Goal: Task Accomplishment & Management: Manage account settings

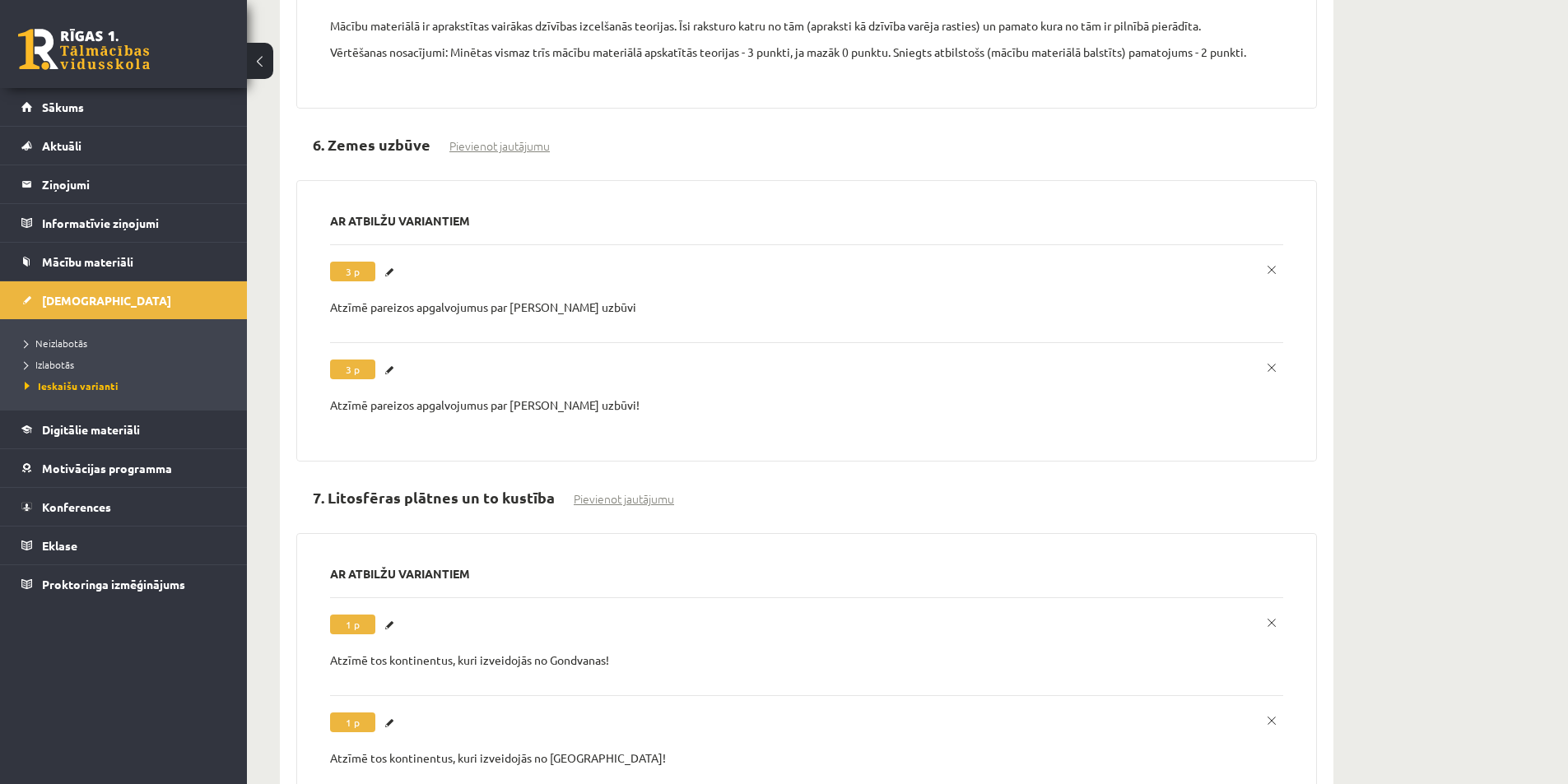
scroll to position [4607, 0]
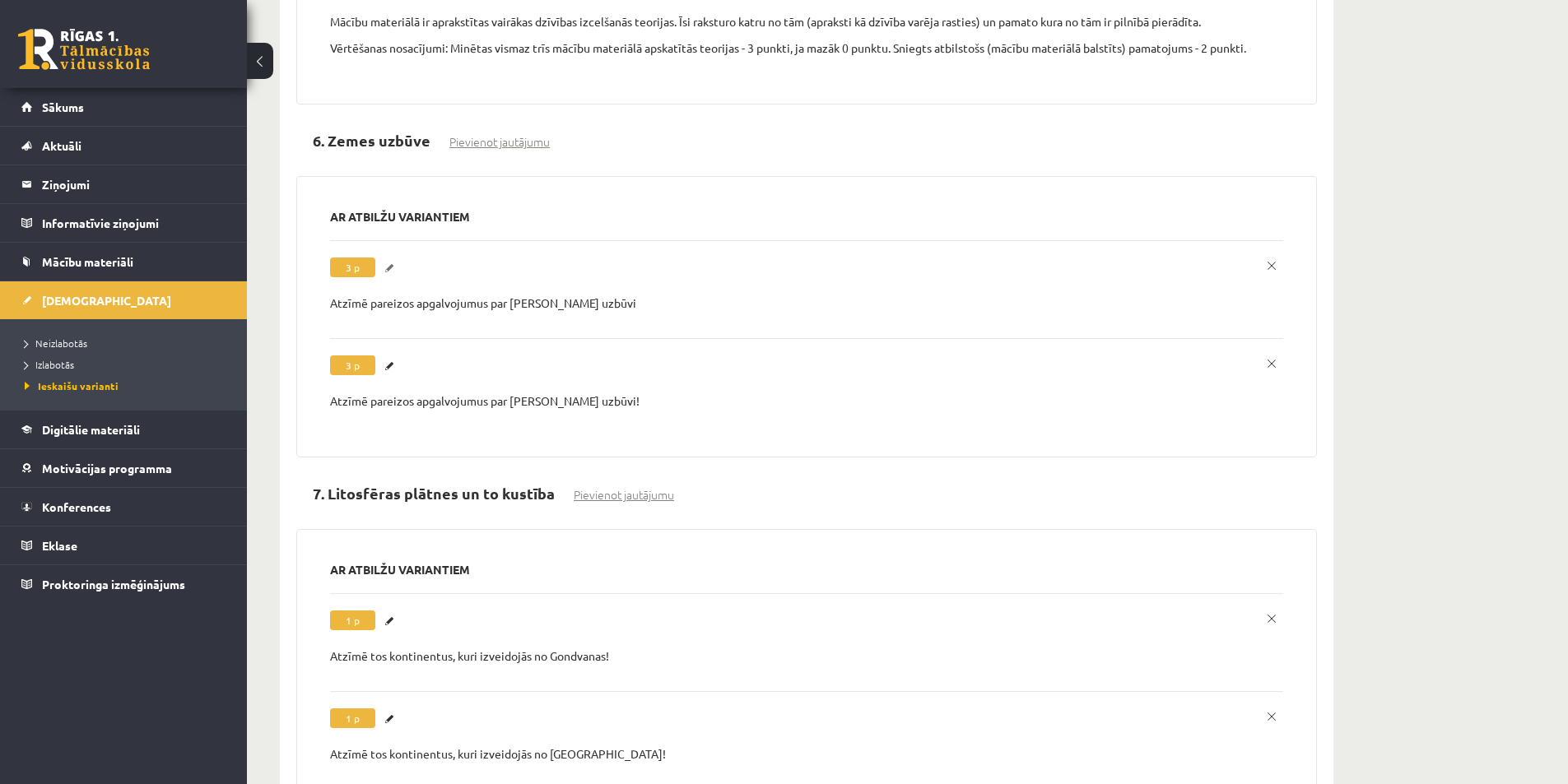
click at [393, 267] on link "Labot" at bounding box center [392, 267] width 16 height 21
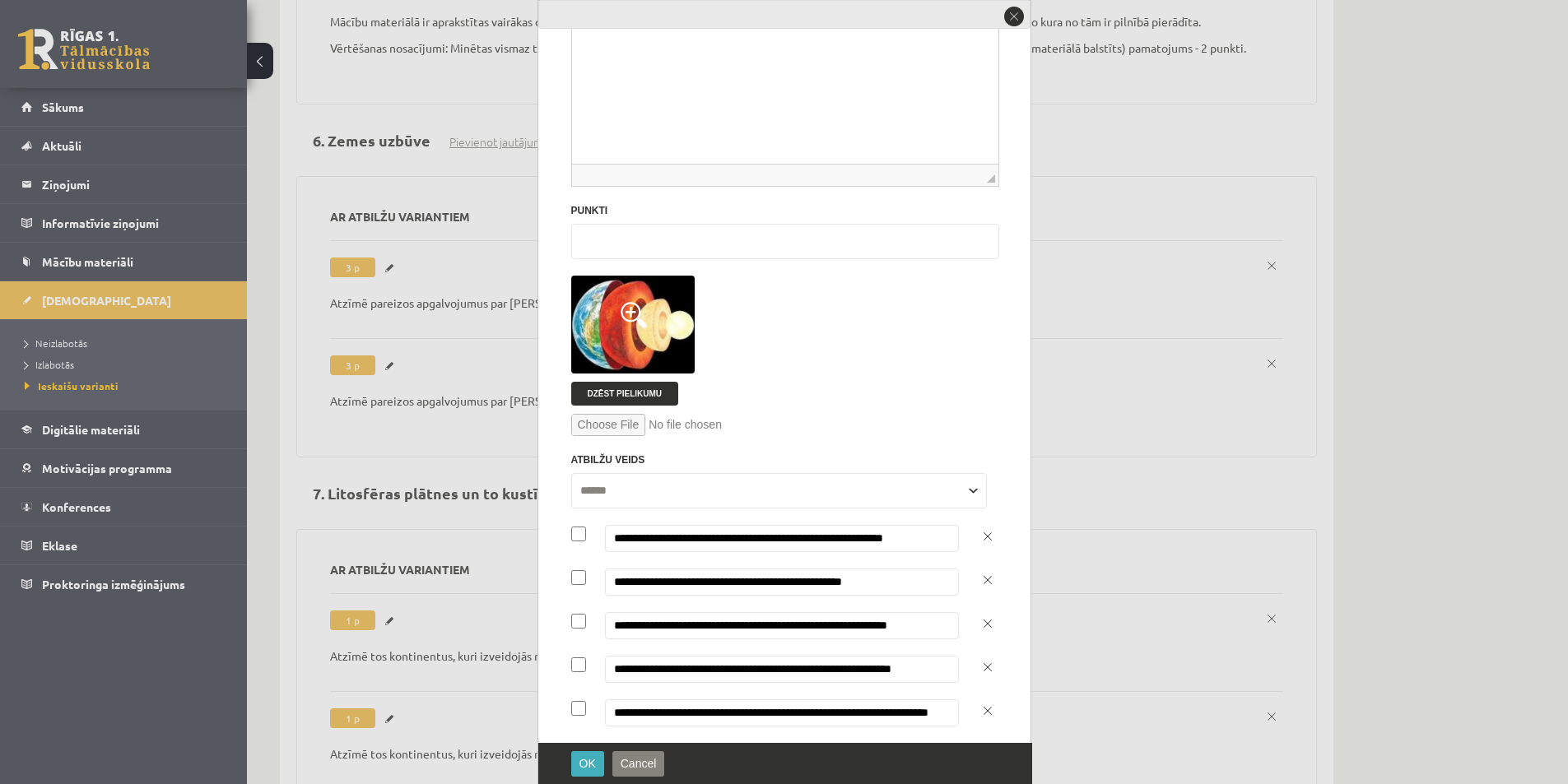
scroll to position [0, 0]
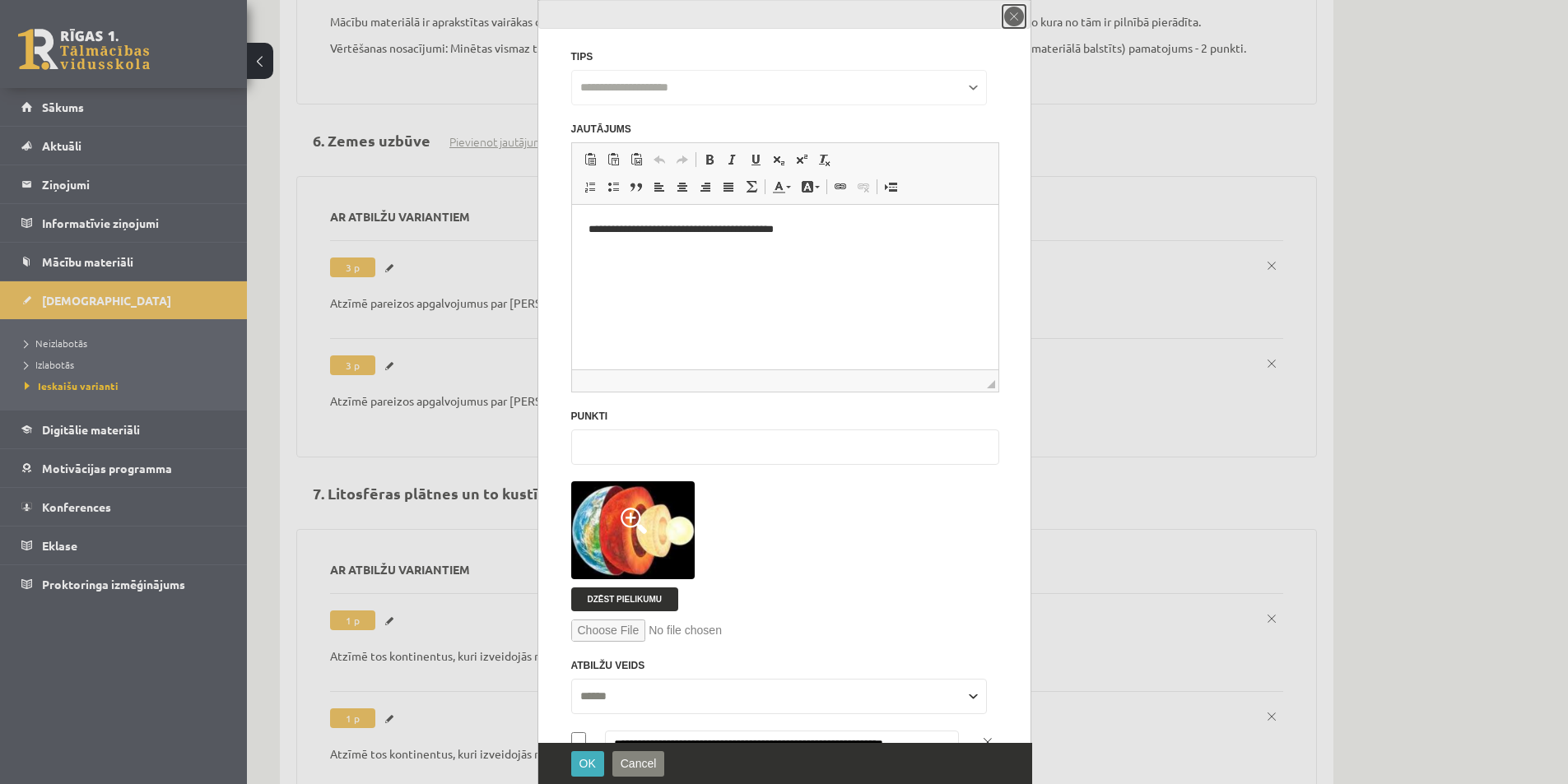
click at [1016, 13] on button "close" at bounding box center [1014, 16] width 23 height 23
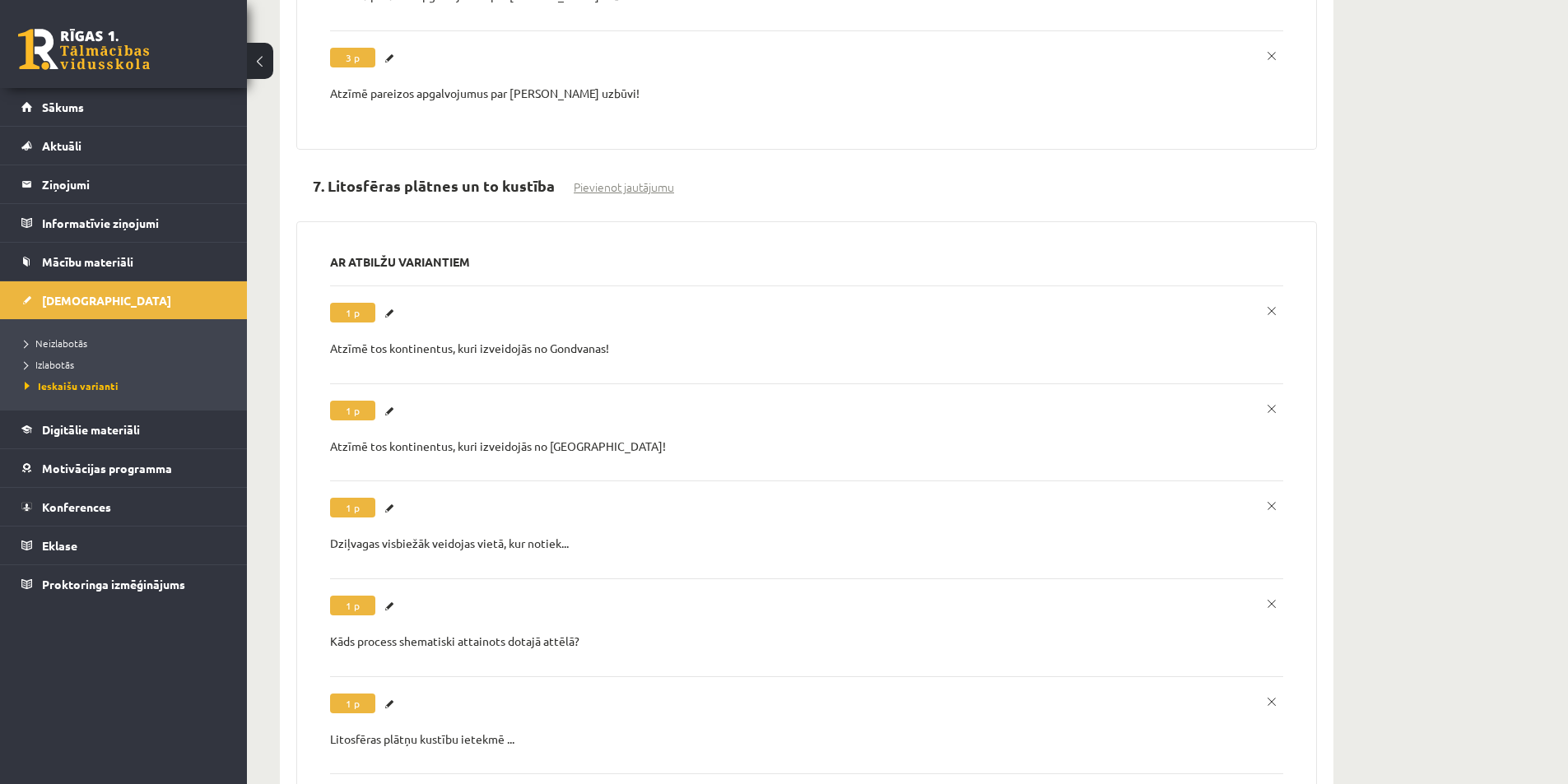
scroll to position [4937, 0]
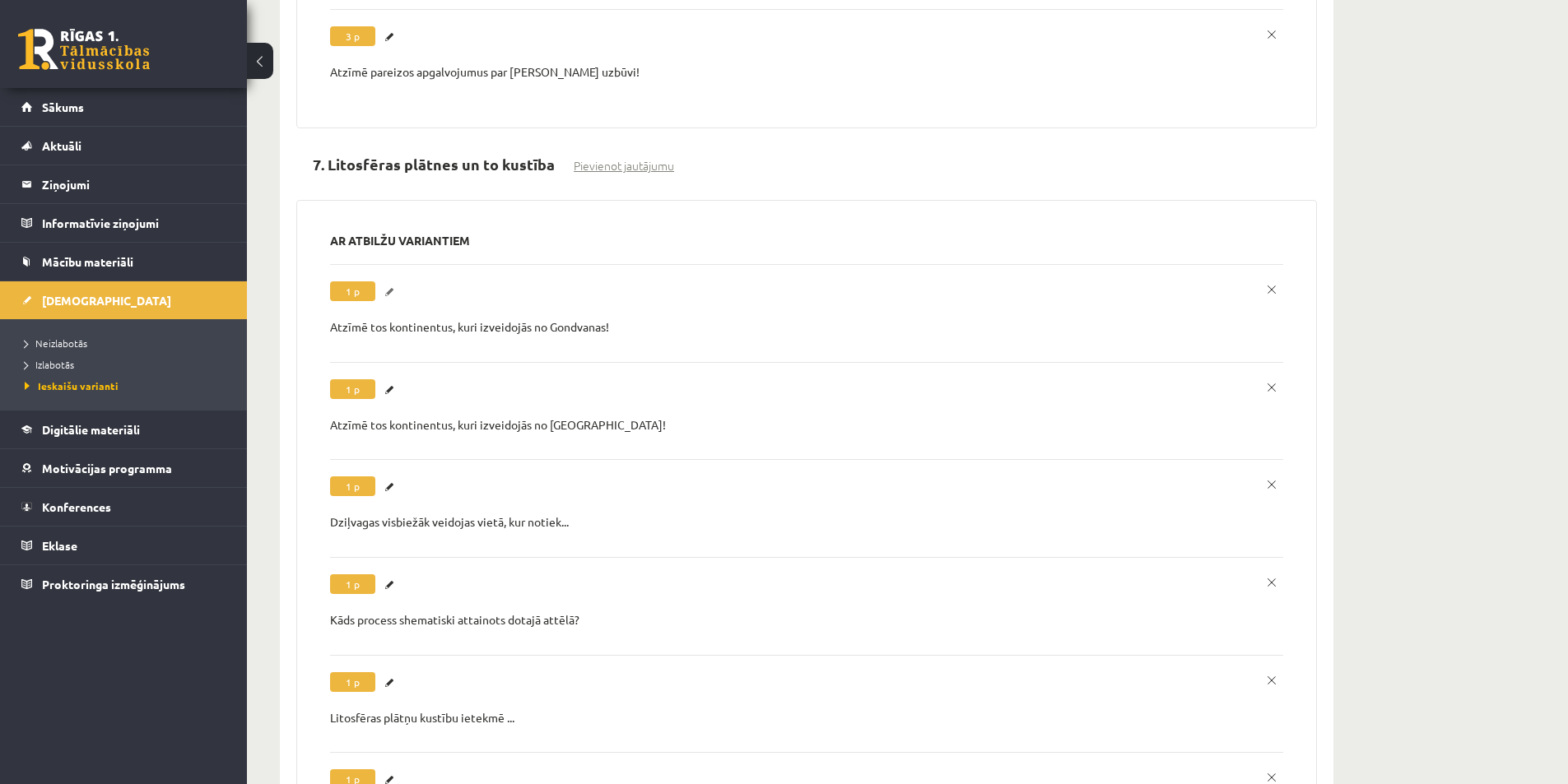
click at [391, 293] on link "Labot" at bounding box center [392, 291] width 16 height 21
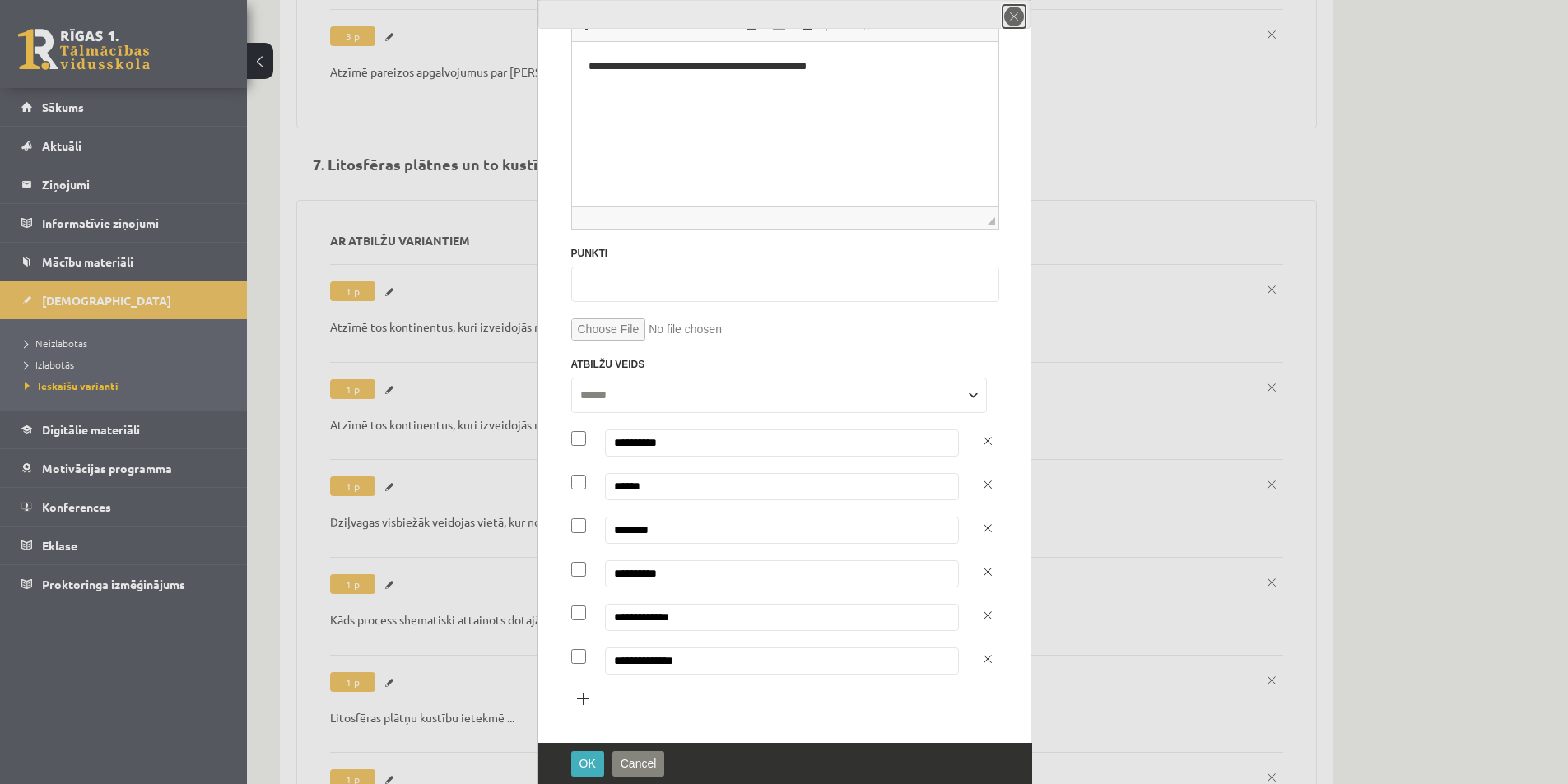
click at [1011, 16] on button "close" at bounding box center [1014, 16] width 23 height 23
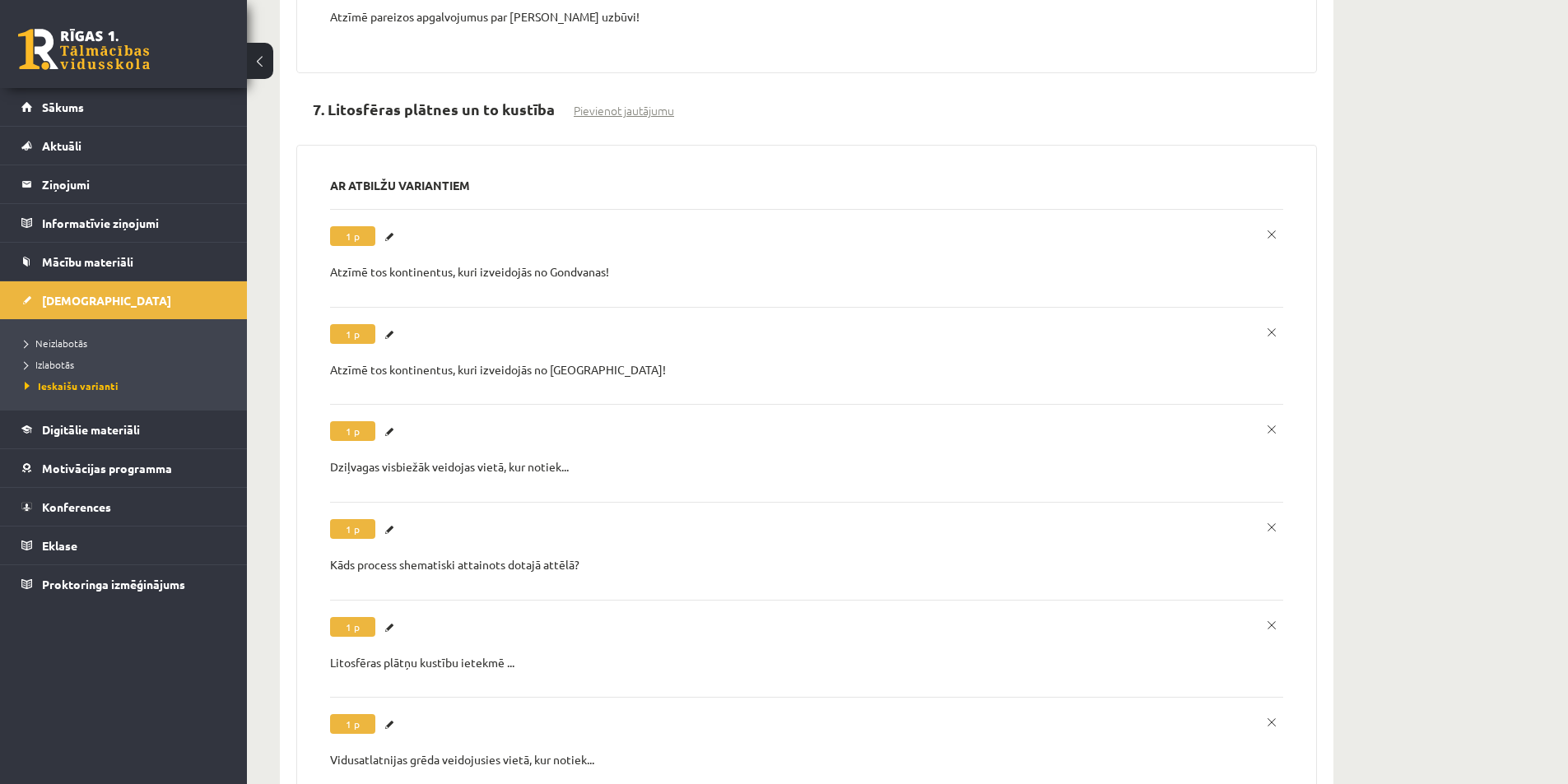
scroll to position [5019, 0]
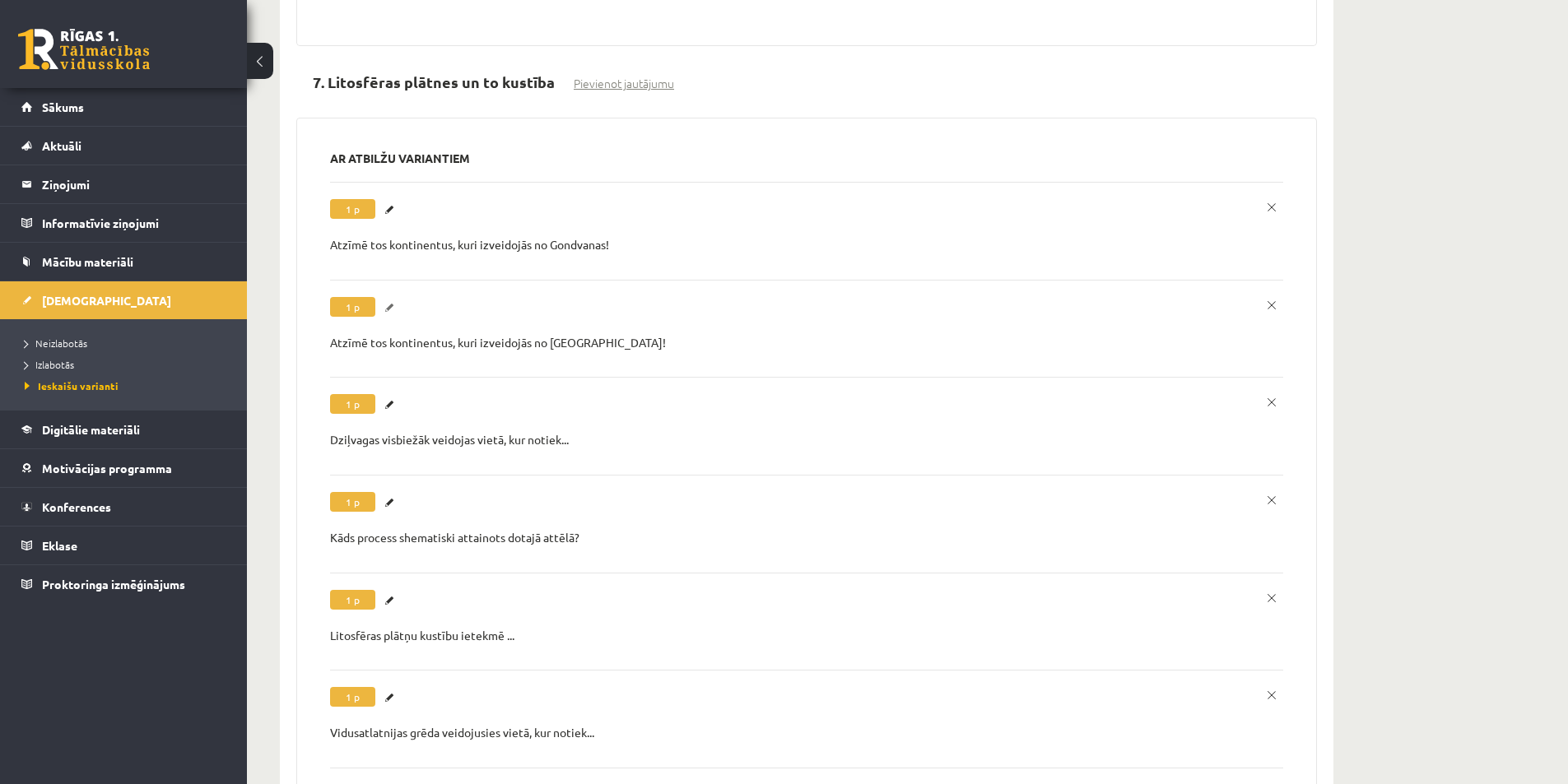
click at [388, 307] on link "Labot" at bounding box center [392, 307] width 16 height 21
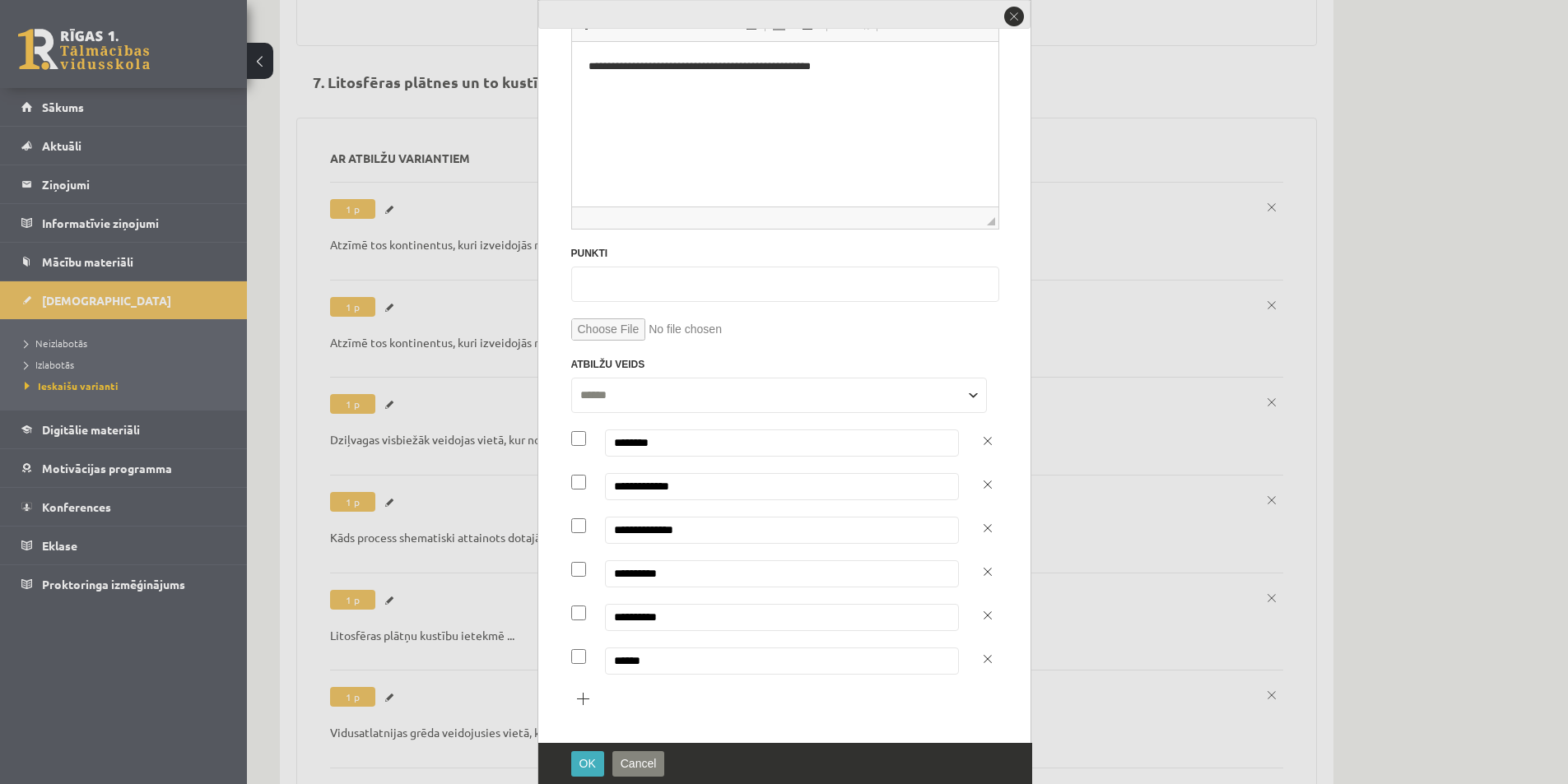
scroll to position [0, 0]
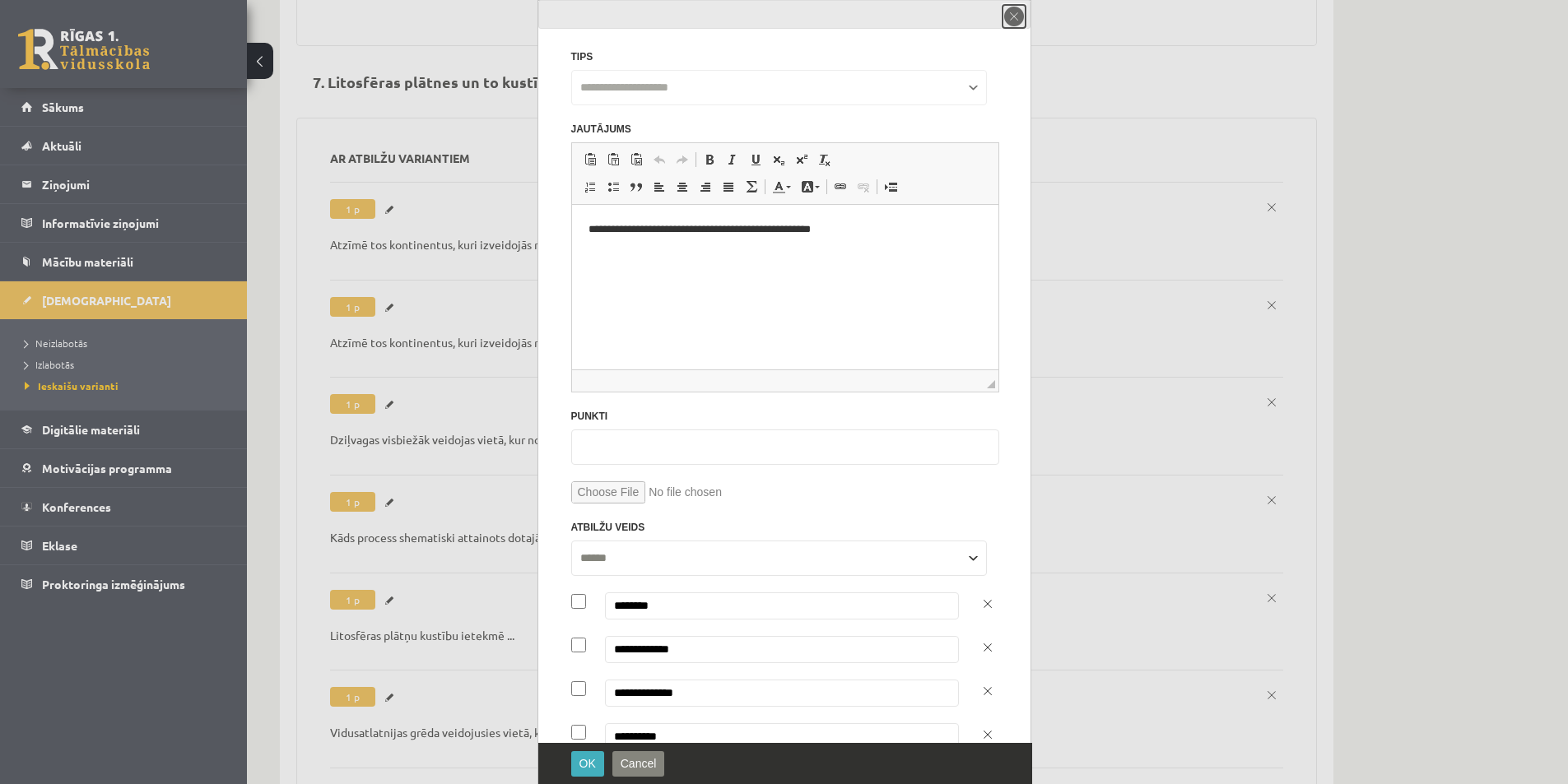
click at [1010, 17] on button "close" at bounding box center [1014, 16] width 23 height 23
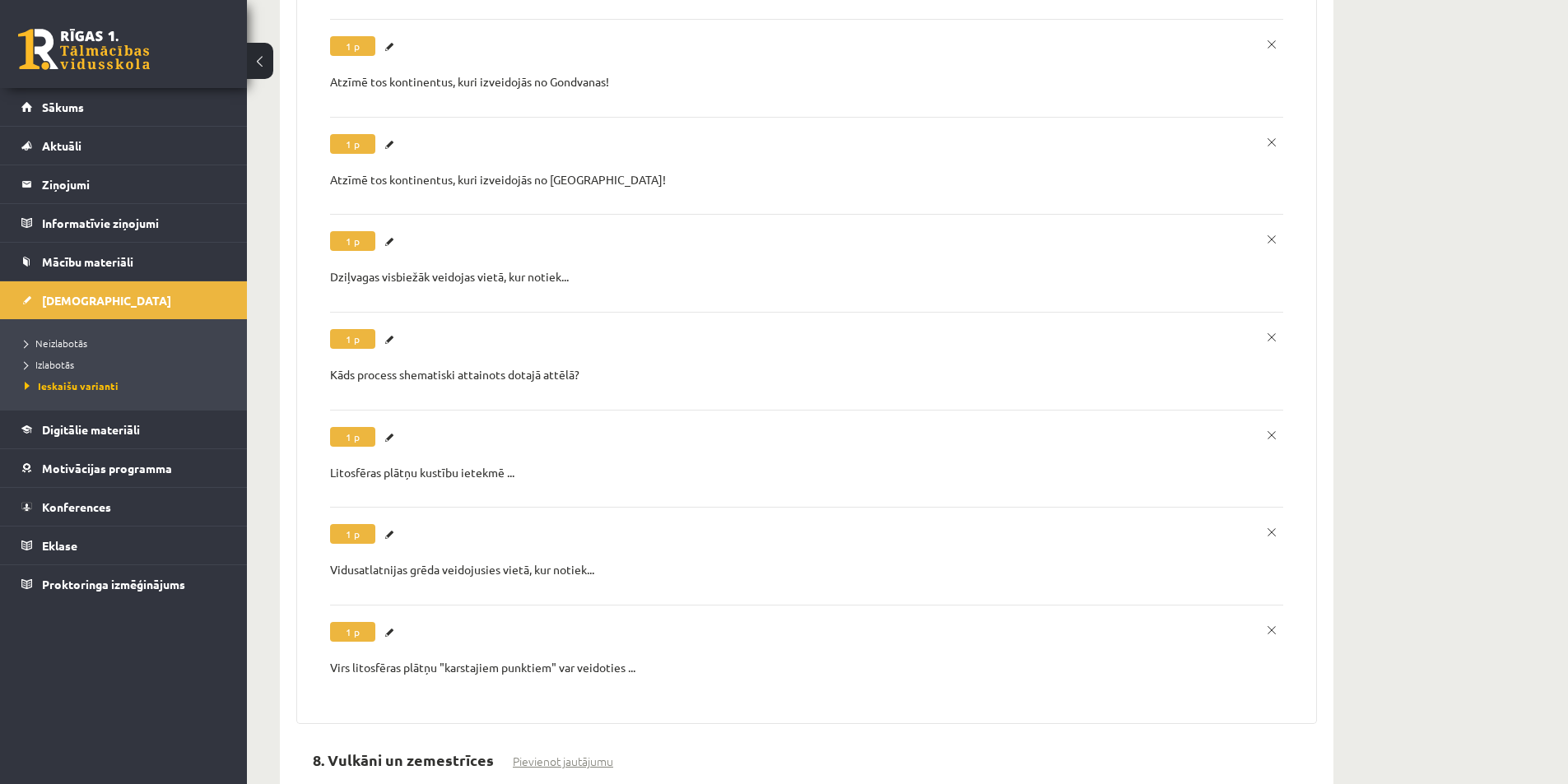
scroll to position [5183, 0]
click at [388, 246] on link "Labot" at bounding box center [392, 240] width 16 height 21
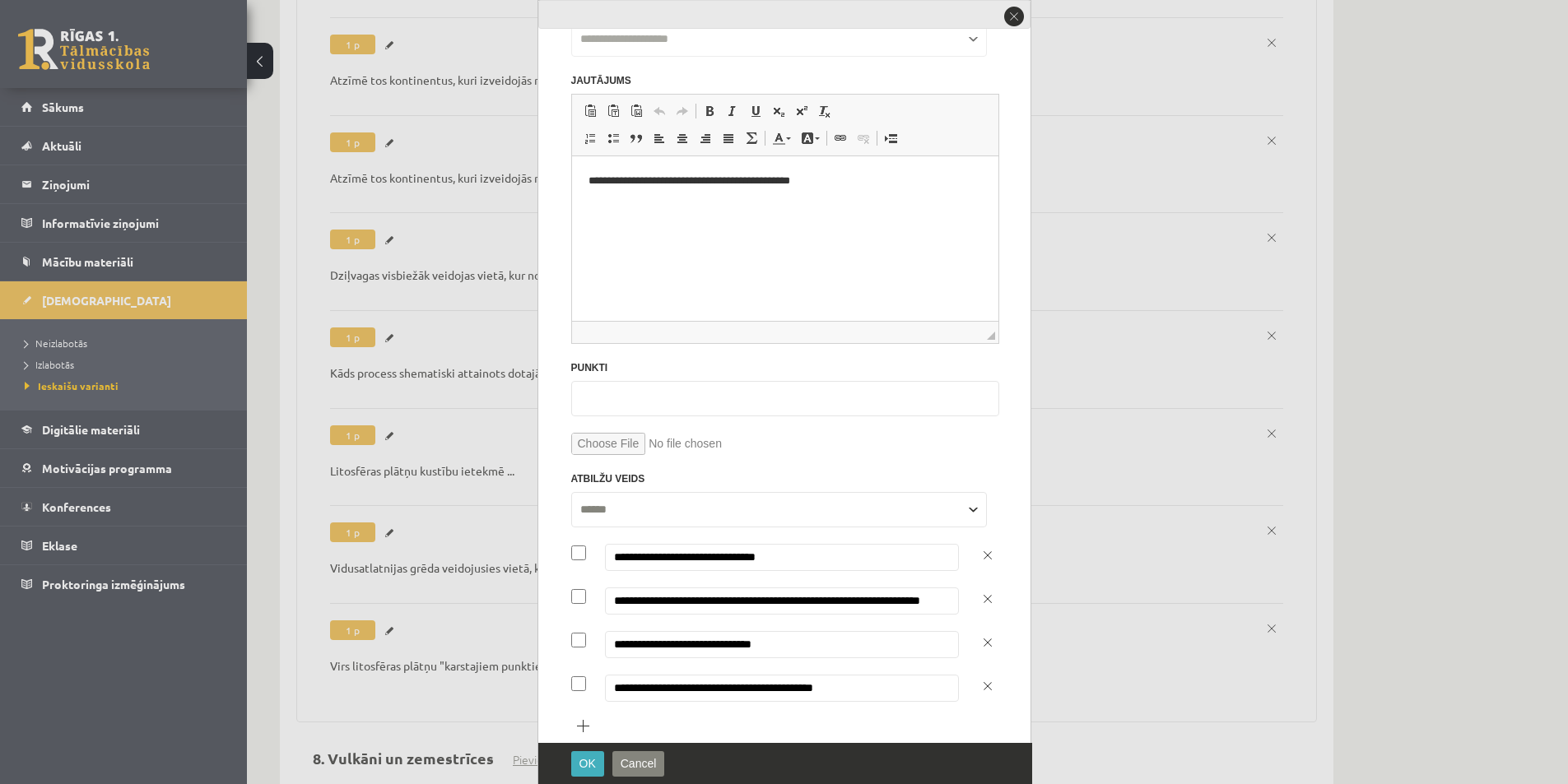
scroll to position [76, 0]
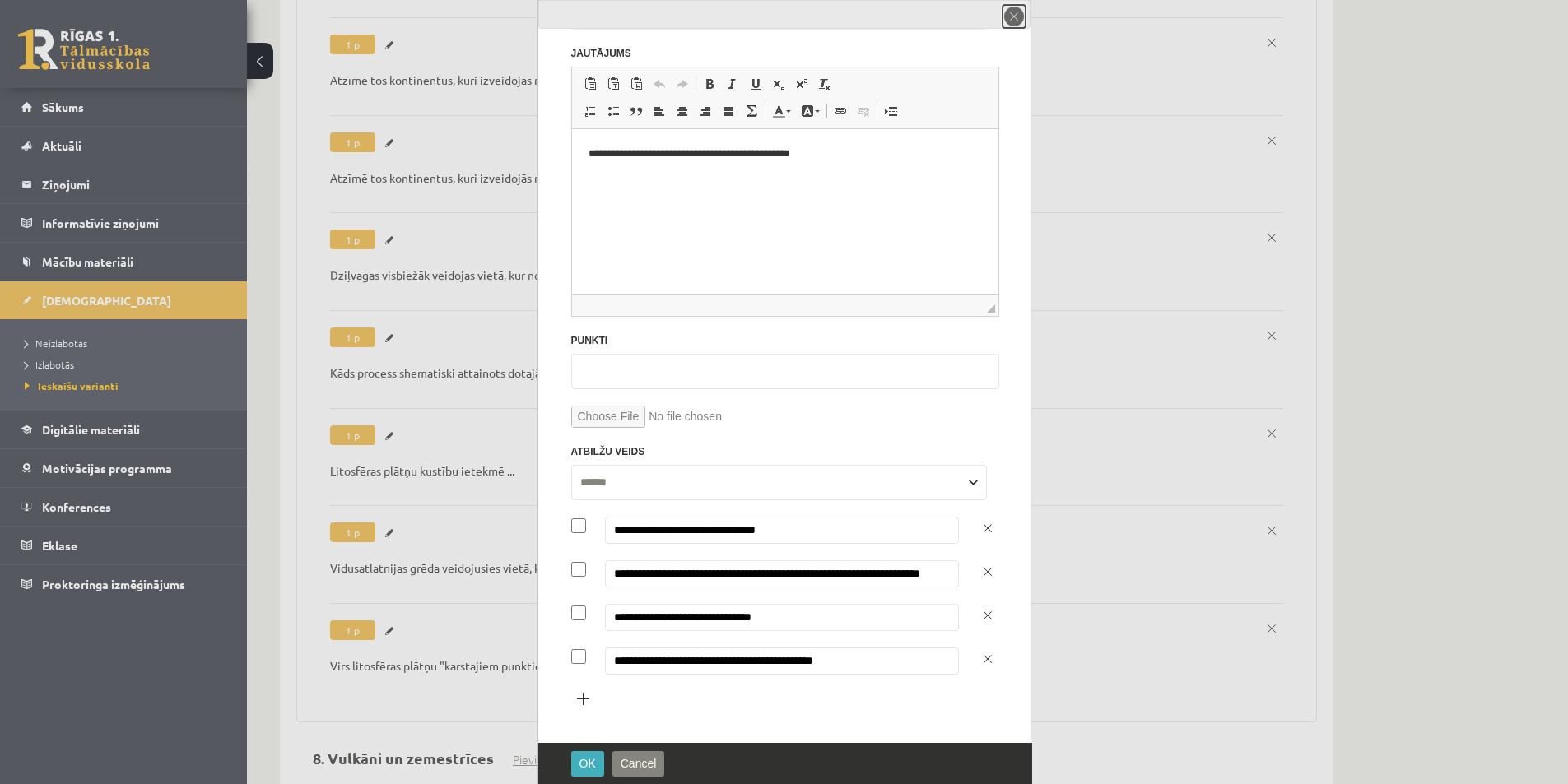
click at [1018, 16] on button "close" at bounding box center [1014, 16] width 23 height 23
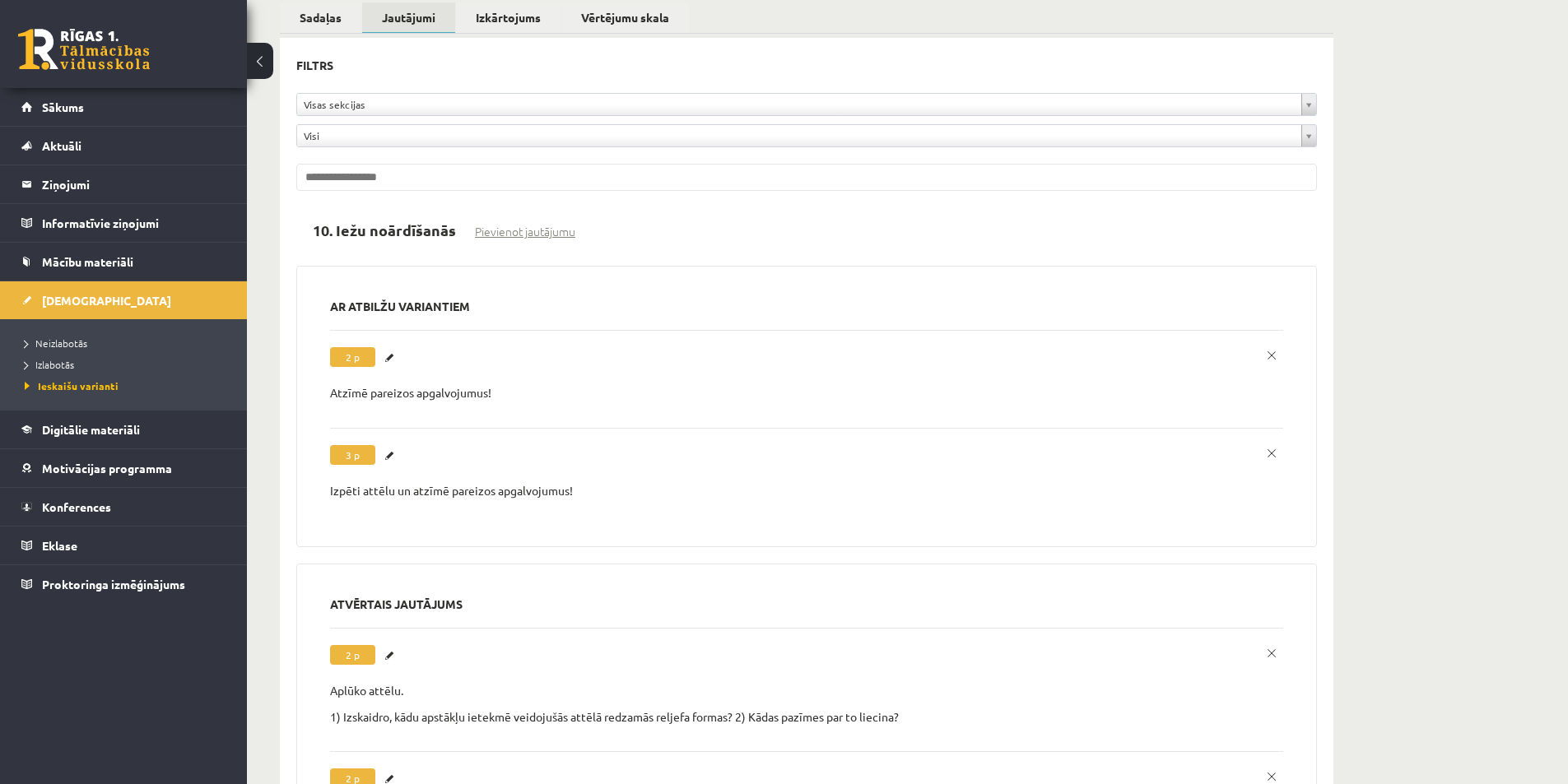
scroll to position [0, 0]
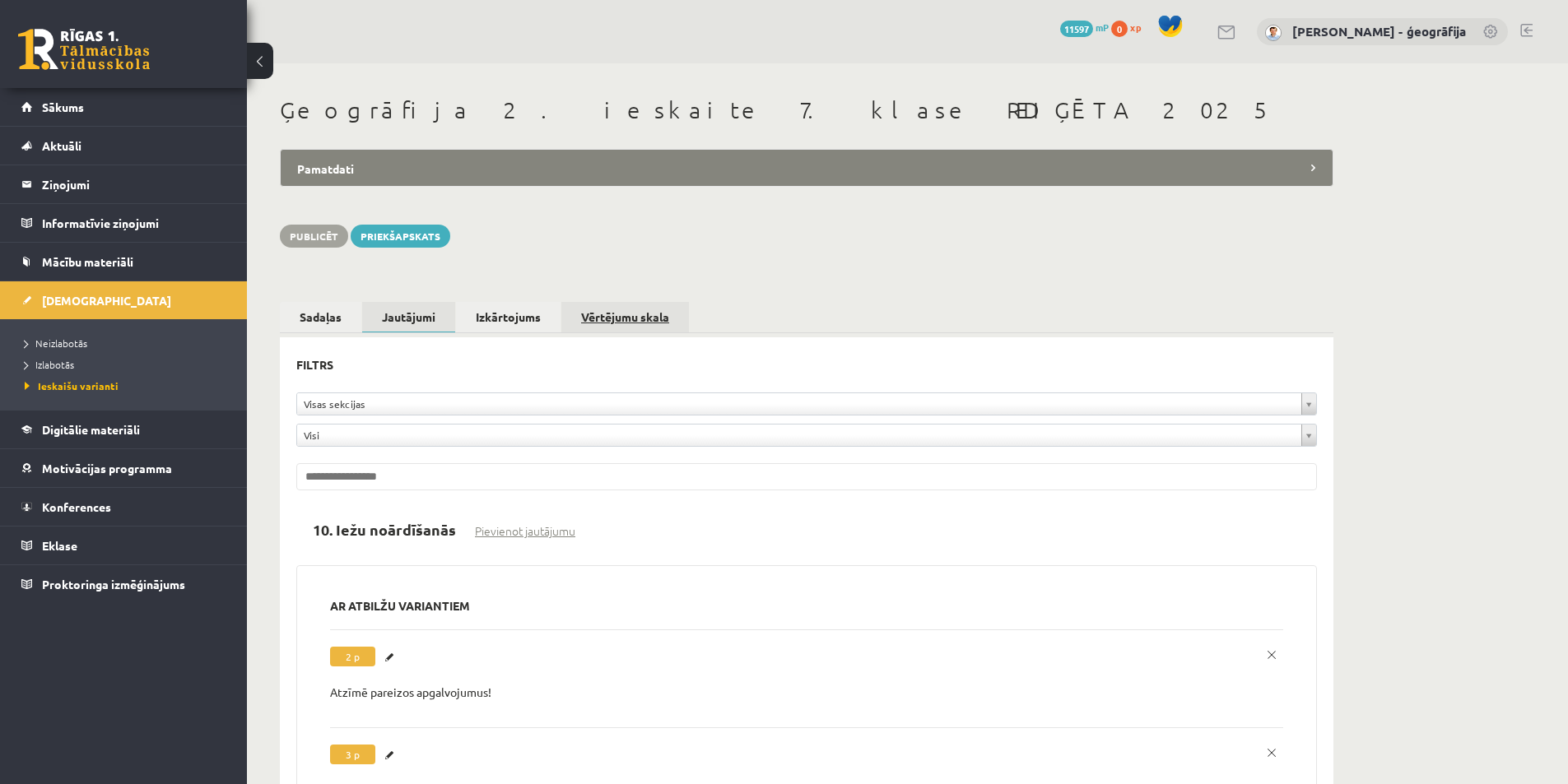
click at [621, 313] on link "Vērtējumu skala" at bounding box center [626, 317] width 128 height 30
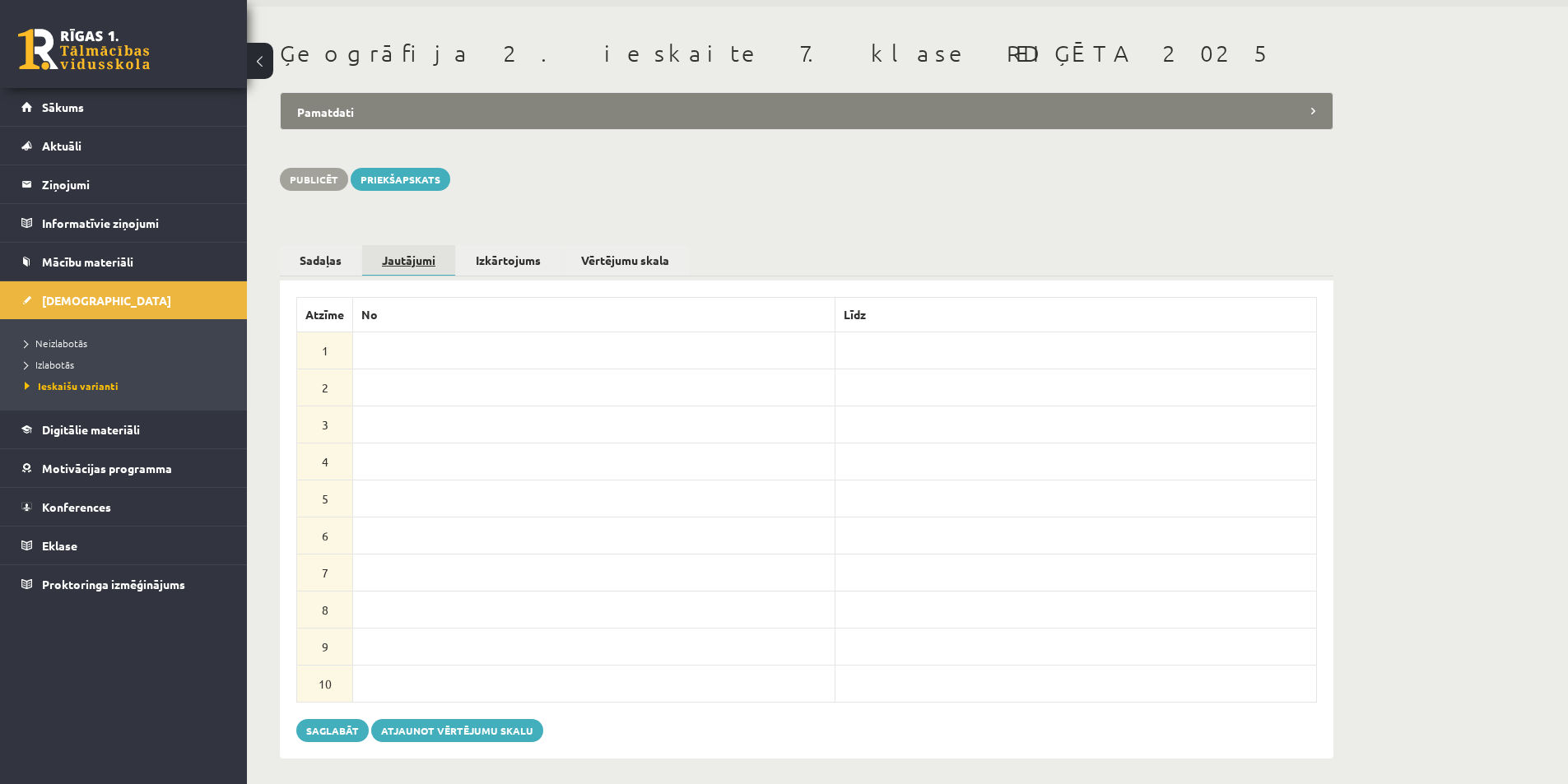
click at [408, 259] on link "Jautājumi" at bounding box center [409, 261] width 93 height 32
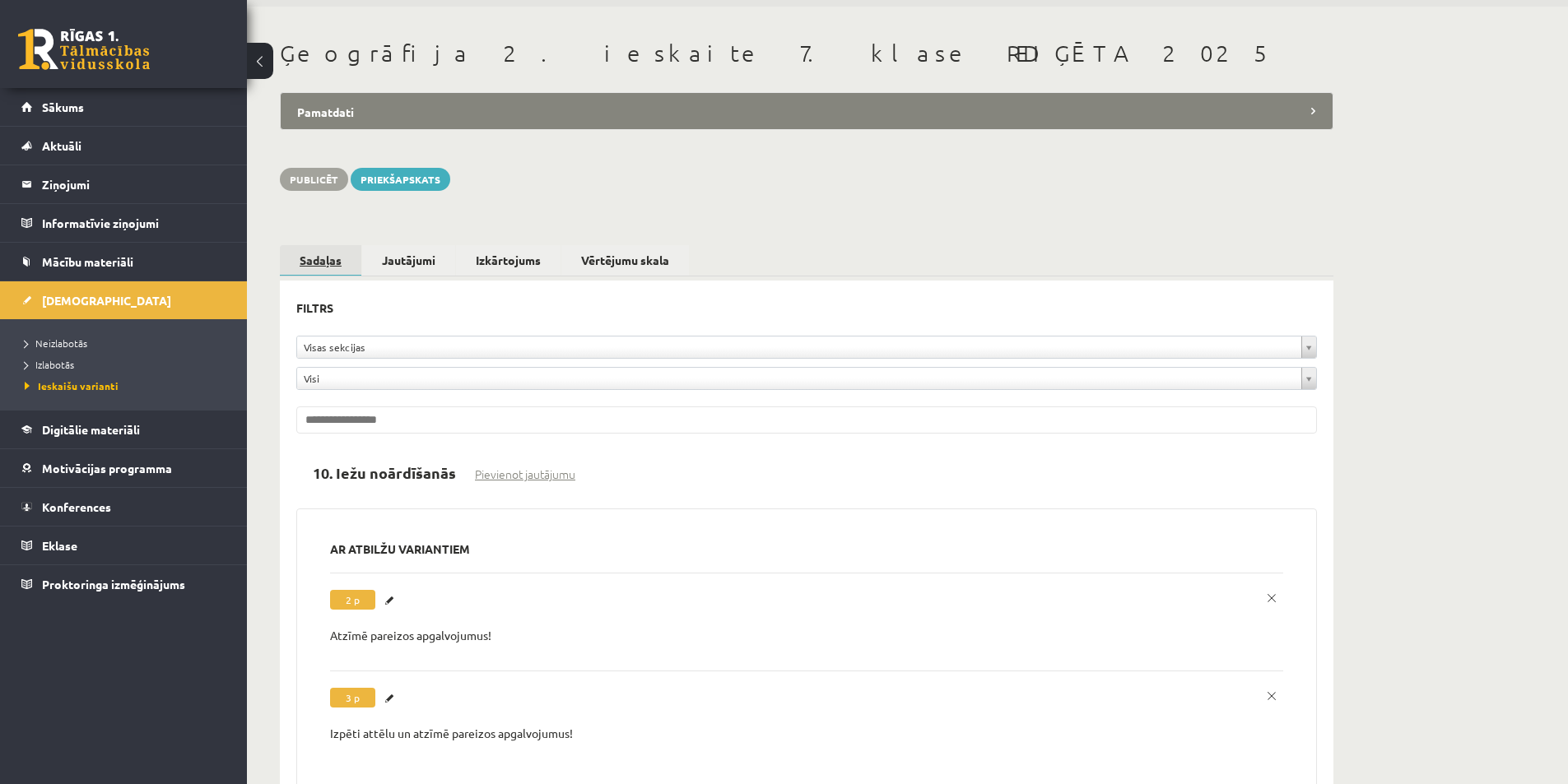
click at [328, 257] on link "Sadaļas" at bounding box center [321, 261] width 81 height 32
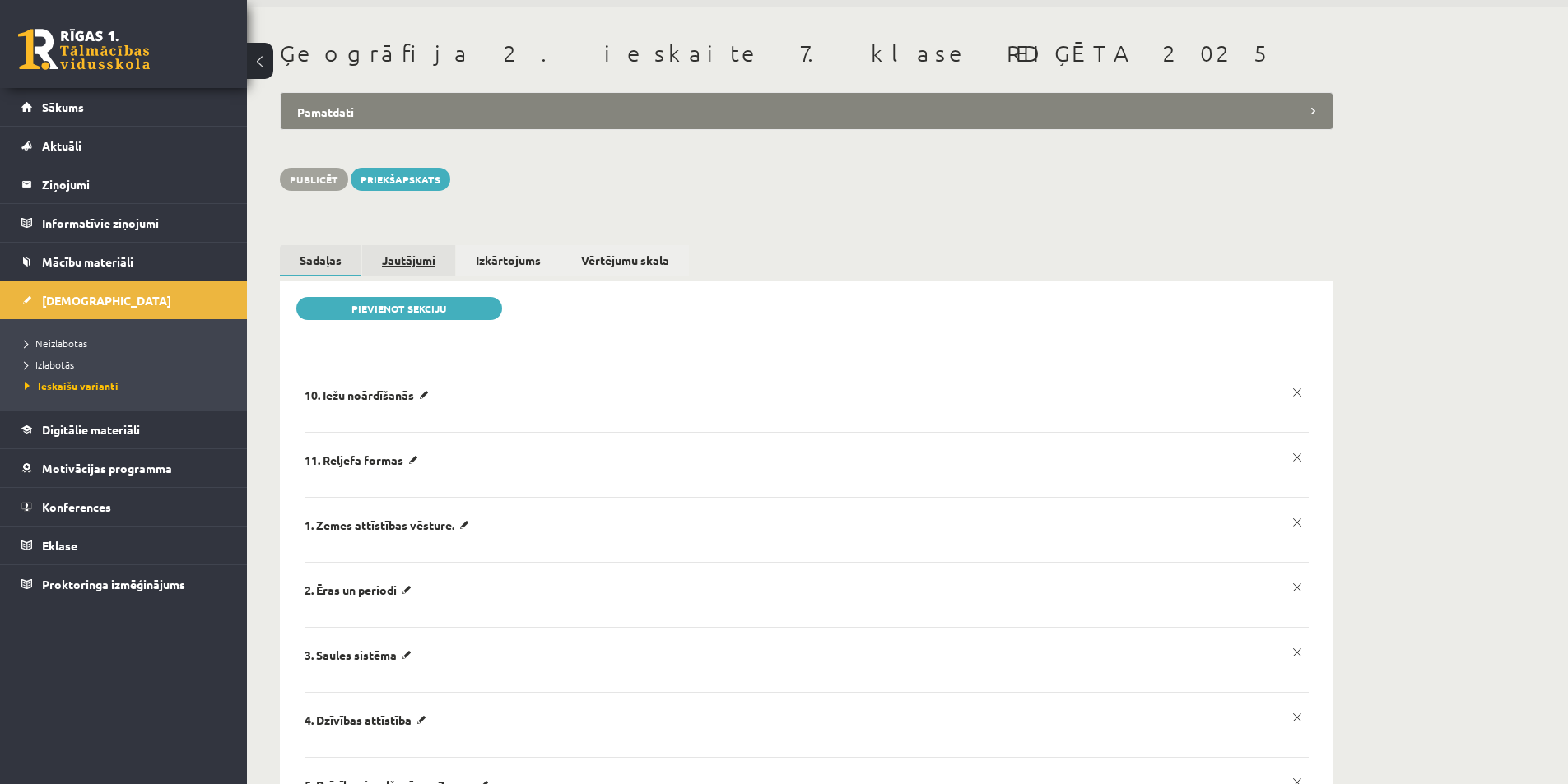
click at [407, 261] on link "Jautājumi" at bounding box center [409, 260] width 93 height 30
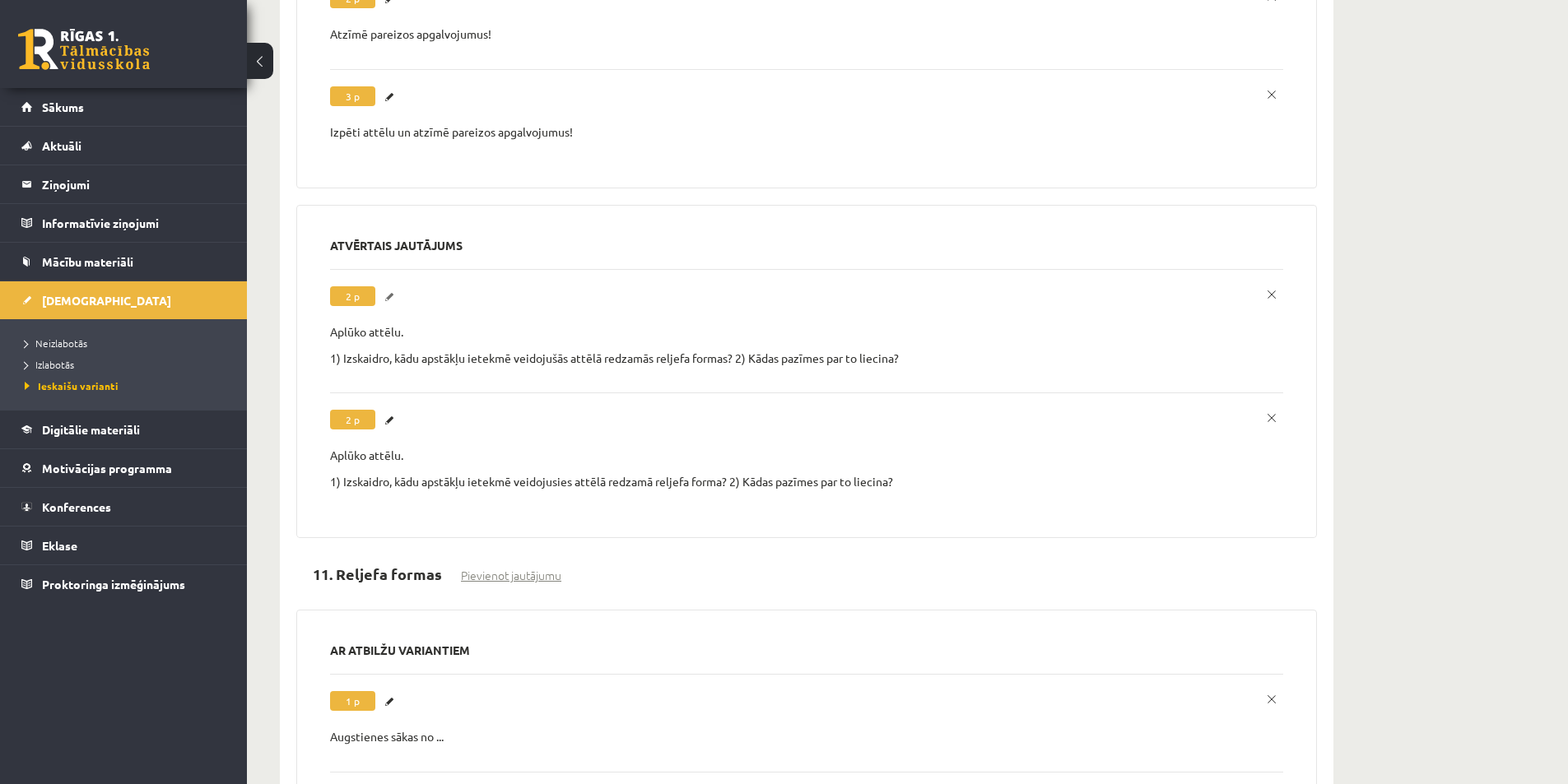
click at [390, 292] on link "Labot" at bounding box center [392, 297] width 16 height 21
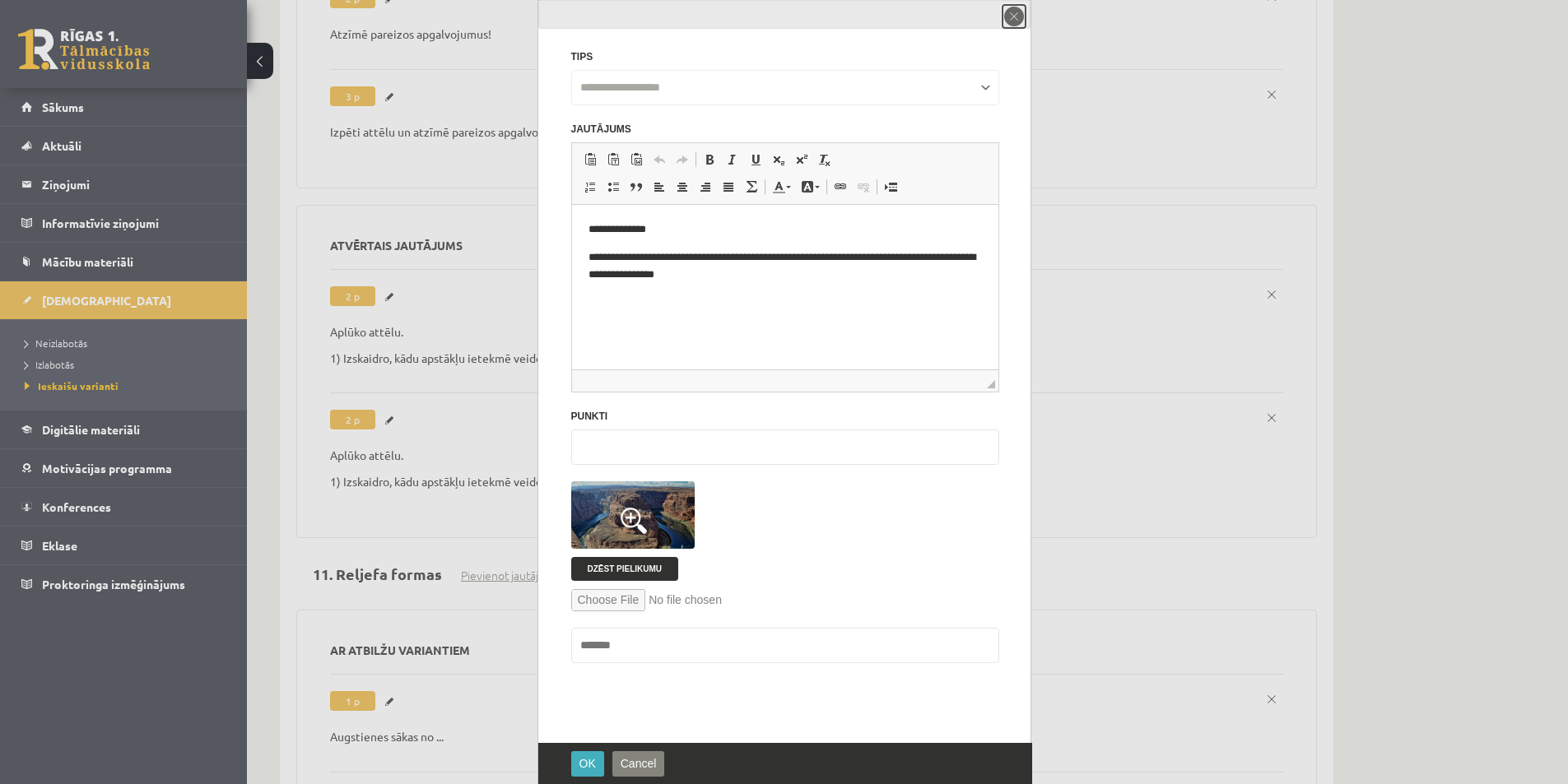
click at [1016, 12] on button "close" at bounding box center [1014, 16] width 23 height 23
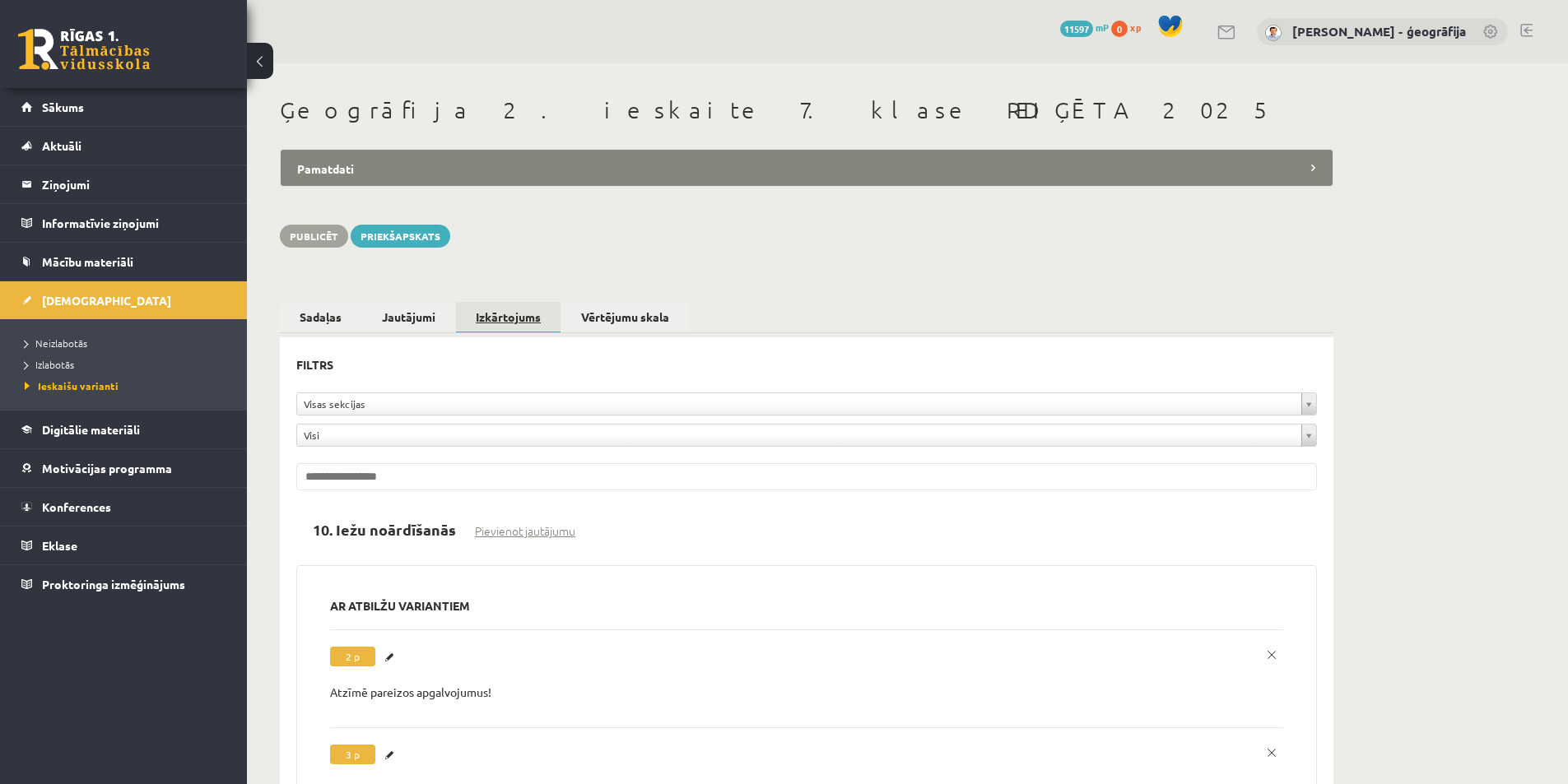
click at [515, 314] on link "Izkārtojums" at bounding box center [508, 318] width 104 height 32
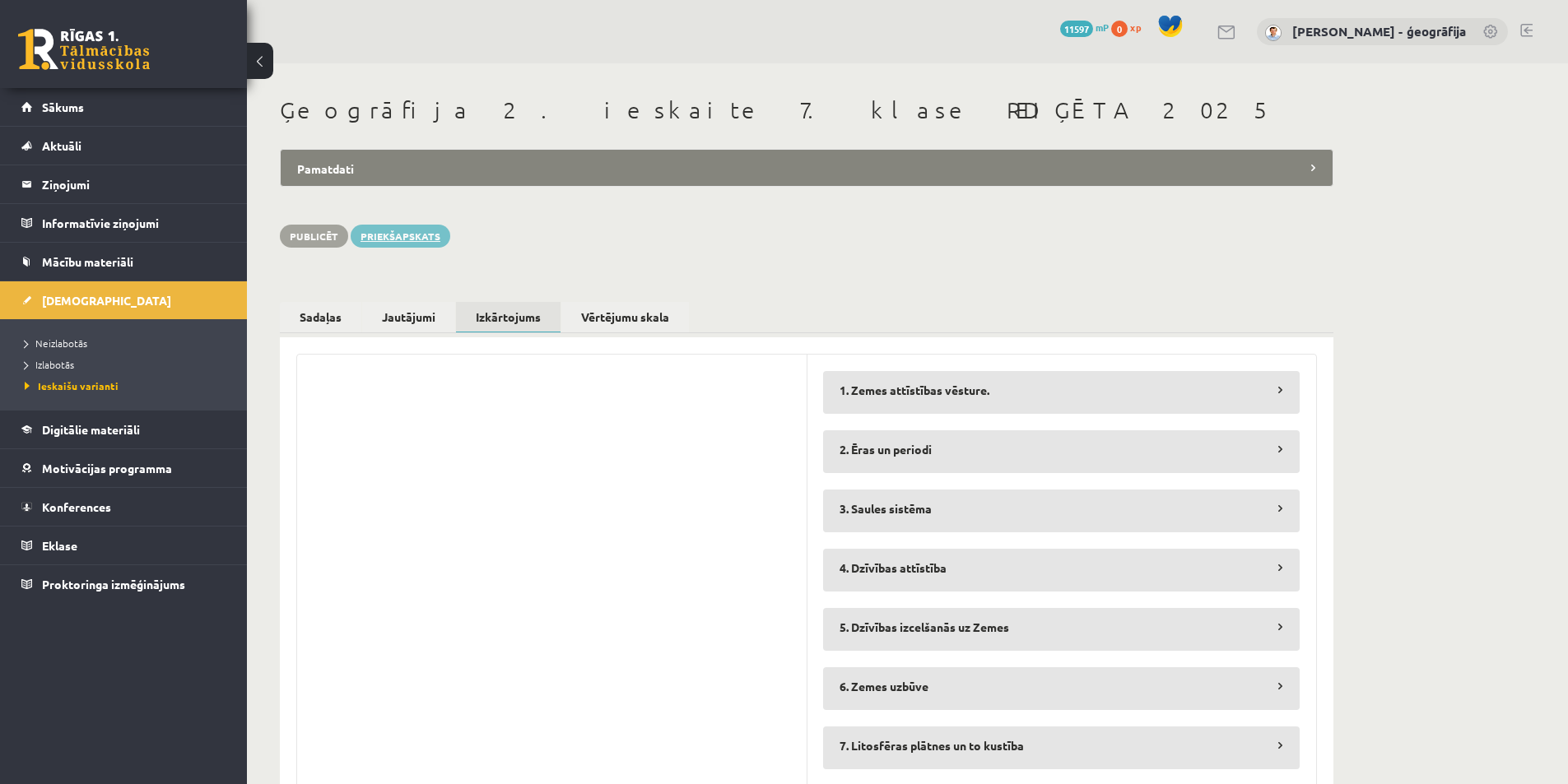
click at [400, 237] on link "Priekšapskats" at bounding box center [400, 235] width 100 height 23
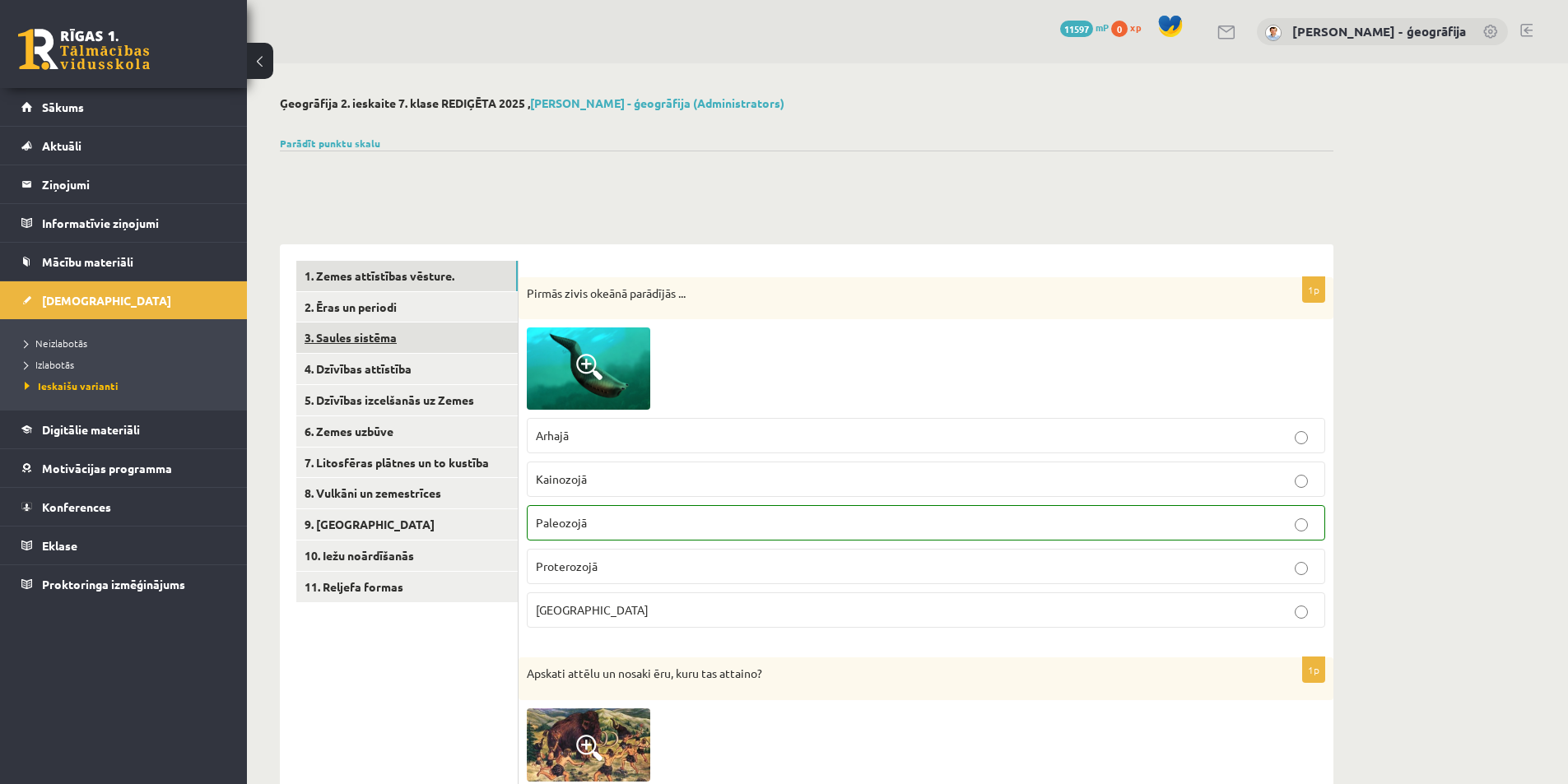
click at [351, 338] on link "3. Saules sistēma" at bounding box center [407, 337] width 221 height 30
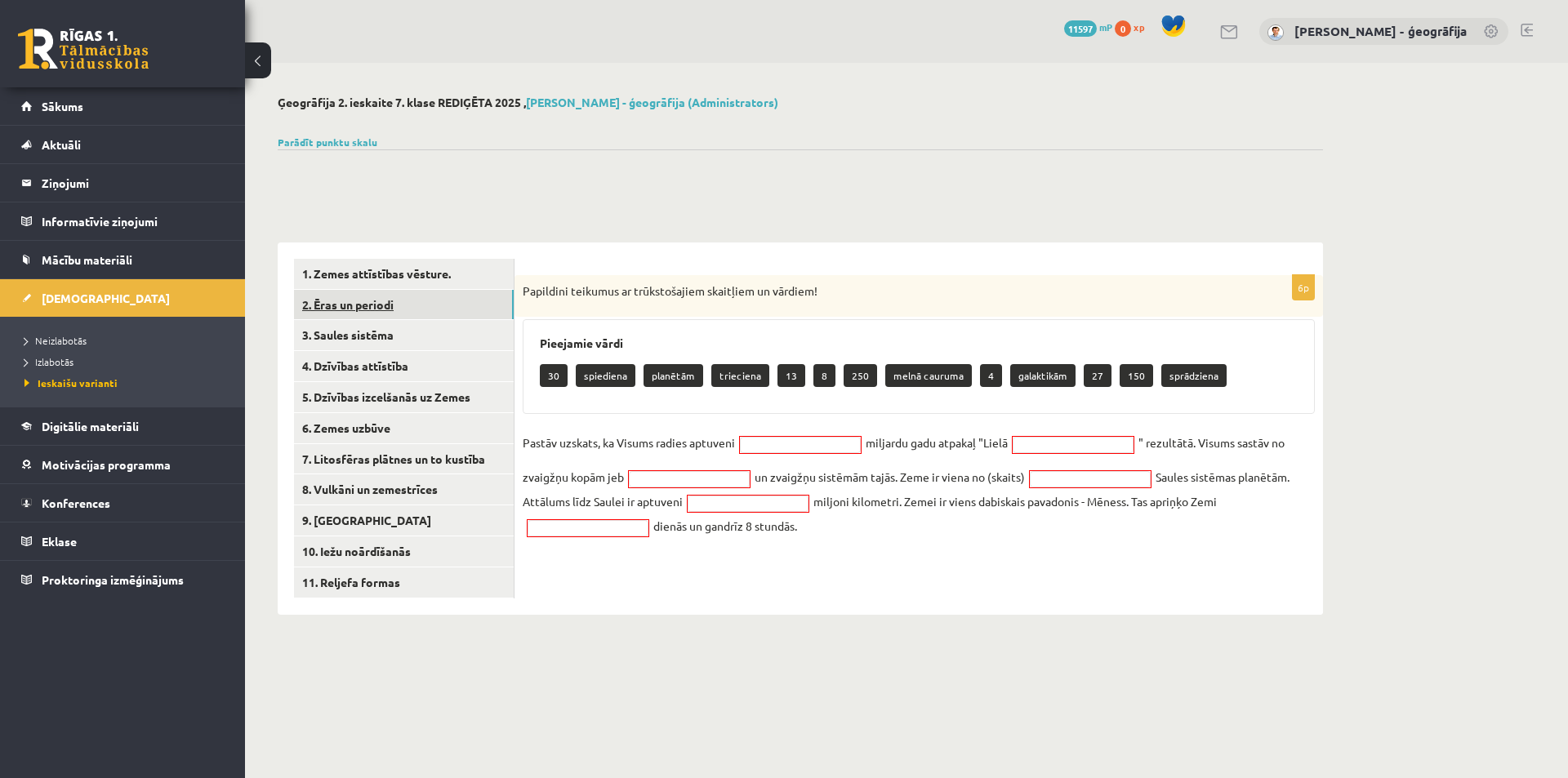
click at [349, 312] on link "2. Ēras un periodi" at bounding box center [404, 304] width 219 height 30
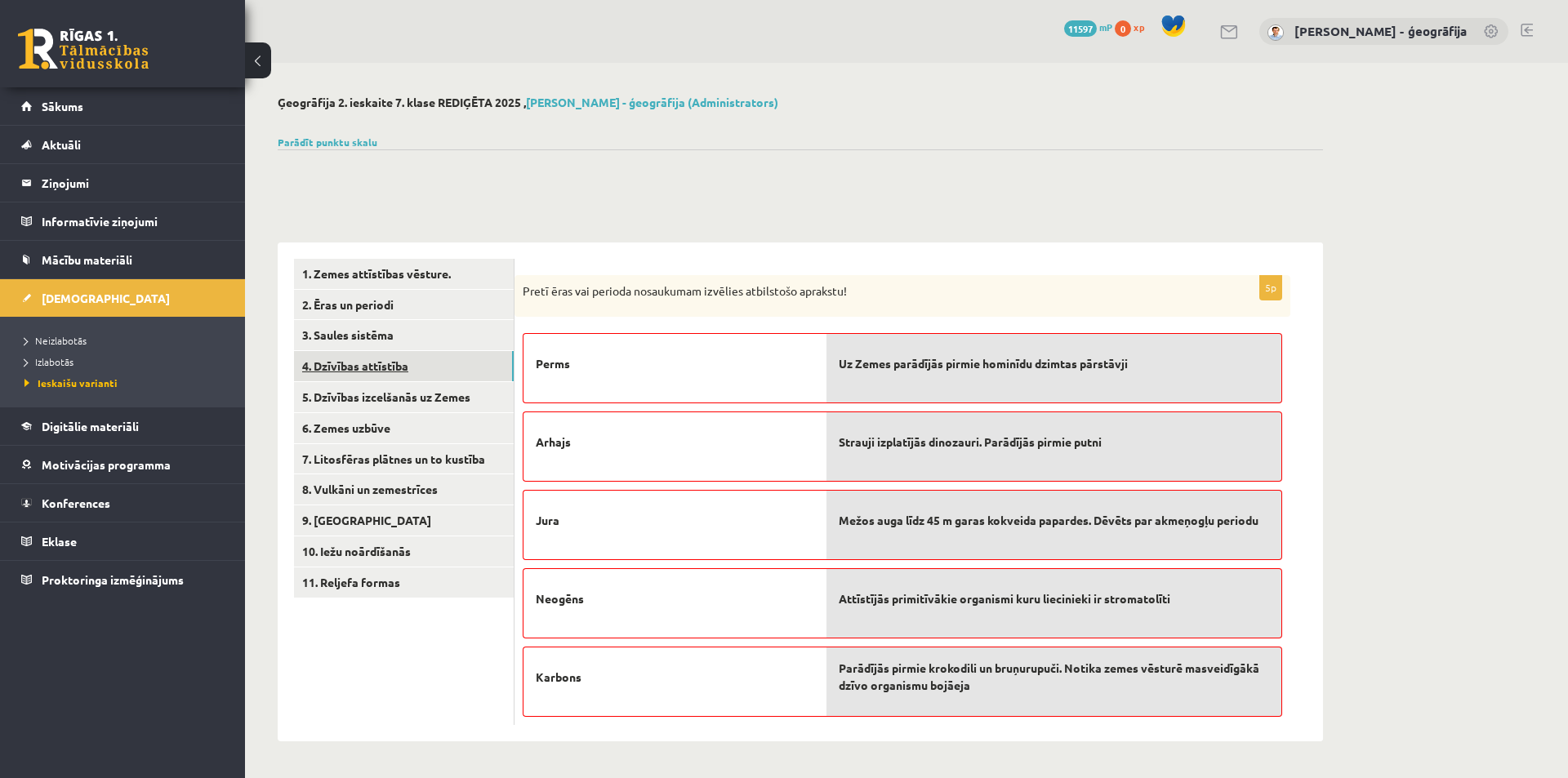
click at [359, 362] on link "4. Dzīvības attīstība" at bounding box center [404, 366] width 219 height 30
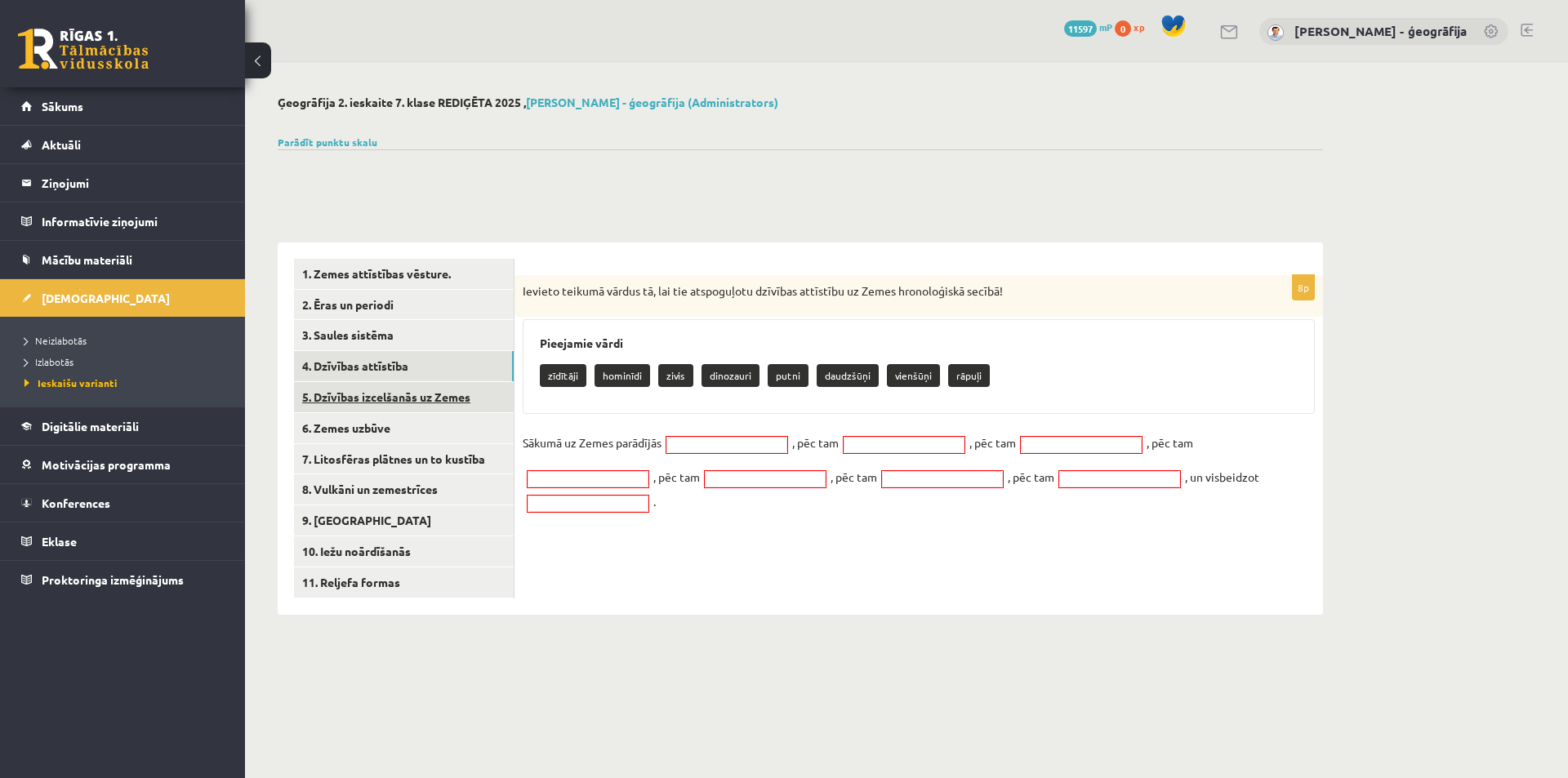
click at [447, 400] on link "5. Dzīvības izcelšanās uz Zemes" at bounding box center [404, 397] width 219 height 30
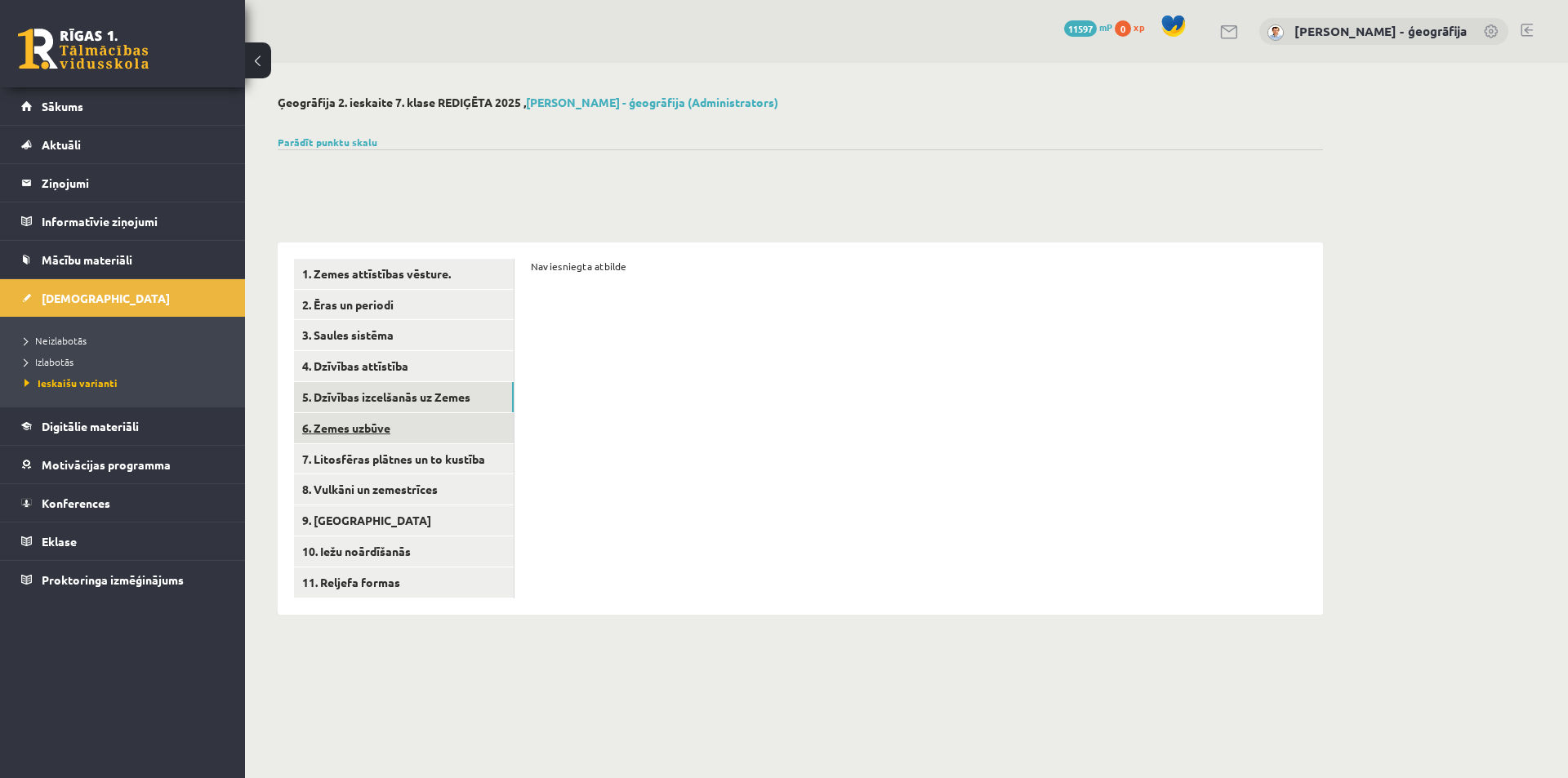
click at [363, 427] on link "6. Zemes uzbūve" at bounding box center [404, 427] width 219 height 30
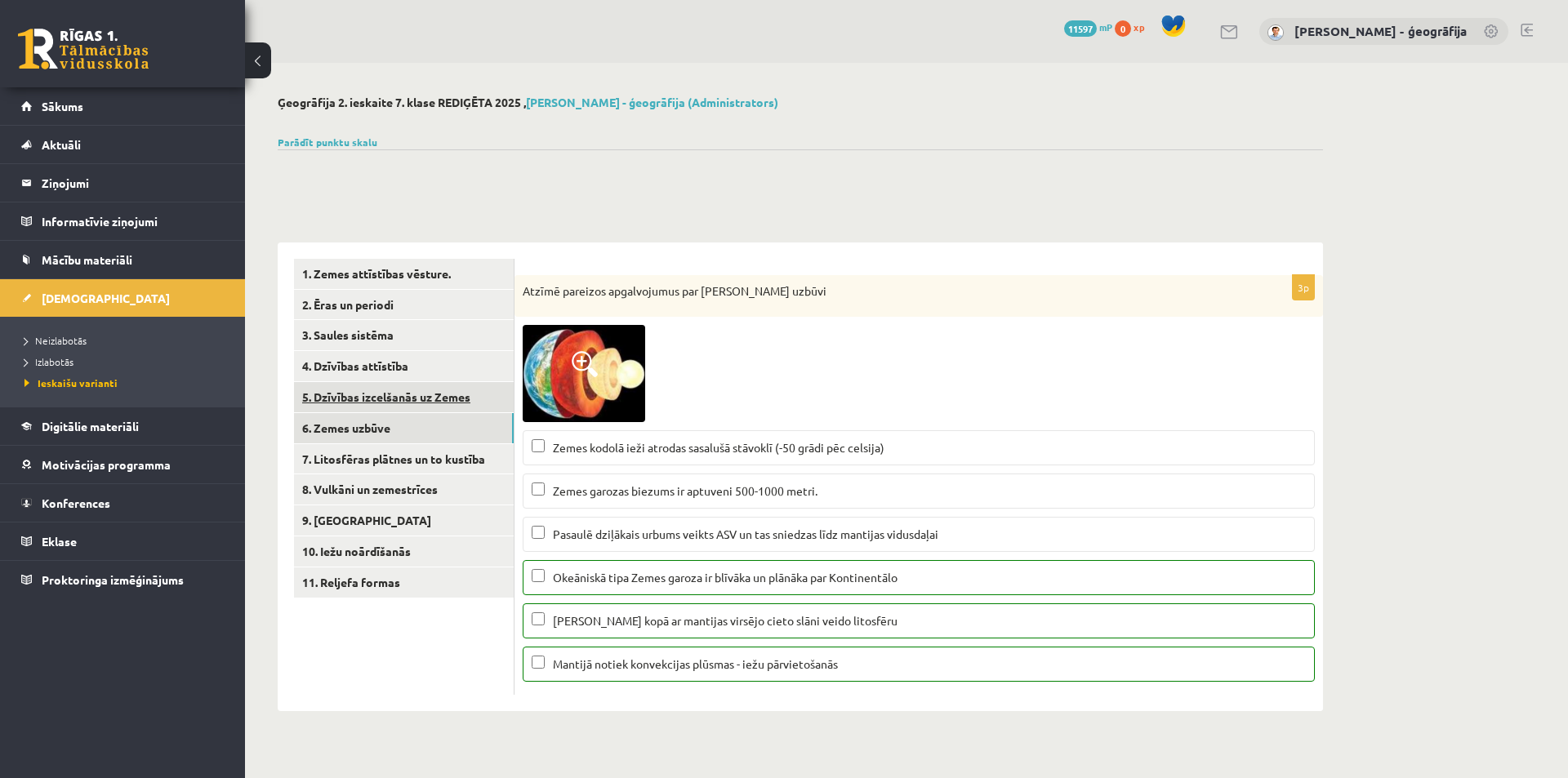
click at [361, 398] on link "5. Dzīvības izcelšanās uz Zemes" at bounding box center [404, 397] width 219 height 30
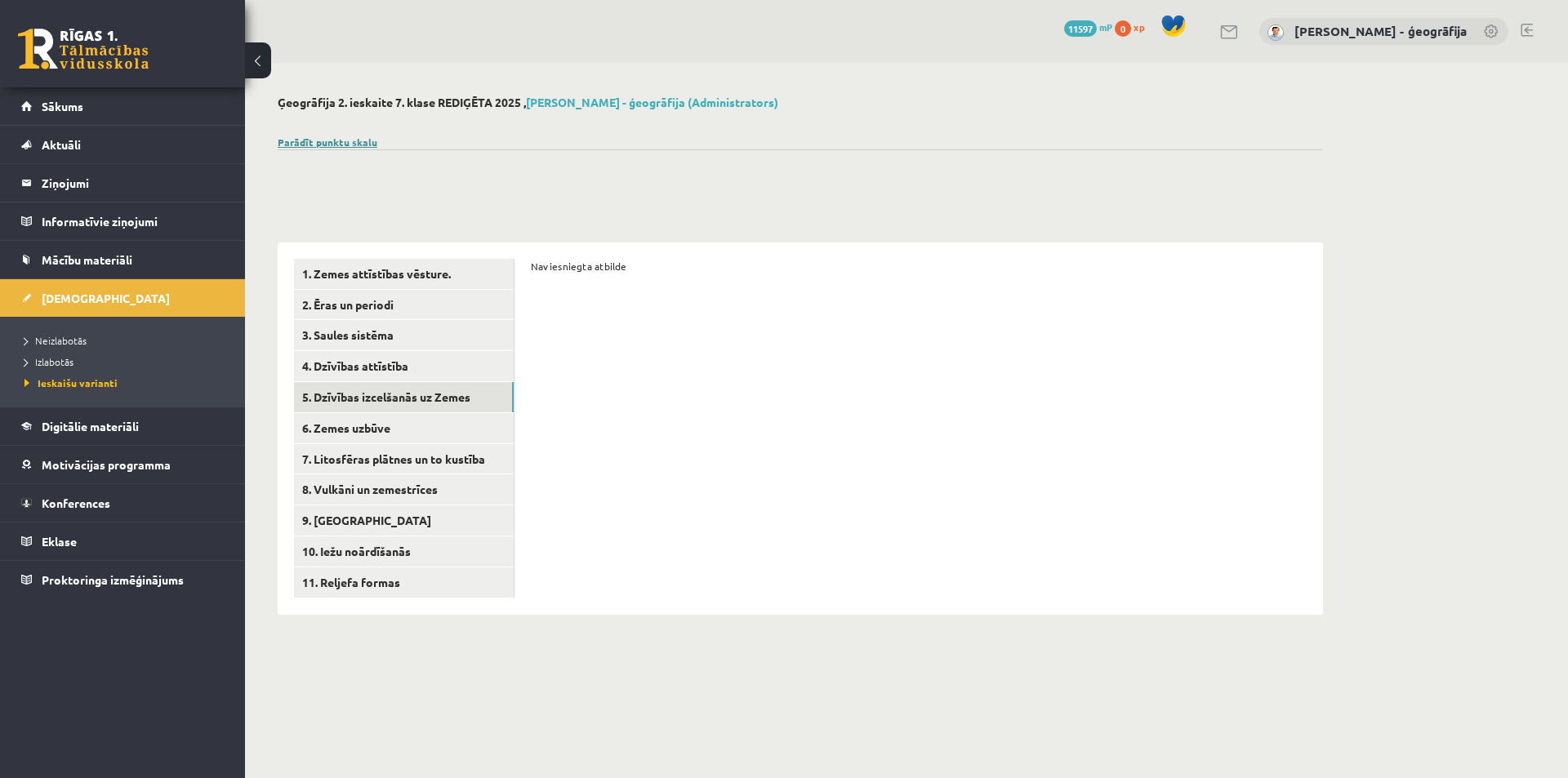
click at [290, 142] on link "Parādīt punktu skalu" at bounding box center [328, 142] width 100 height 13
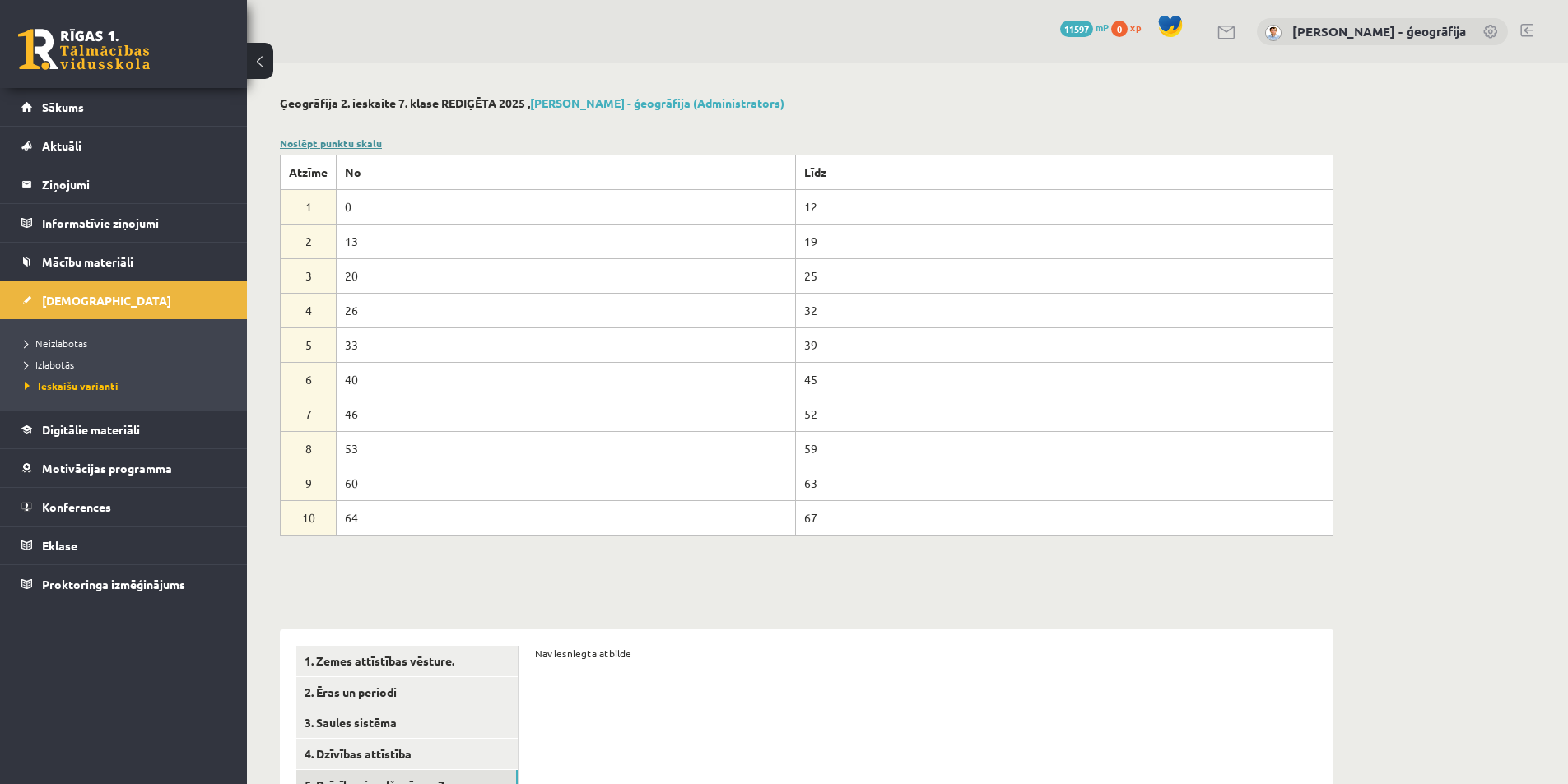
click at [292, 143] on link "Noslēpt punktu skalu" at bounding box center [331, 143] width 102 height 13
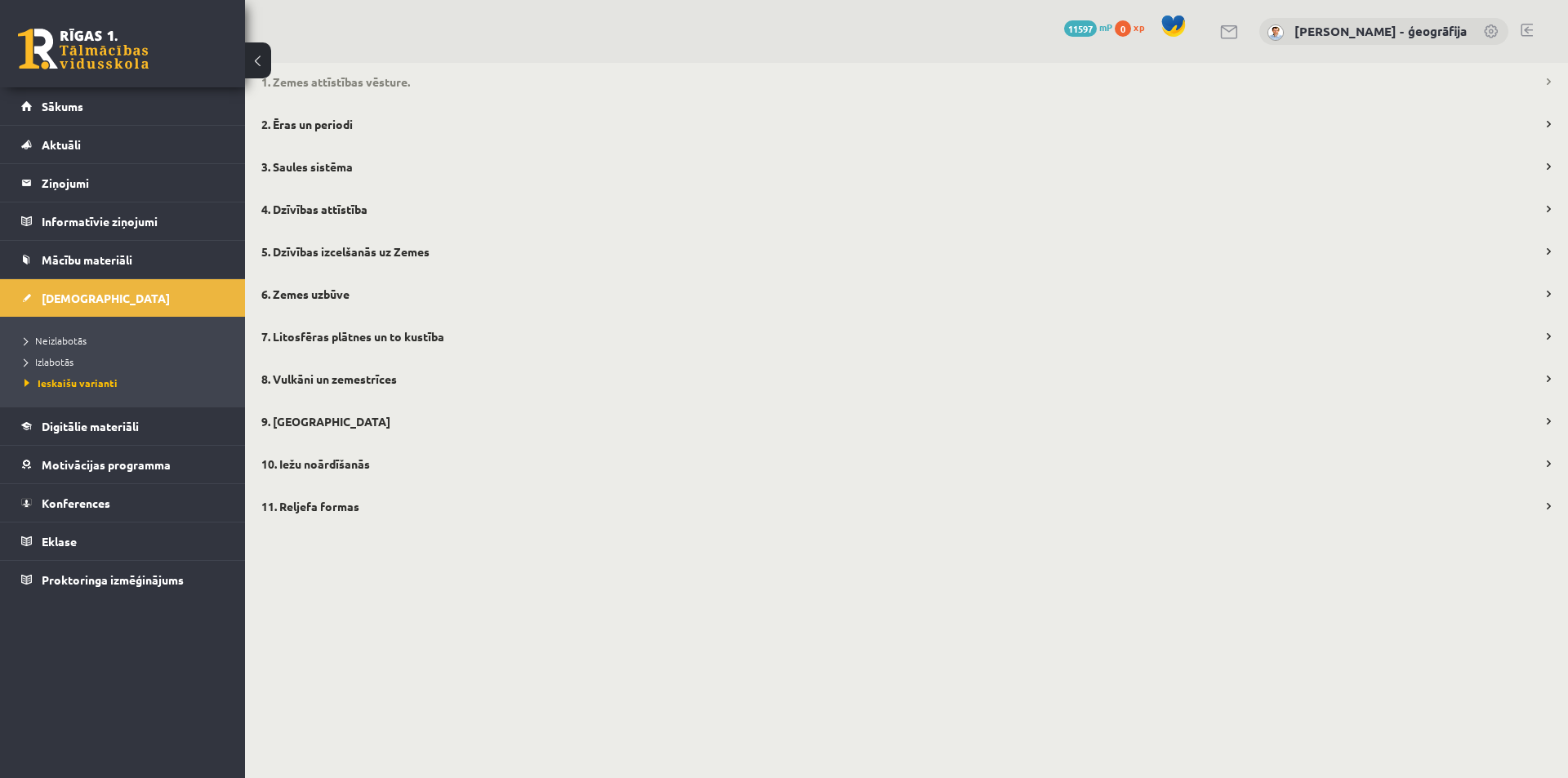
click at [307, 84] on legend "1. Zemes attīstības vēsture." at bounding box center [906, 81] width 1323 height 37
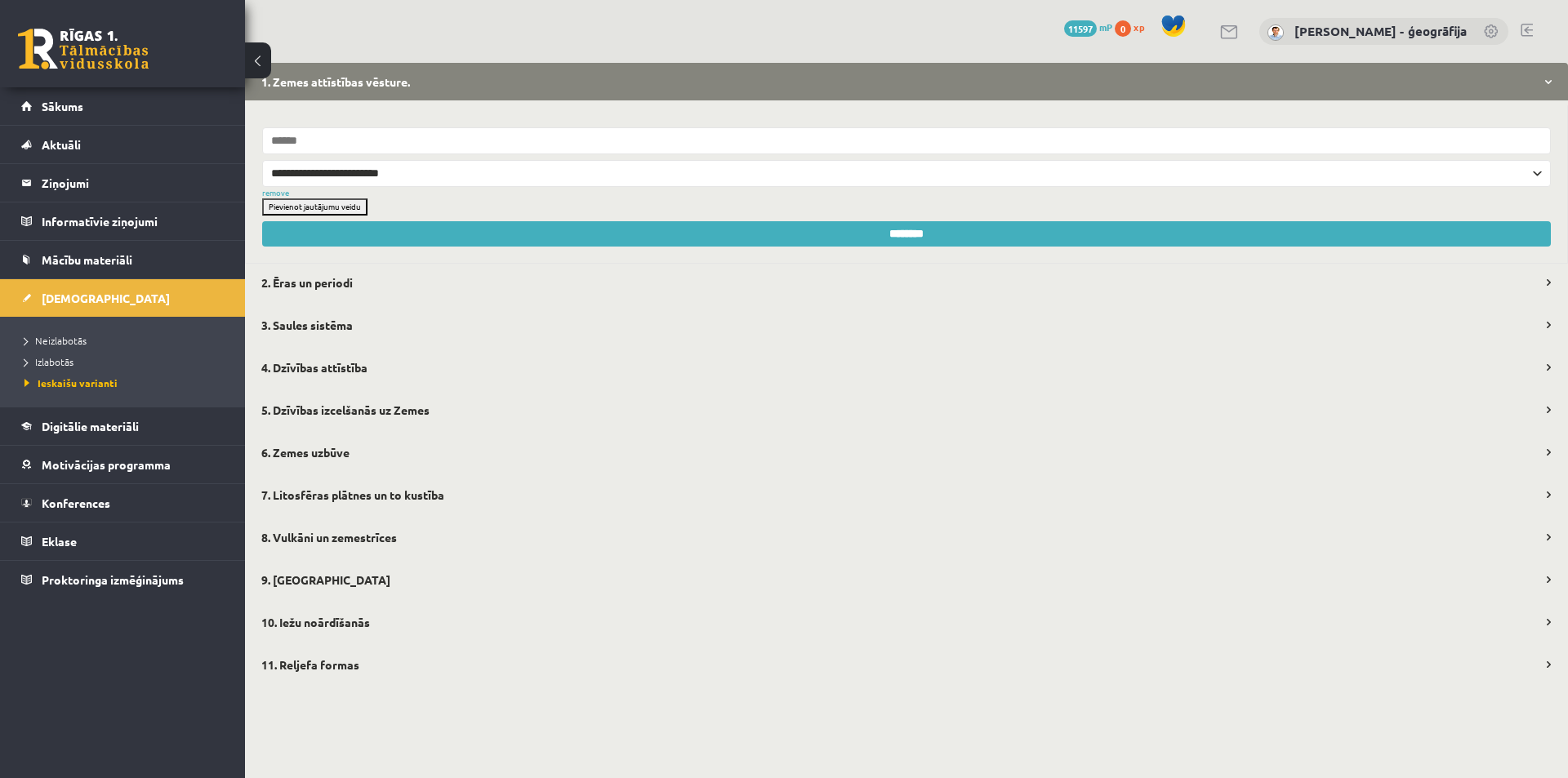
click at [307, 84] on legend "1. Zemes attīstības vēsture." at bounding box center [906, 81] width 1323 height 37
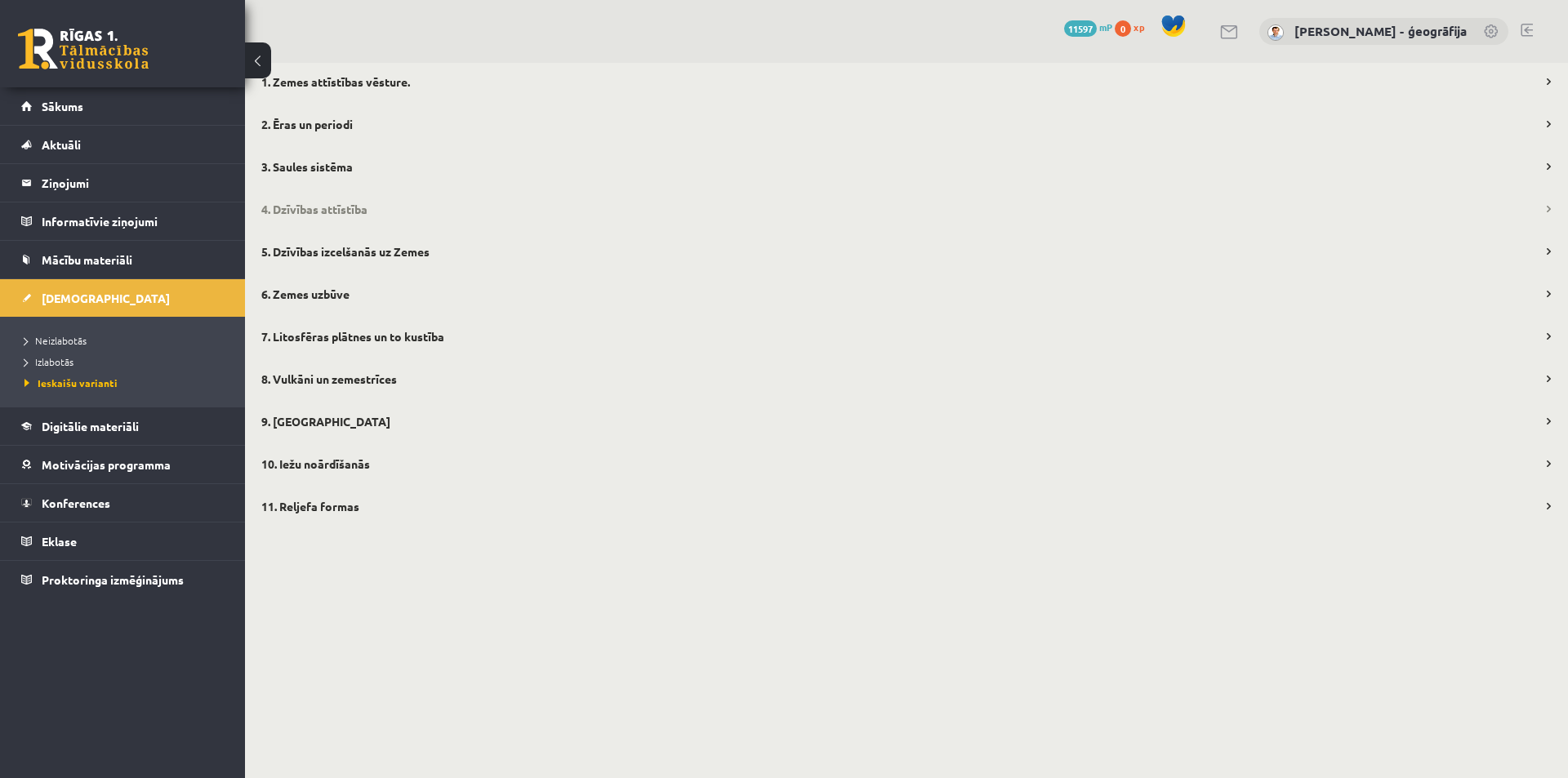
click at [313, 216] on legend "4. Dzīvības attīstība" at bounding box center [906, 208] width 1323 height 37
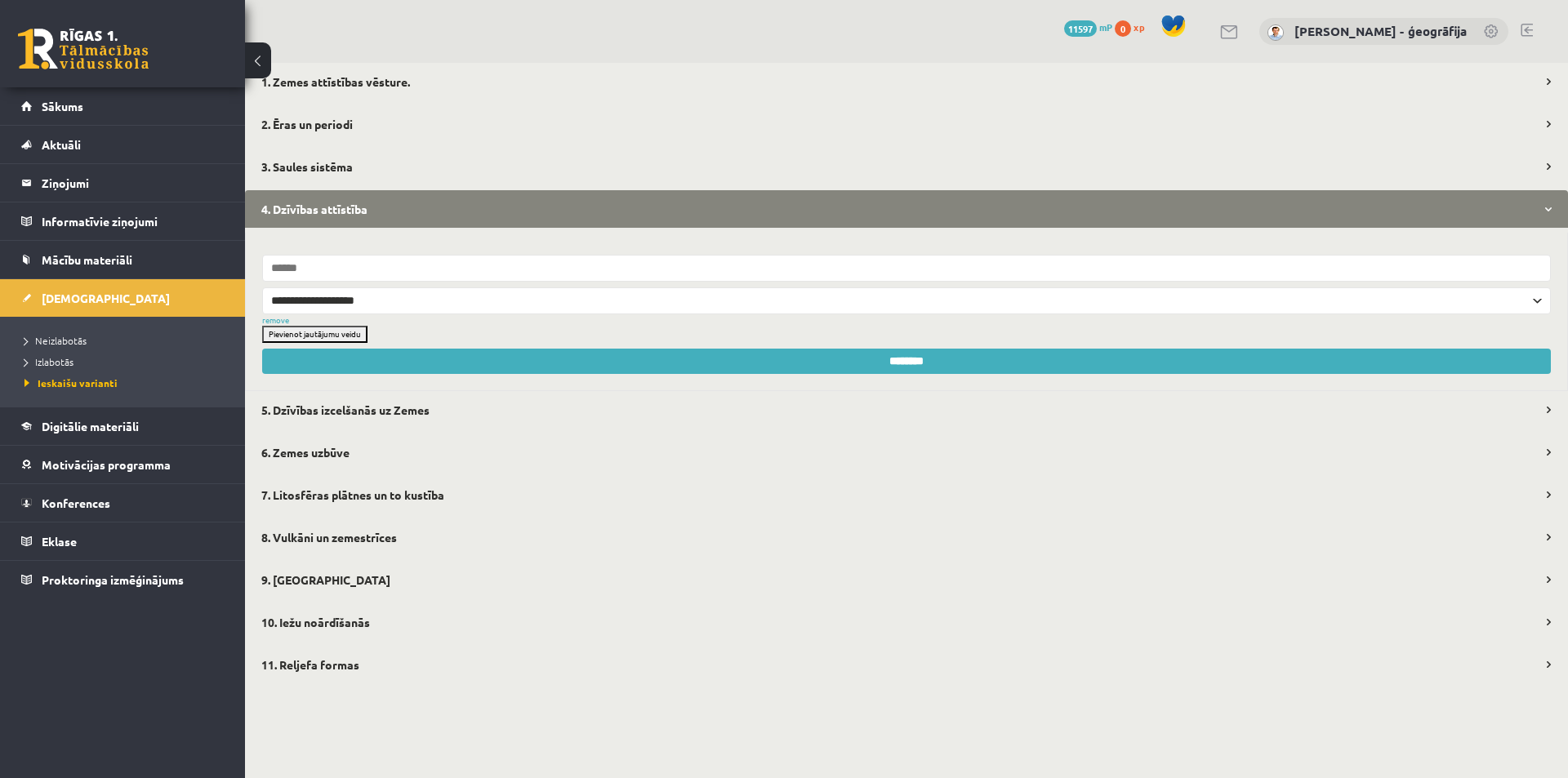
click at [313, 208] on legend "4. Dzīvības attīstība" at bounding box center [906, 208] width 1323 height 37
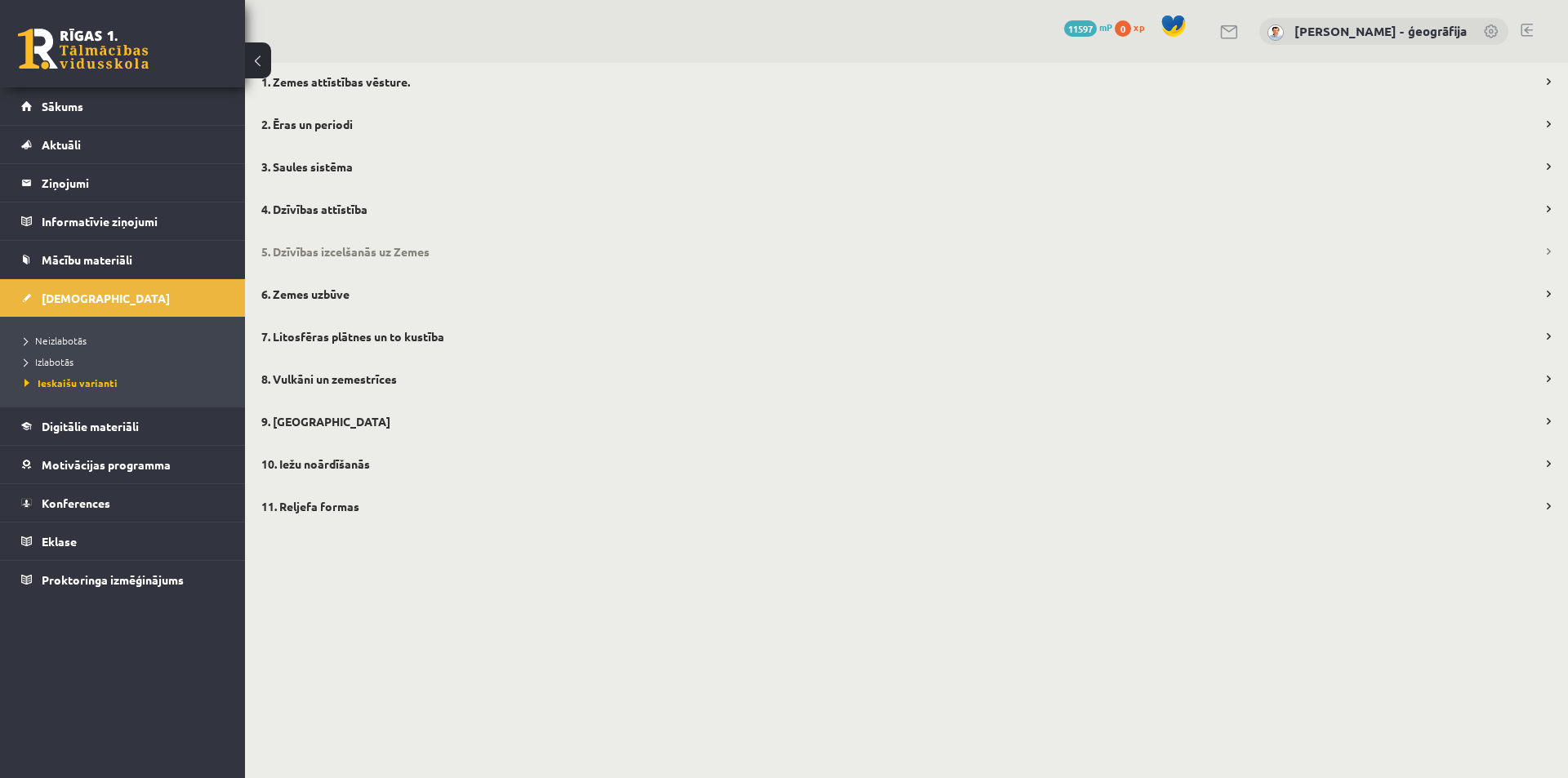
click at [313, 250] on legend "5. Dzīvības izcelšanās uz Zemes" at bounding box center [906, 251] width 1323 height 37
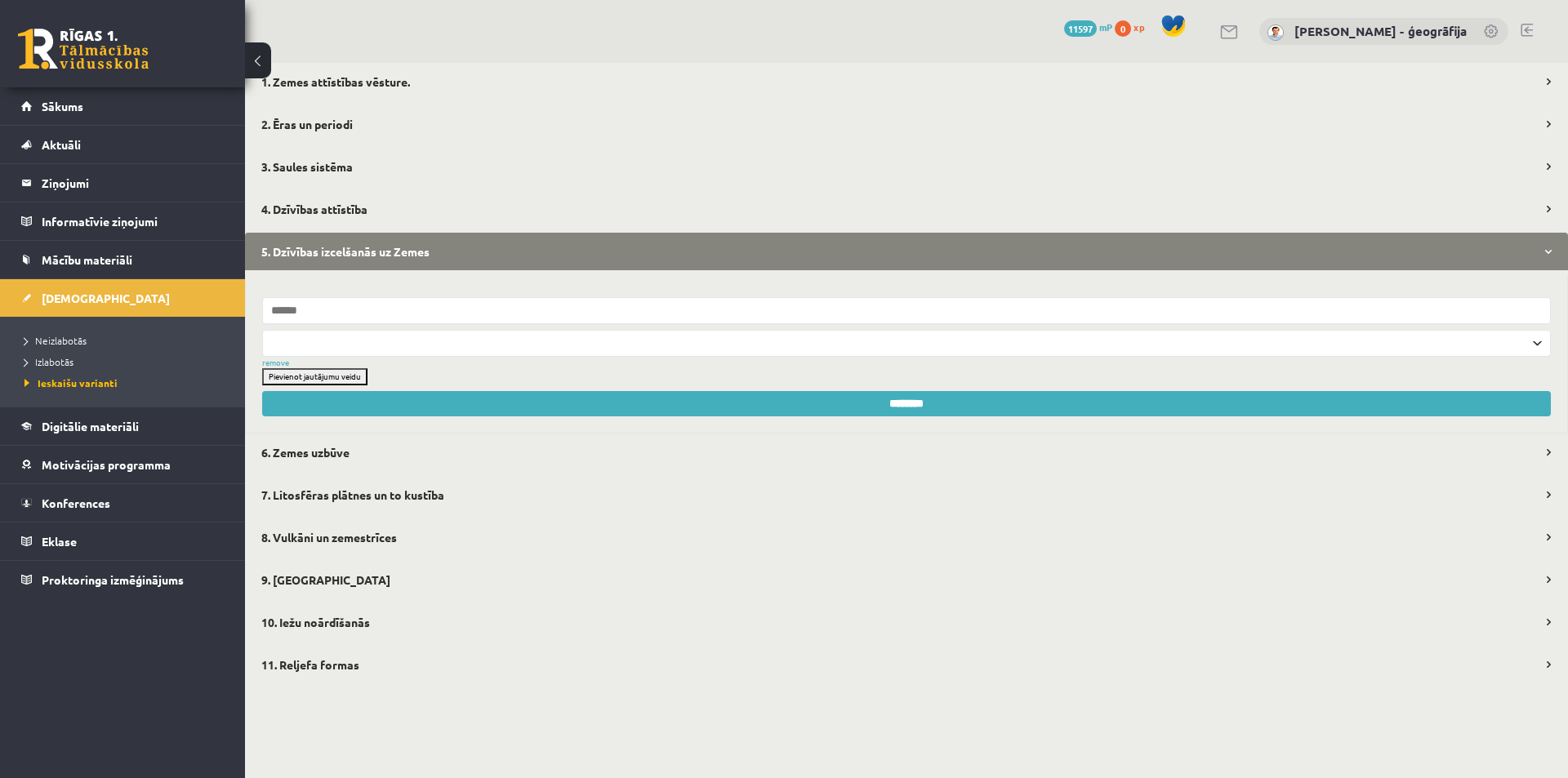
click at [295, 348] on select "**********" at bounding box center [906, 343] width 1289 height 27
select select "**********"
click at [262, 330] on select "**********" at bounding box center [906, 343] width 1289 height 27
click at [923, 400] on input "********" at bounding box center [906, 404] width 1289 height 25
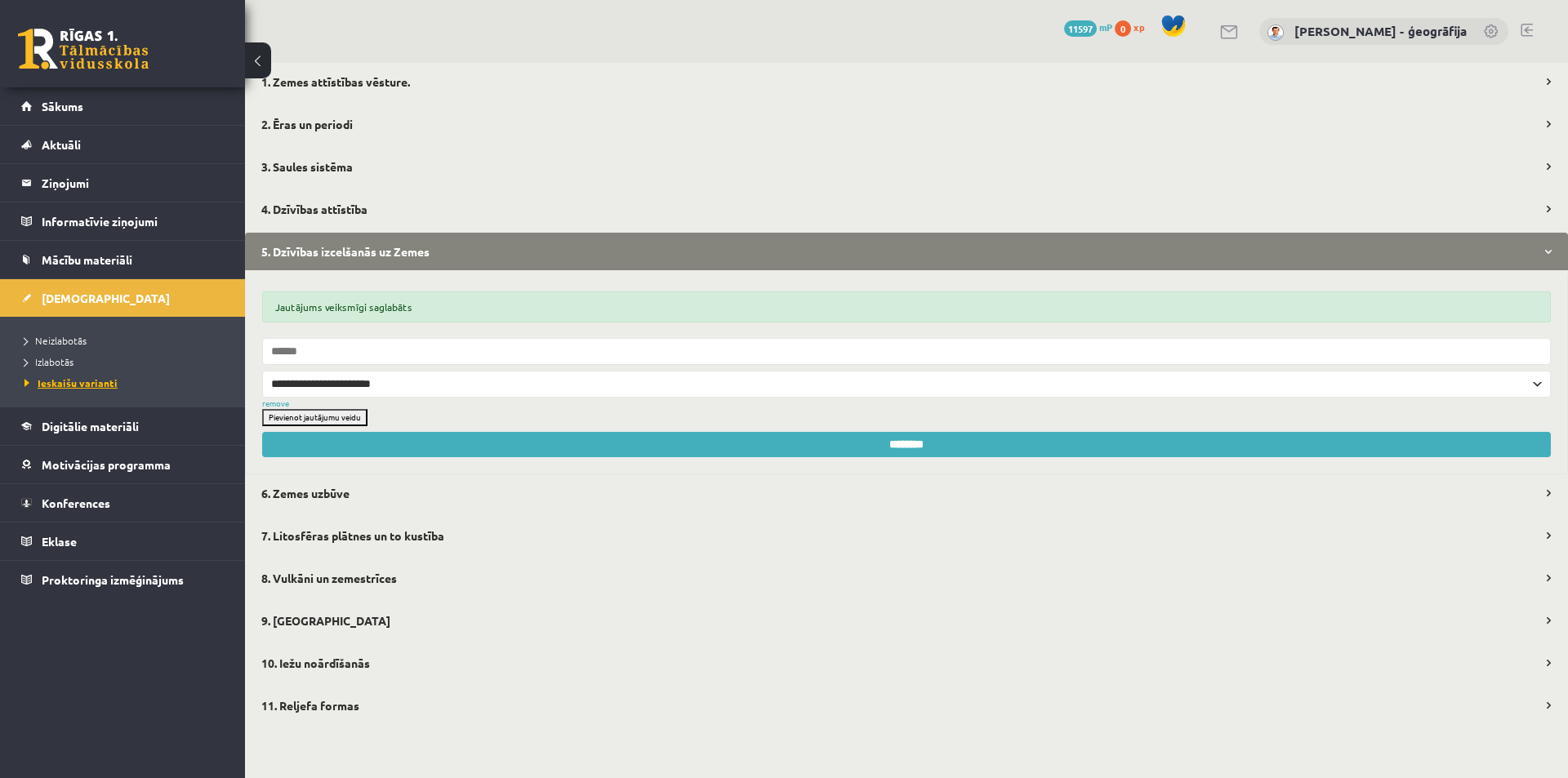
click at [62, 377] on link "Ieskaišu varianti" at bounding box center [126, 383] width 204 height 14
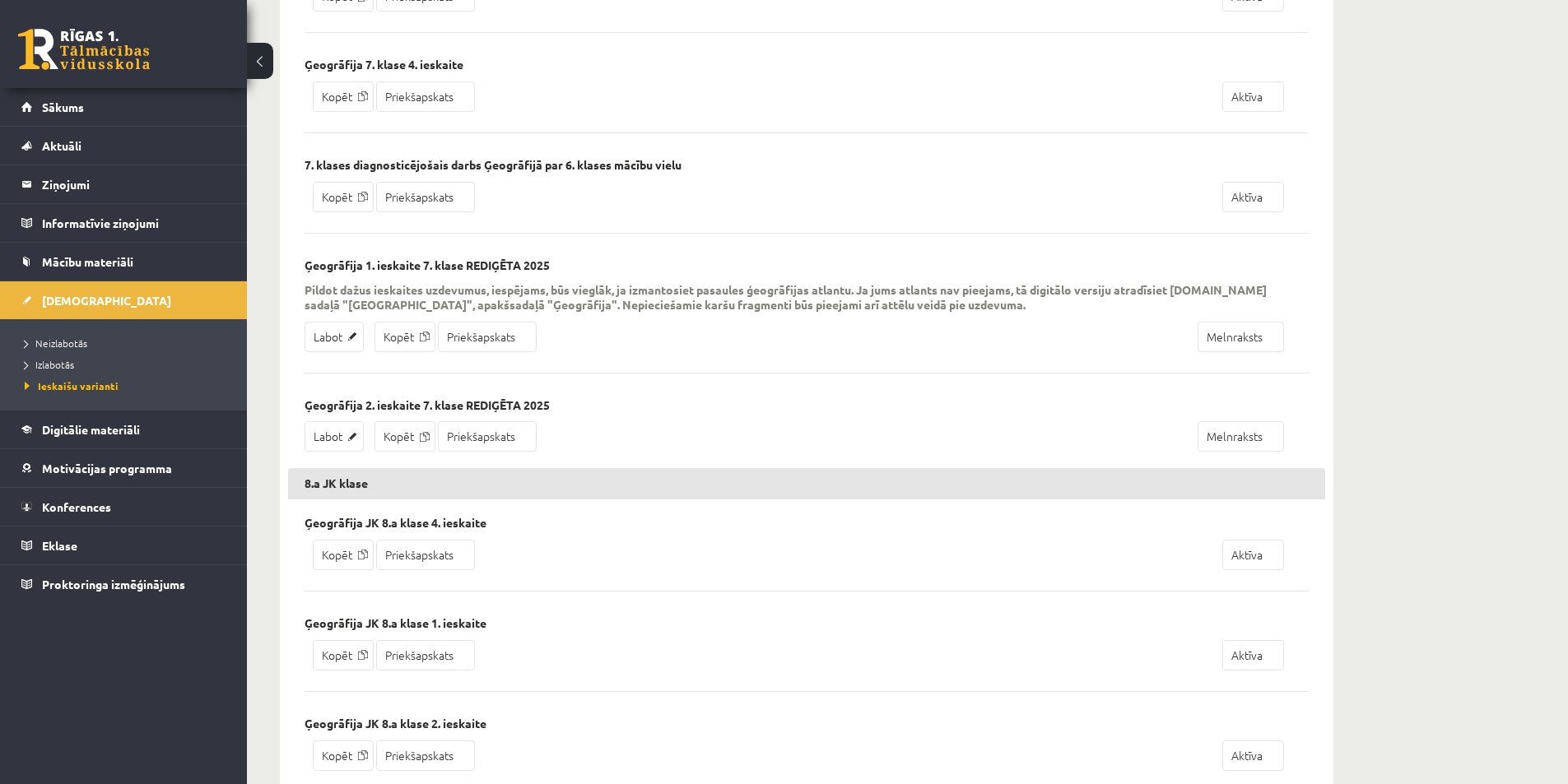
scroll to position [2057, 0]
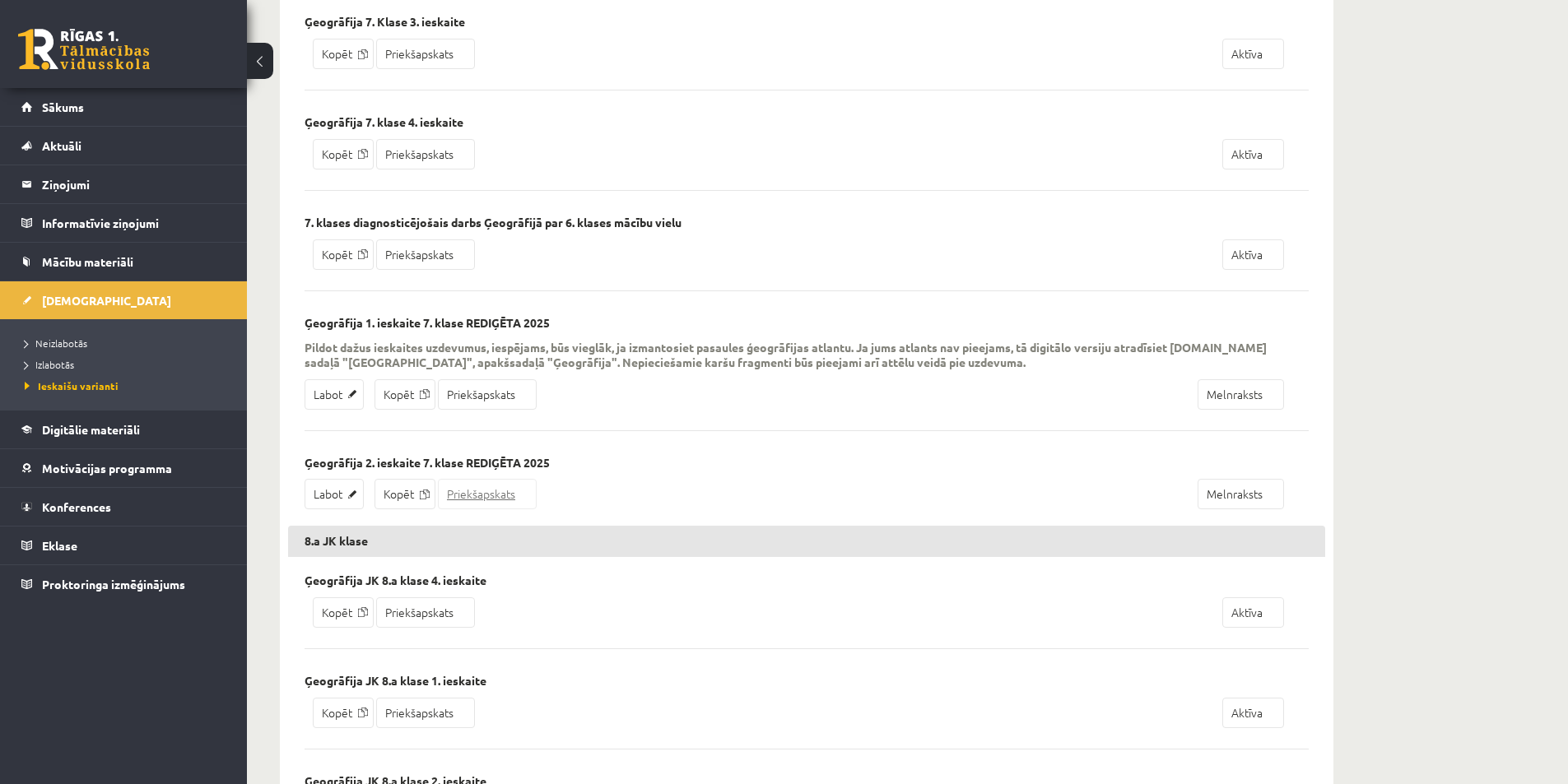
click at [504, 493] on link "Priekšapskats" at bounding box center [488, 494] width 99 height 30
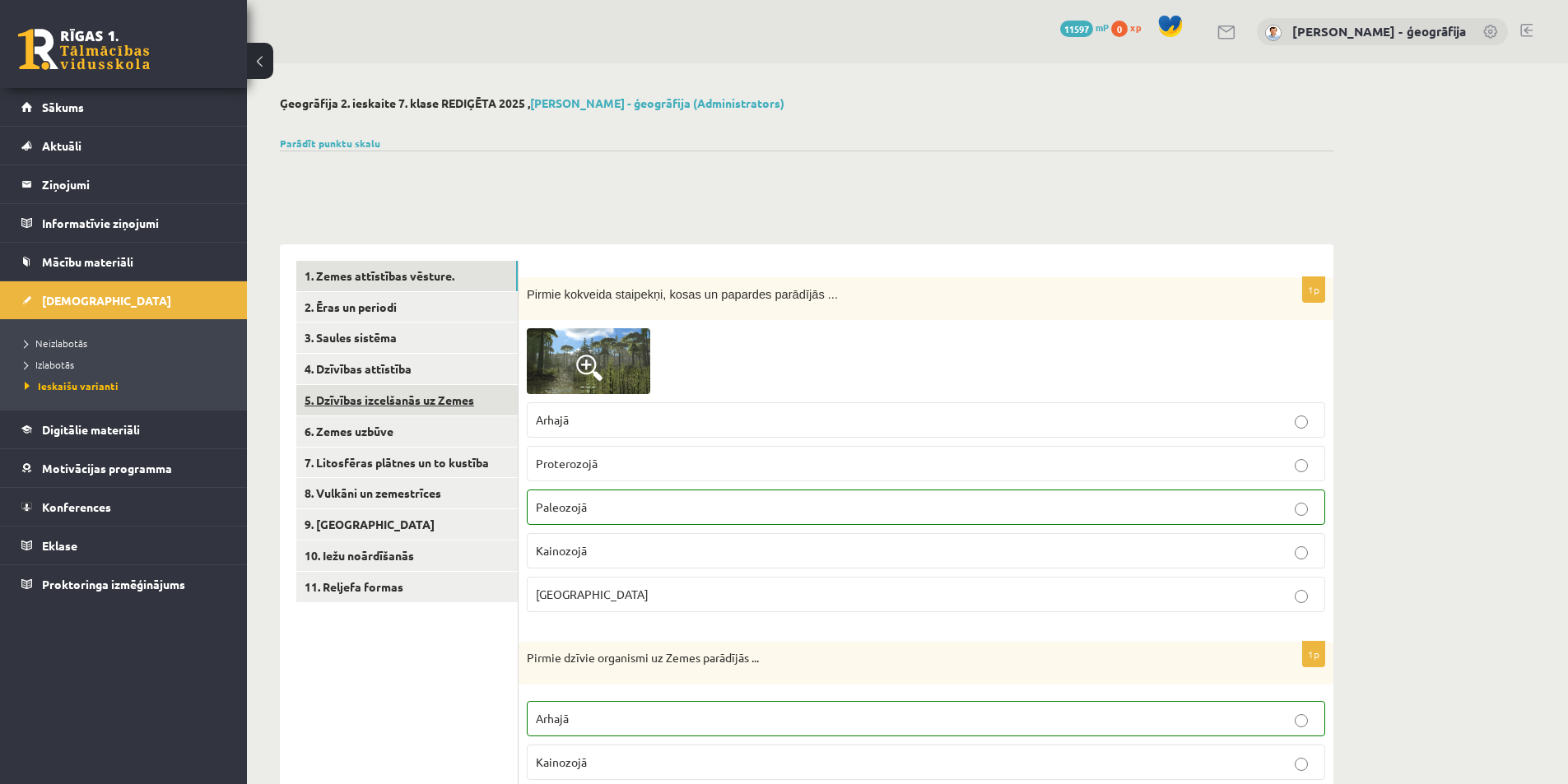
click at [358, 401] on link "5. Dzīvības izcelšanās uz Zemes" at bounding box center [407, 400] width 221 height 30
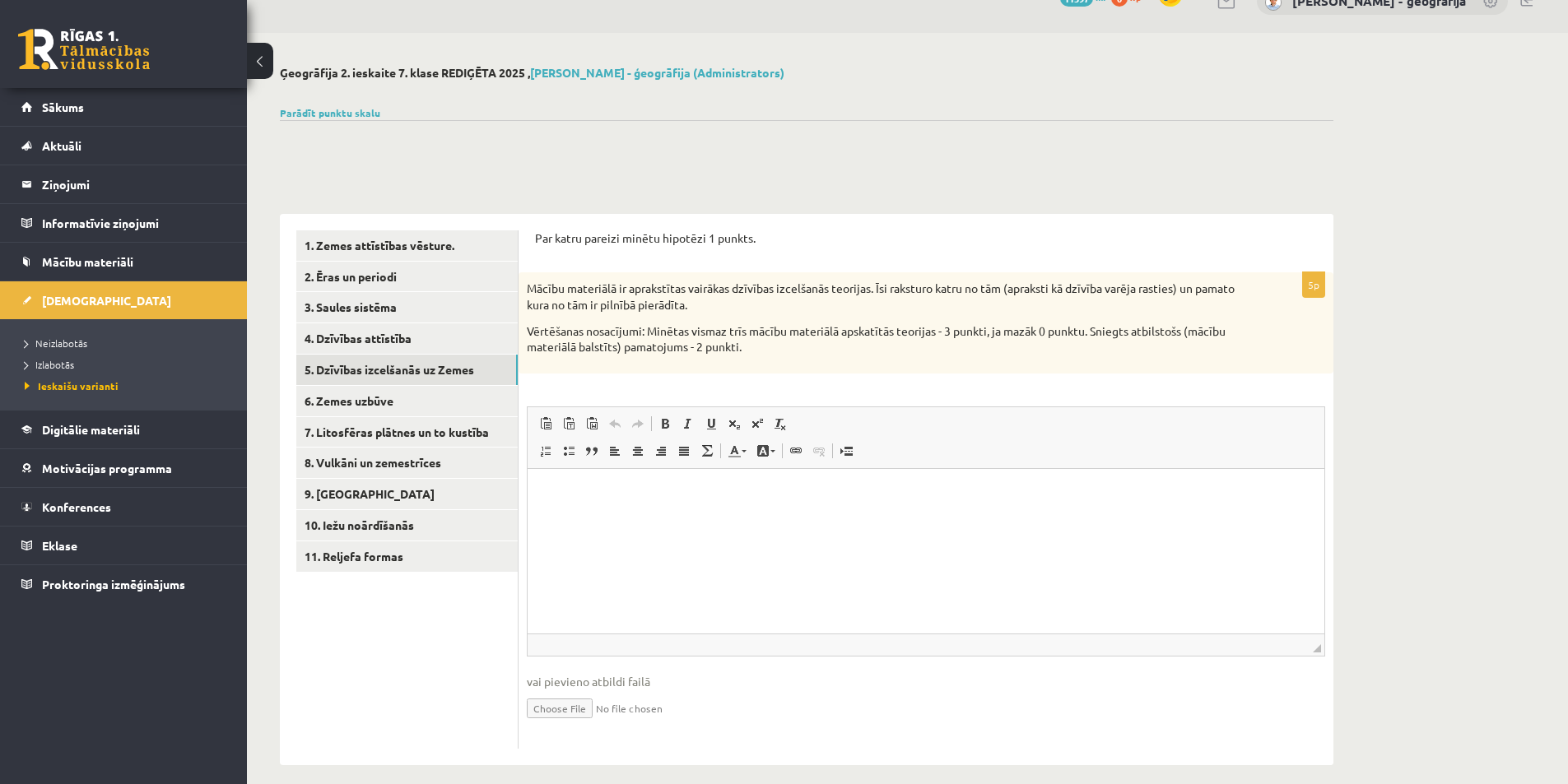
scroll to position [46, 0]
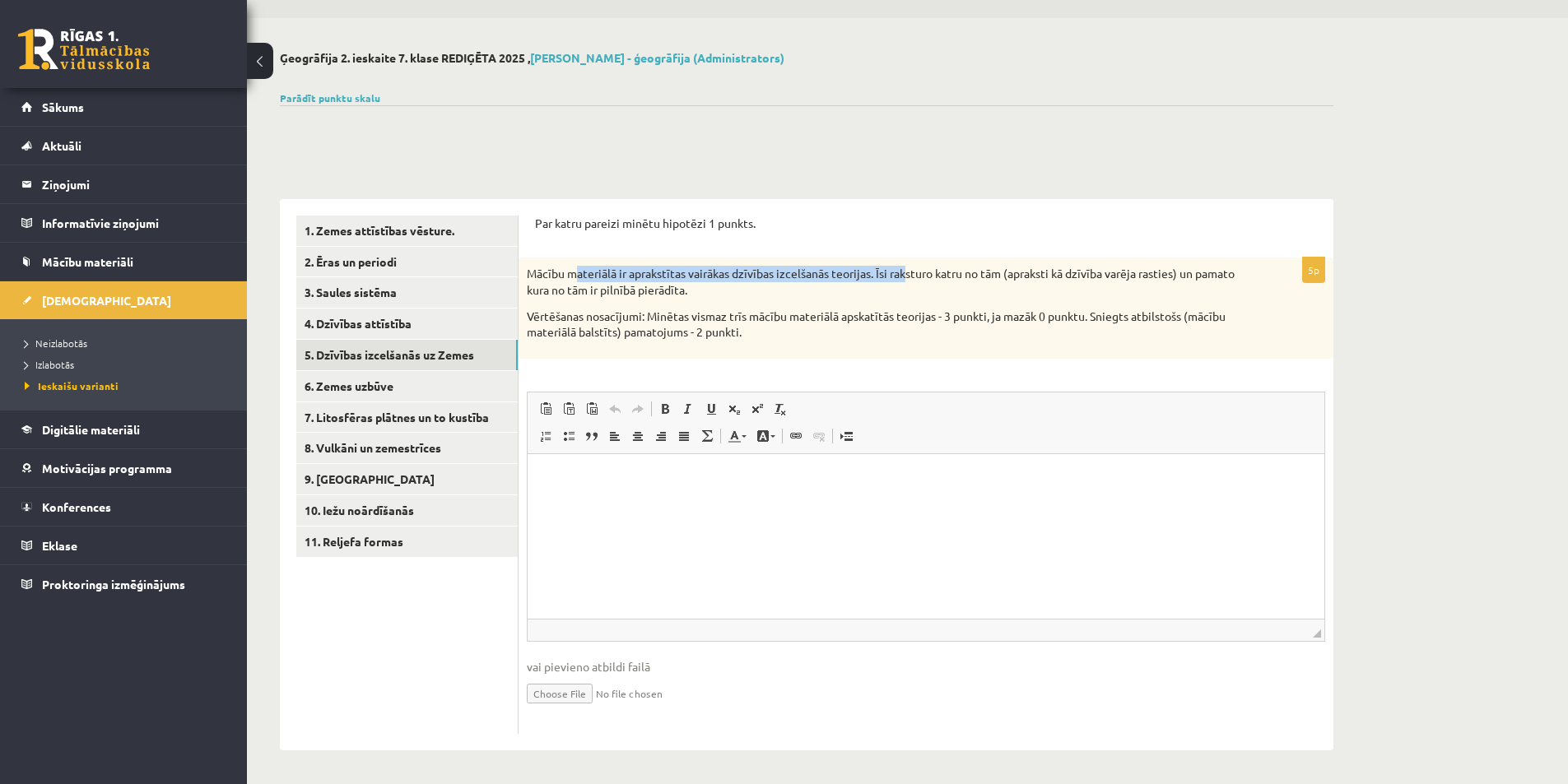
drag, startPoint x: 580, startPoint y: 272, endPoint x: 913, endPoint y: 256, distance: 333.4
click at [911, 256] on form "Par katru pareizi minētu hipotēzi 1 punkts. 5p Mācību materiālā ir aprakstītas …" at bounding box center [926, 475] width 782 height 518
click at [944, 269] on p "Mācību materiālā ir aprakstītas vairākas dzīvības izcelšanās teorijas. Īsi raks…" at bounding box center [885, 281] width 716 height 32
click at [652, 222] on p "Par katru pareizi minētu hipotēzi 1 punkts." at bounding box center [926, 224] width 782 height 16
drag, startPoint x: 537, startPoint y: 228, endPoint x: 763, endPoint y: 217, distance: 226.3
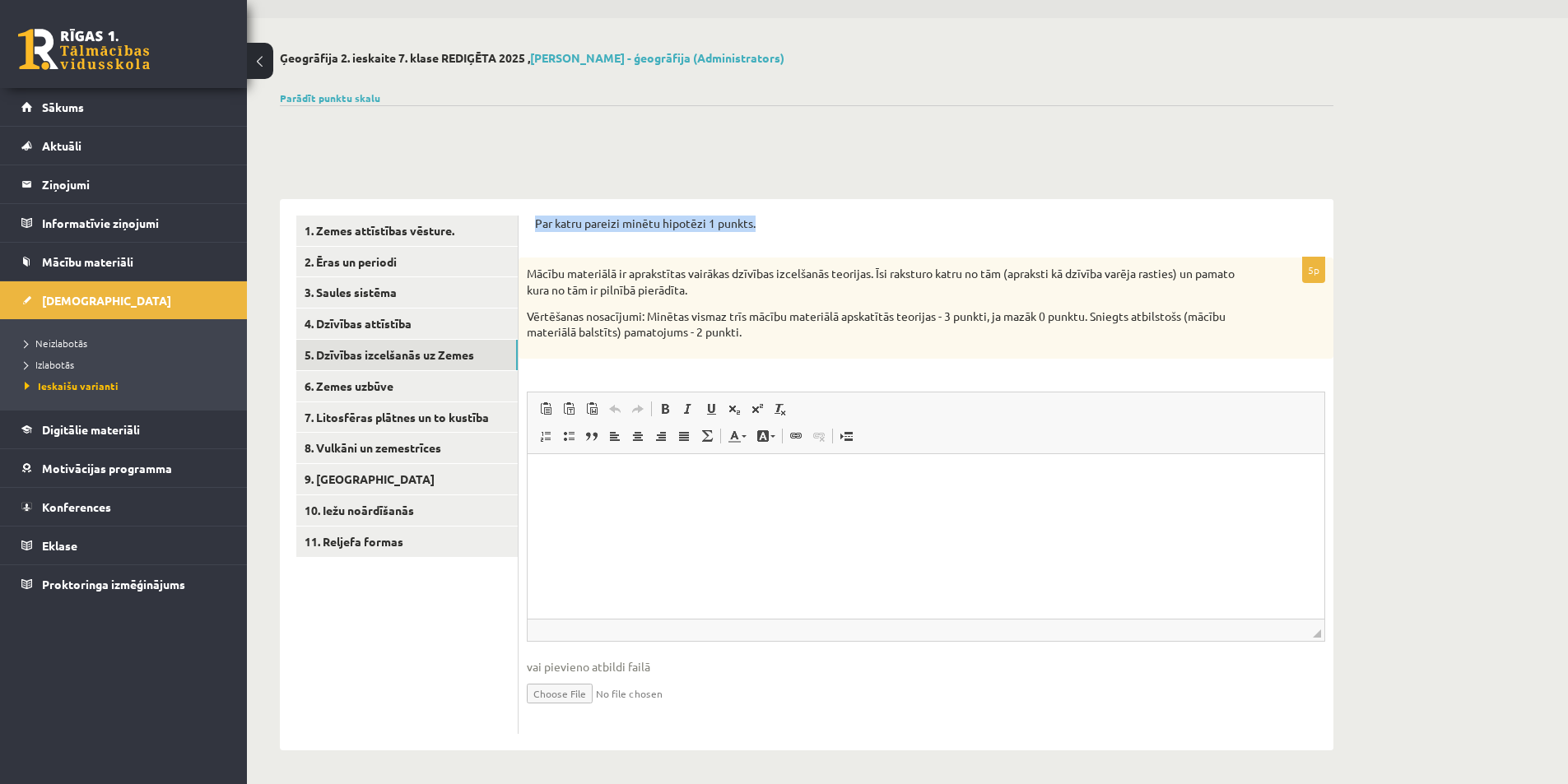
click at [763, 217] on p "Par katru pareizi minētu hipotēzi 1 punkts." at bounding box center [926, 224] width 782 height 16
click at [763, 277] on p "Mācību materiālā ir aprakstītas vairākas dzīvības izcelšanās teorijas. Īsi raks…" at bounding box center [885, 281] width 716 height 32
click at [365, 328] on link "4. Dzīvības attīstība" at bounding box center [407, 323] width 221 height 30
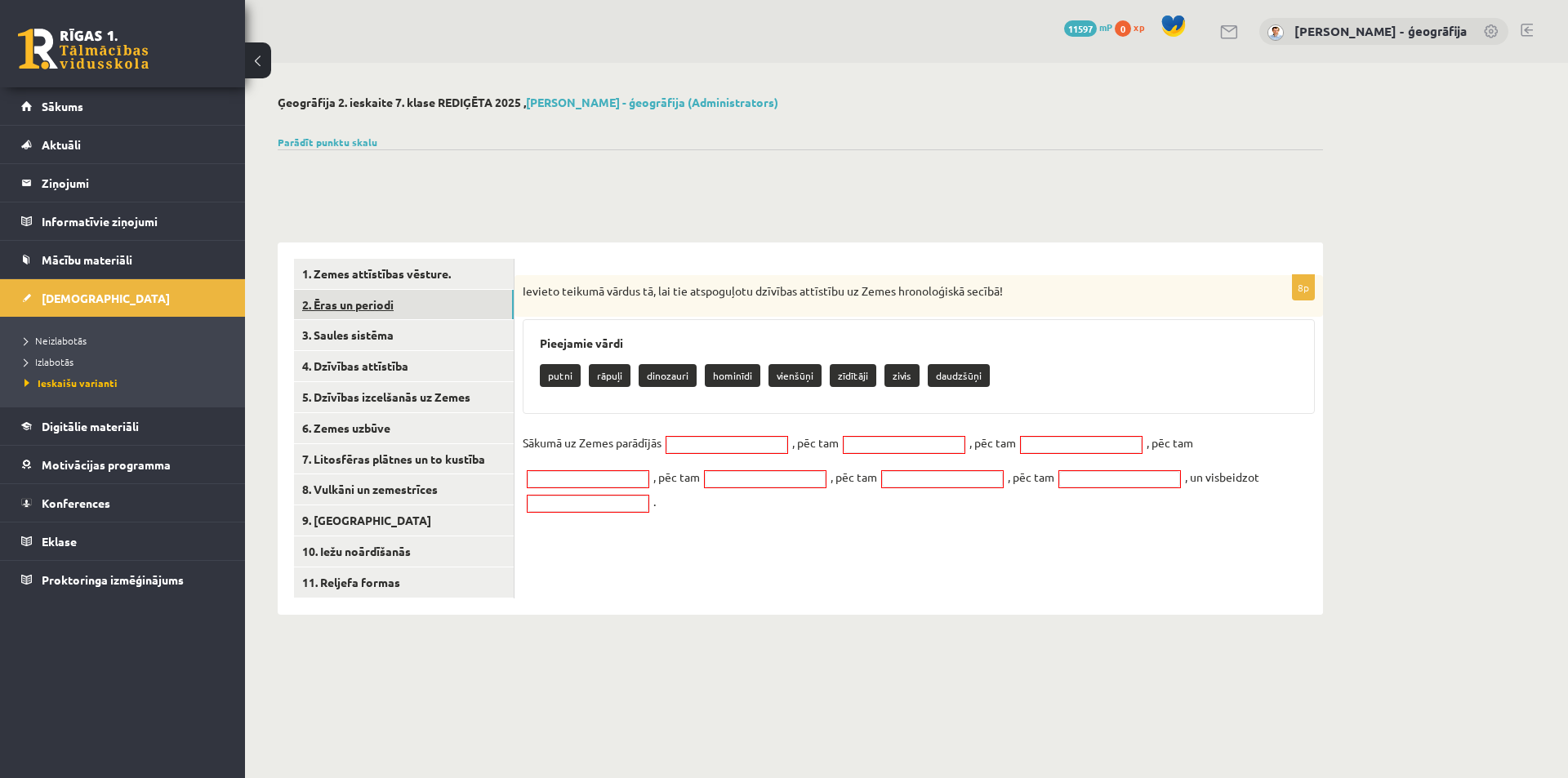
click at [361, 311] on link "2. Ēras un periodi" at bounding box center [404, 304] width 219 height 30
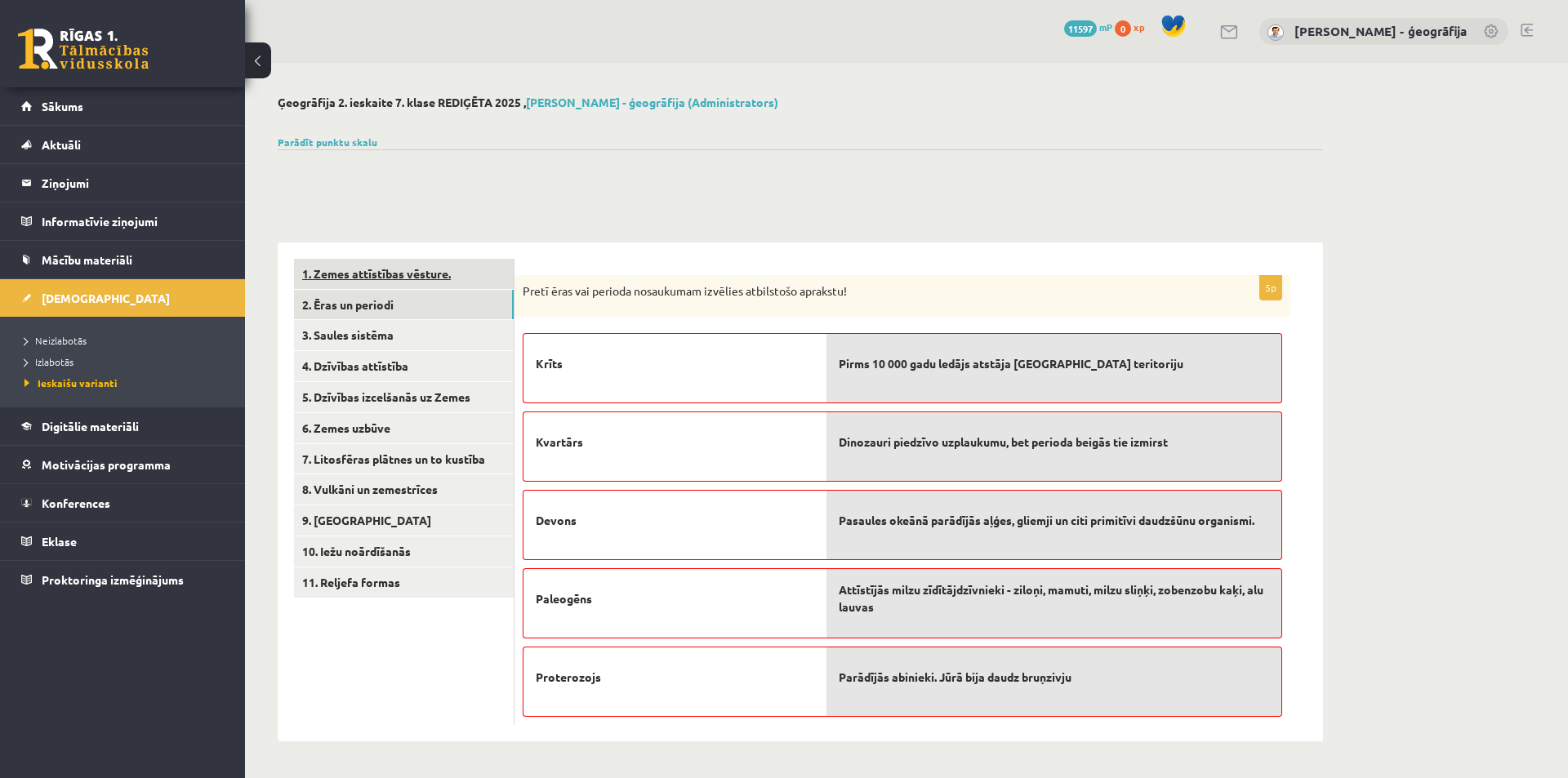
click at [409, 279] on link "1. Zemes attīstības vēsture." at bounding box center [404, 274] width 219 height 30
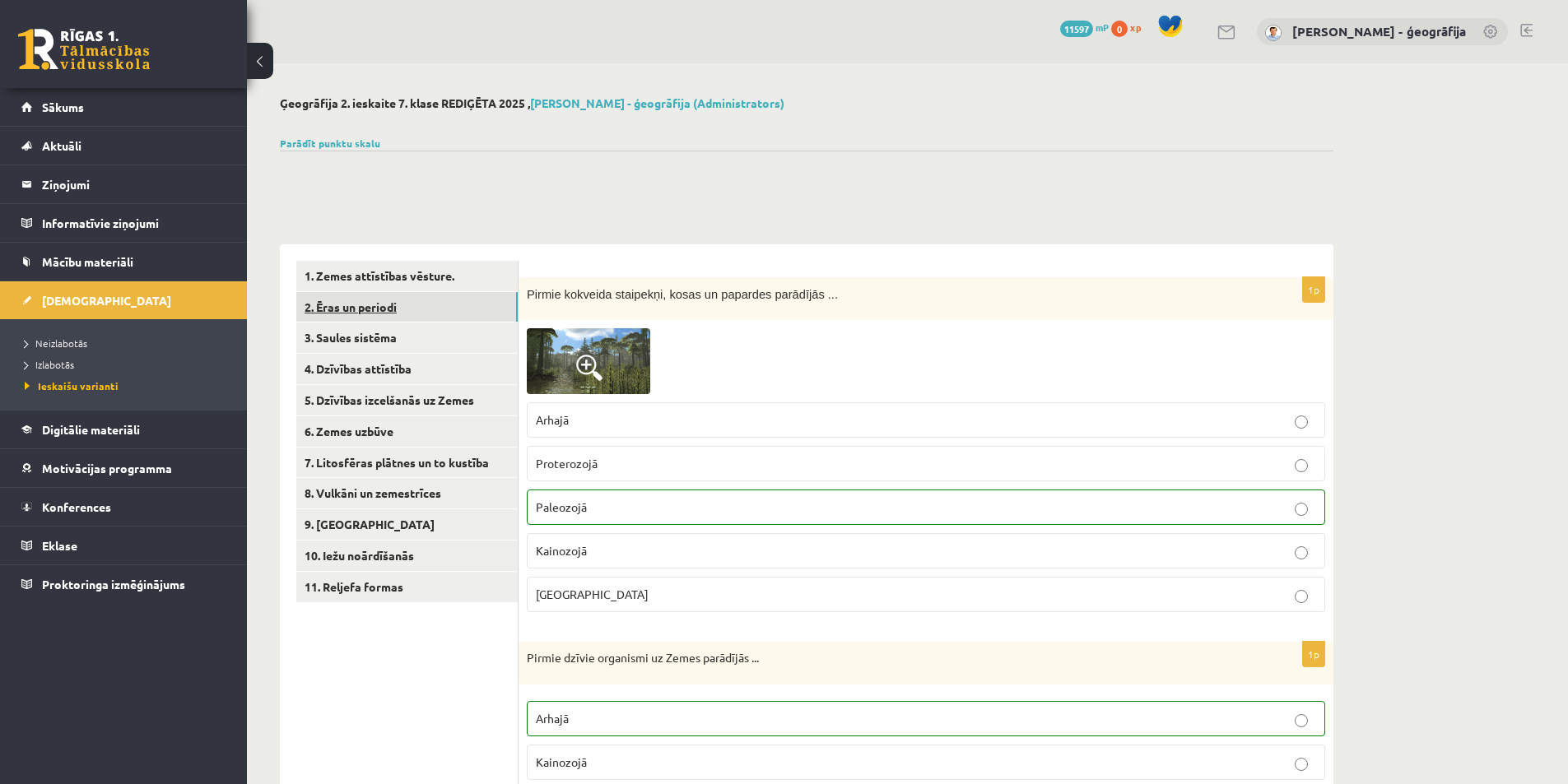
click at [372, 300] on link "2. Ēras un periodi" at bounding box center [407, 307] width 221 height 30
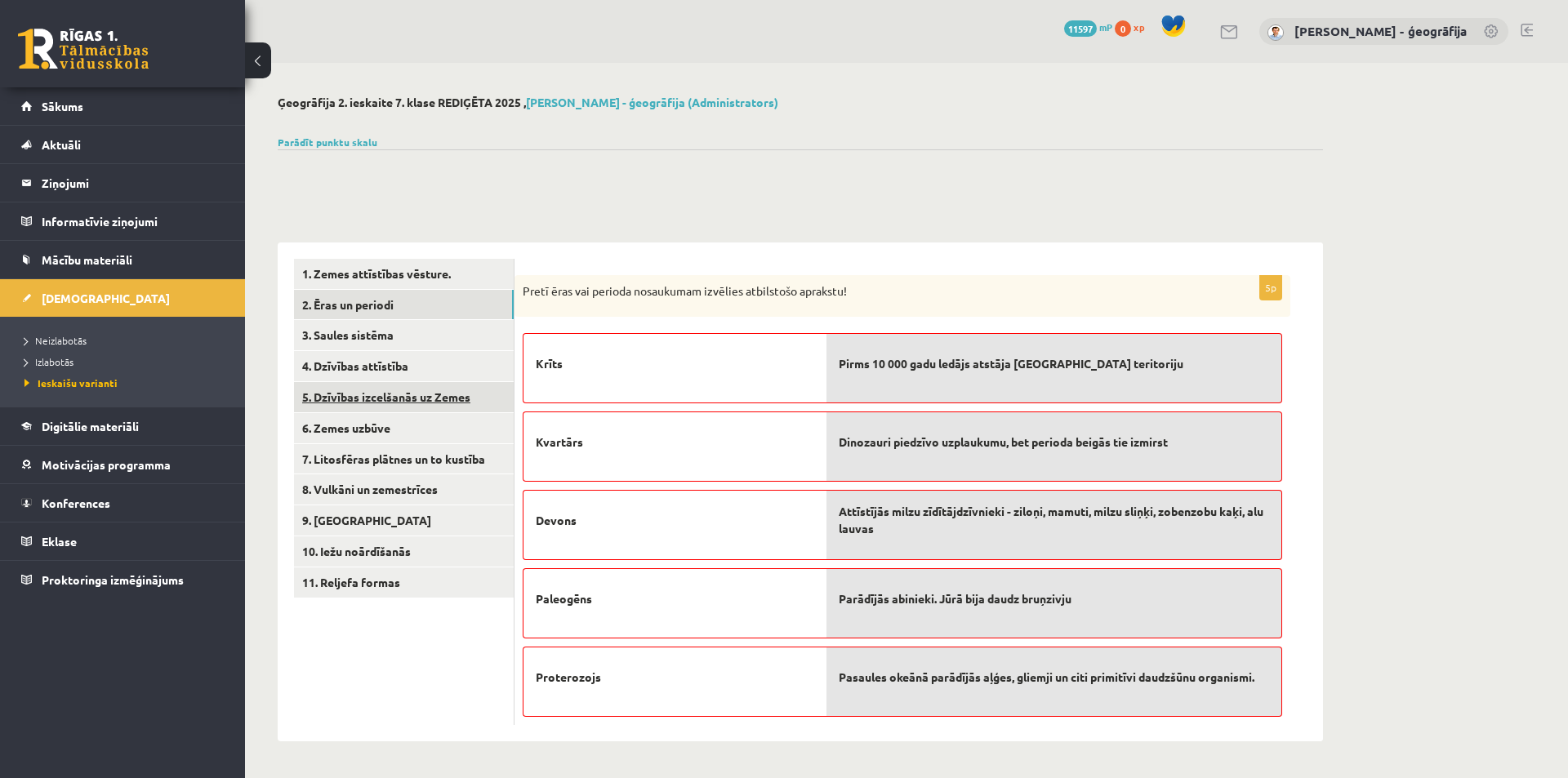
click at [369, 409] on link "5. Dzīvības izcelšanās uz Zemes" at bounding box center [404, 397] width 219 height 30
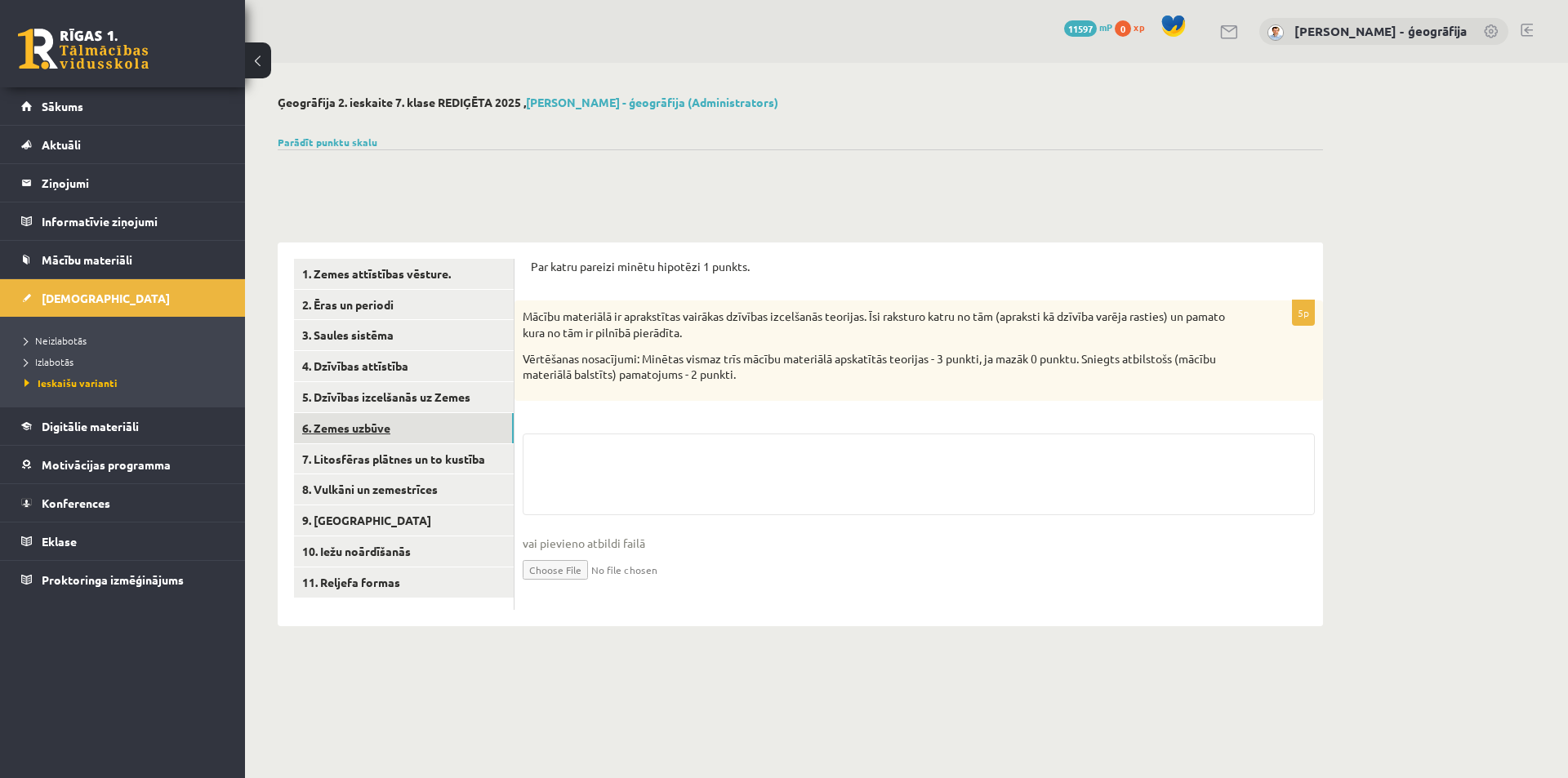
click at [363, 427] on link "6. Zemes uzbūve" at bounding box center [404, 427] width 219 height 30
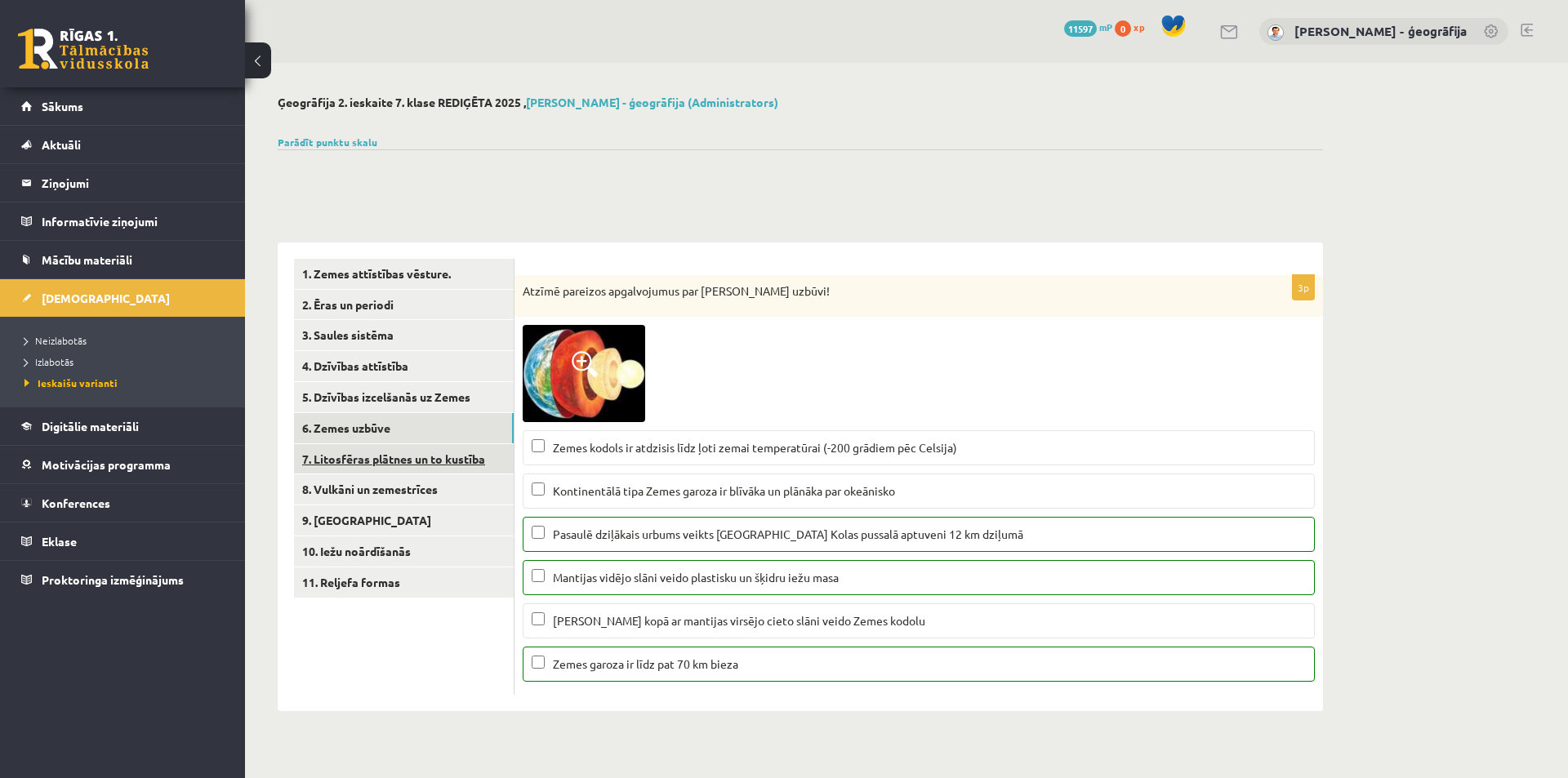
click at [404, 455] on link "7. Litosfēras plātnes un to kustība" at bounding box center [404, 458] width 219 height 30
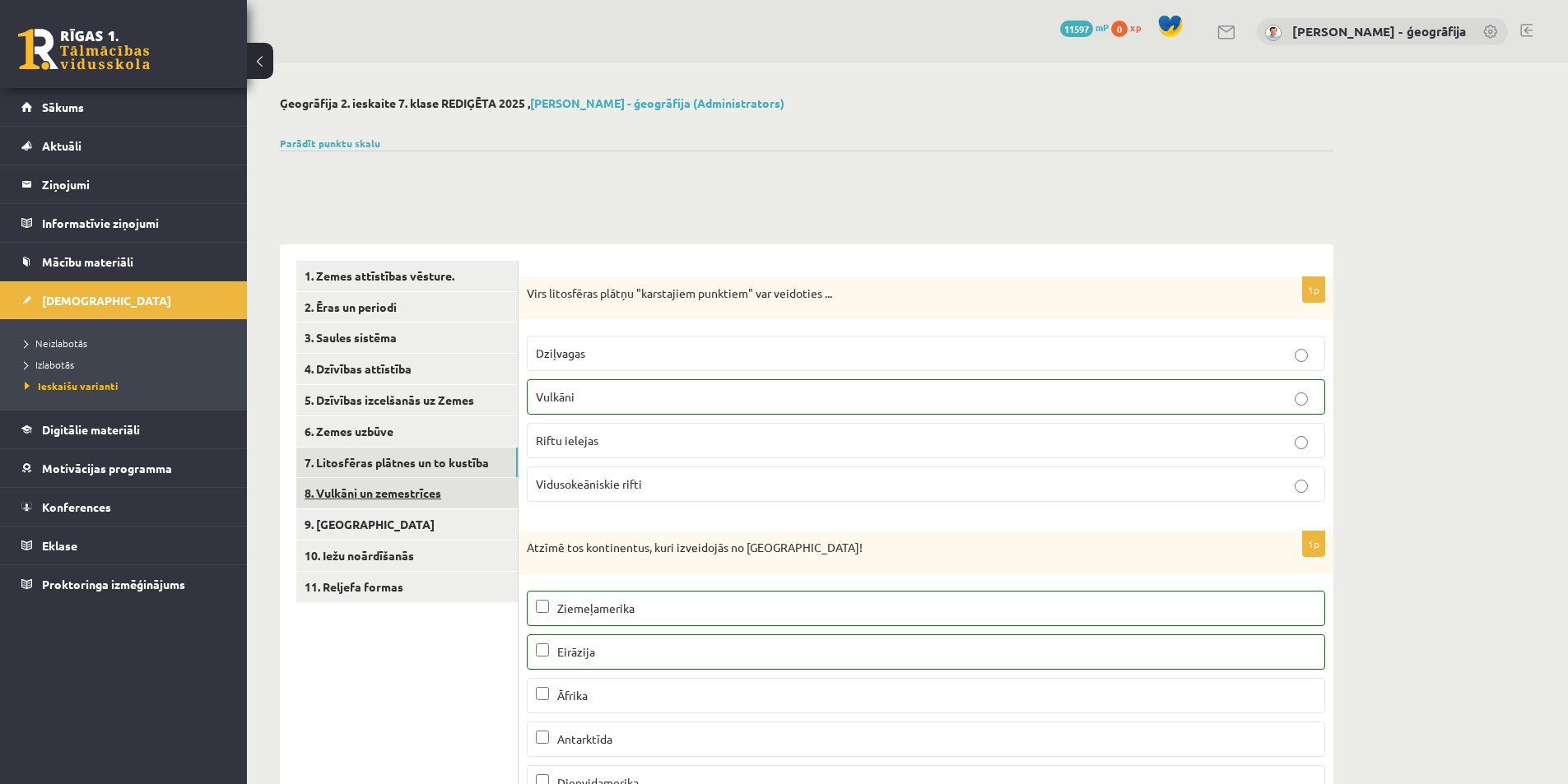
click at [421, 487] on link "8. Vulkāni un zemestrīces" at bounding box center [407, 493] width 221 height 30
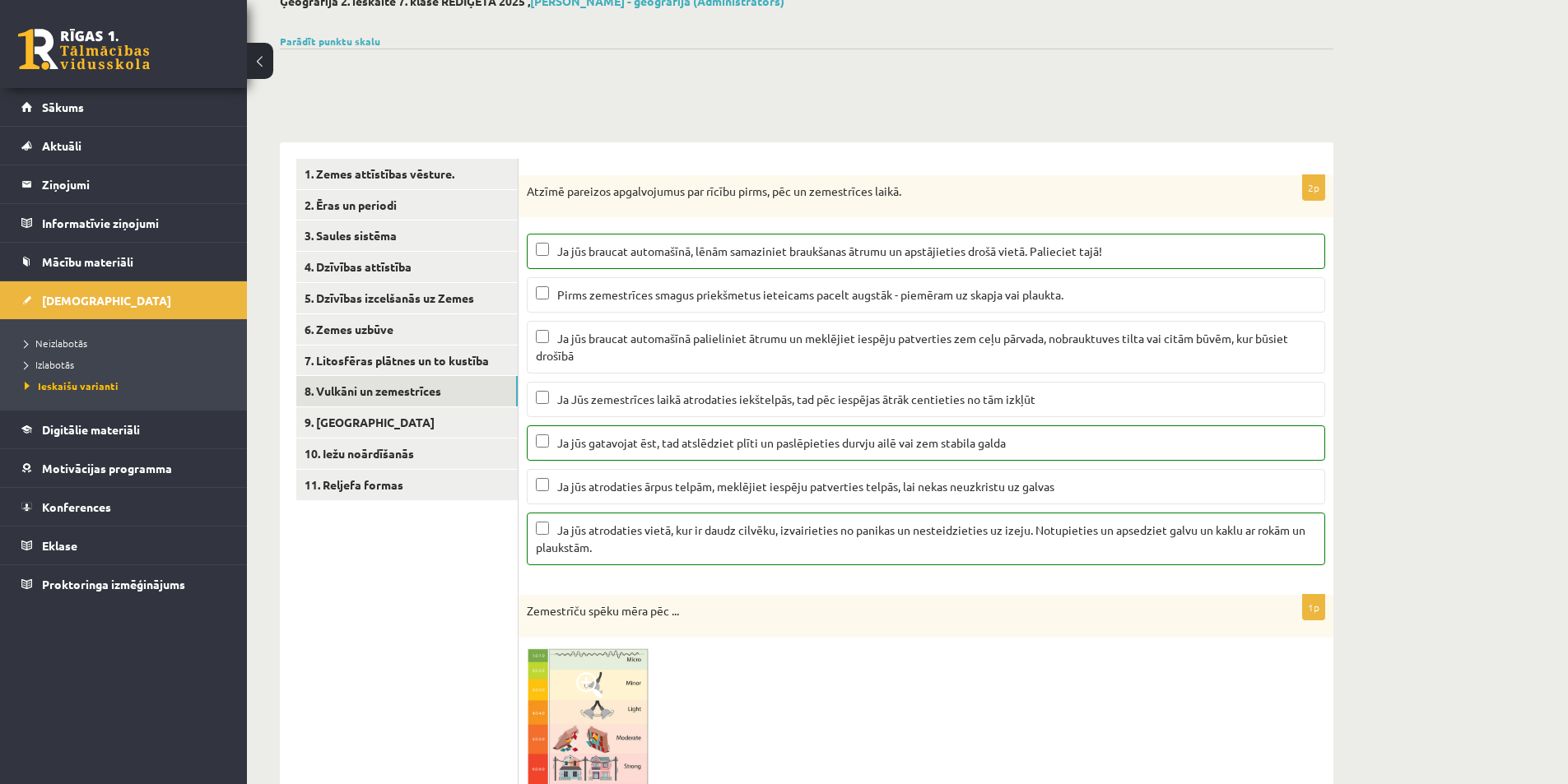
scroll to position [56, 0]
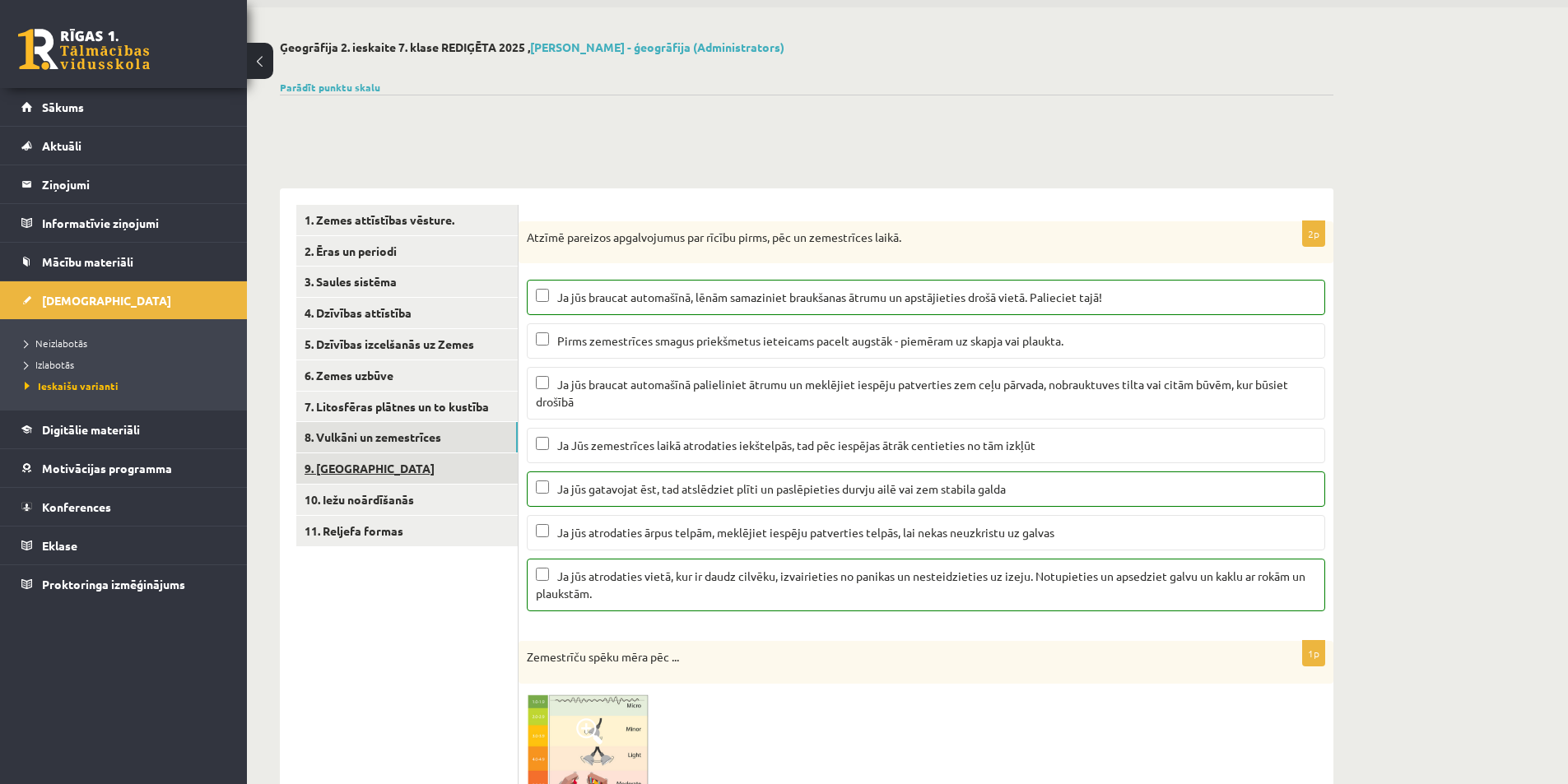
click at [343, 460] on link "9. Ieži" at bounding box center [407, 468] width 221 height 30
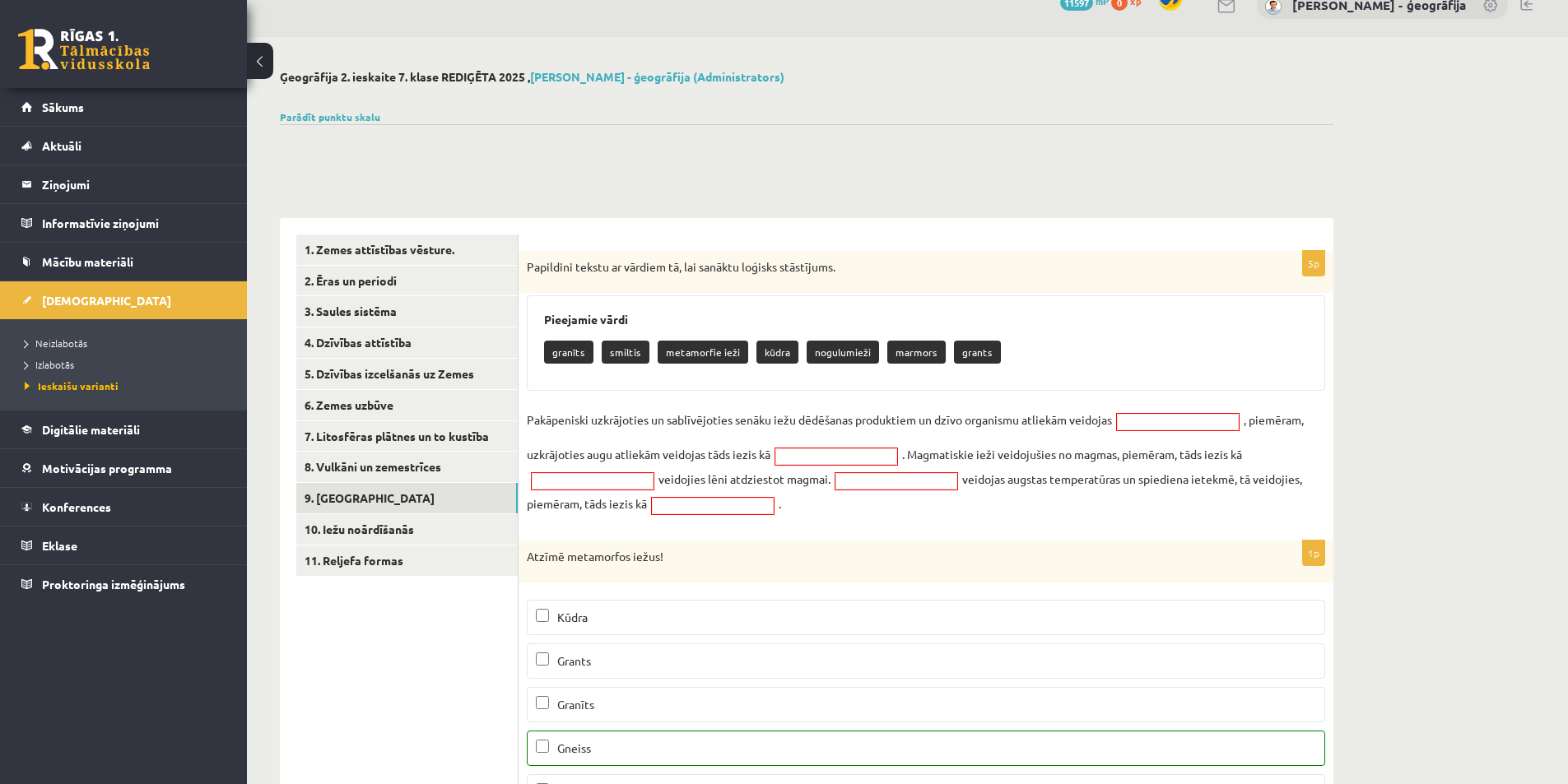
scroll to position [20, 0]
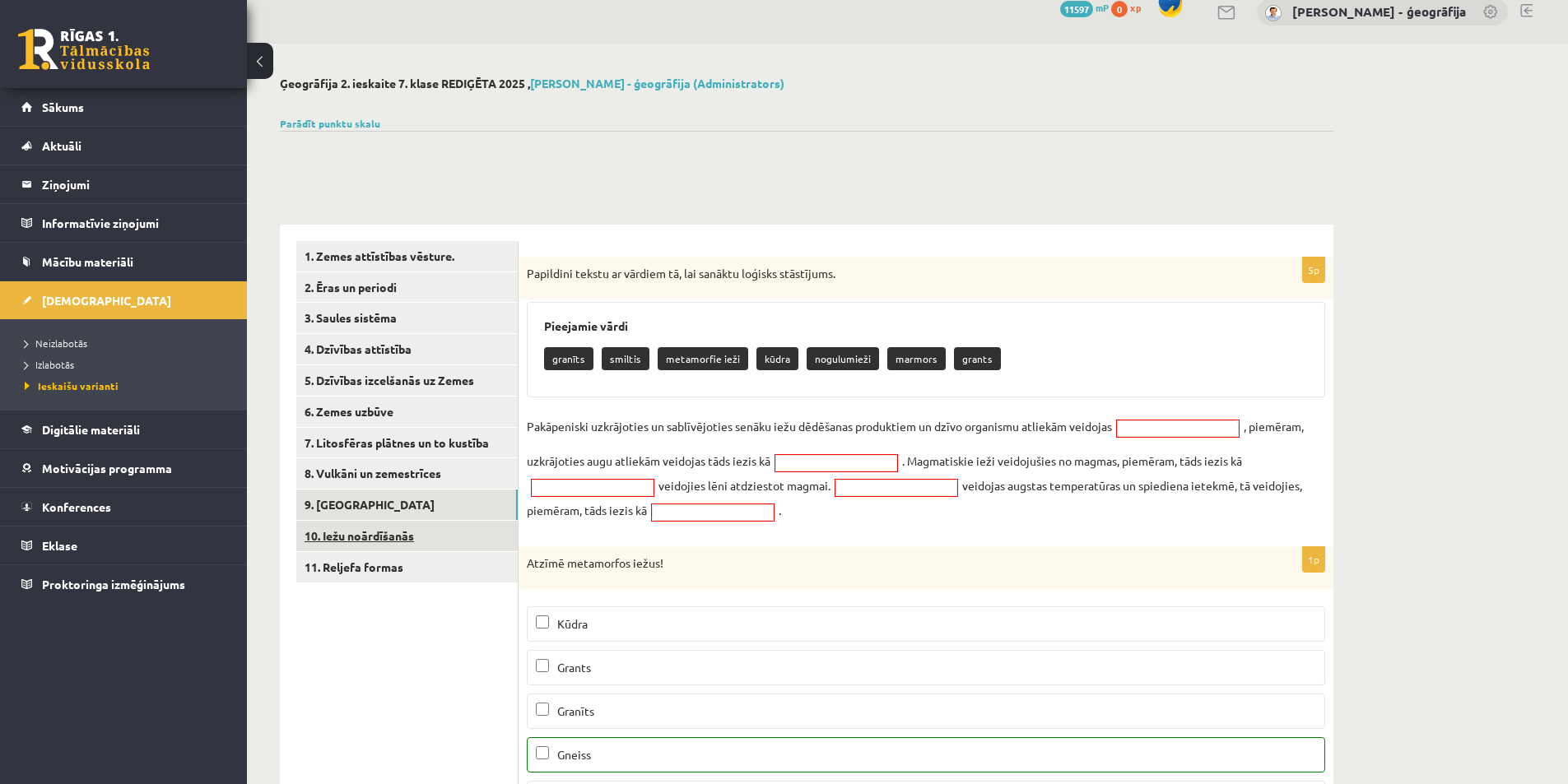
click at [347, 541] on link "10. Iežu noārdīšanās" at bounding box center [407, 536] width 221 height 30
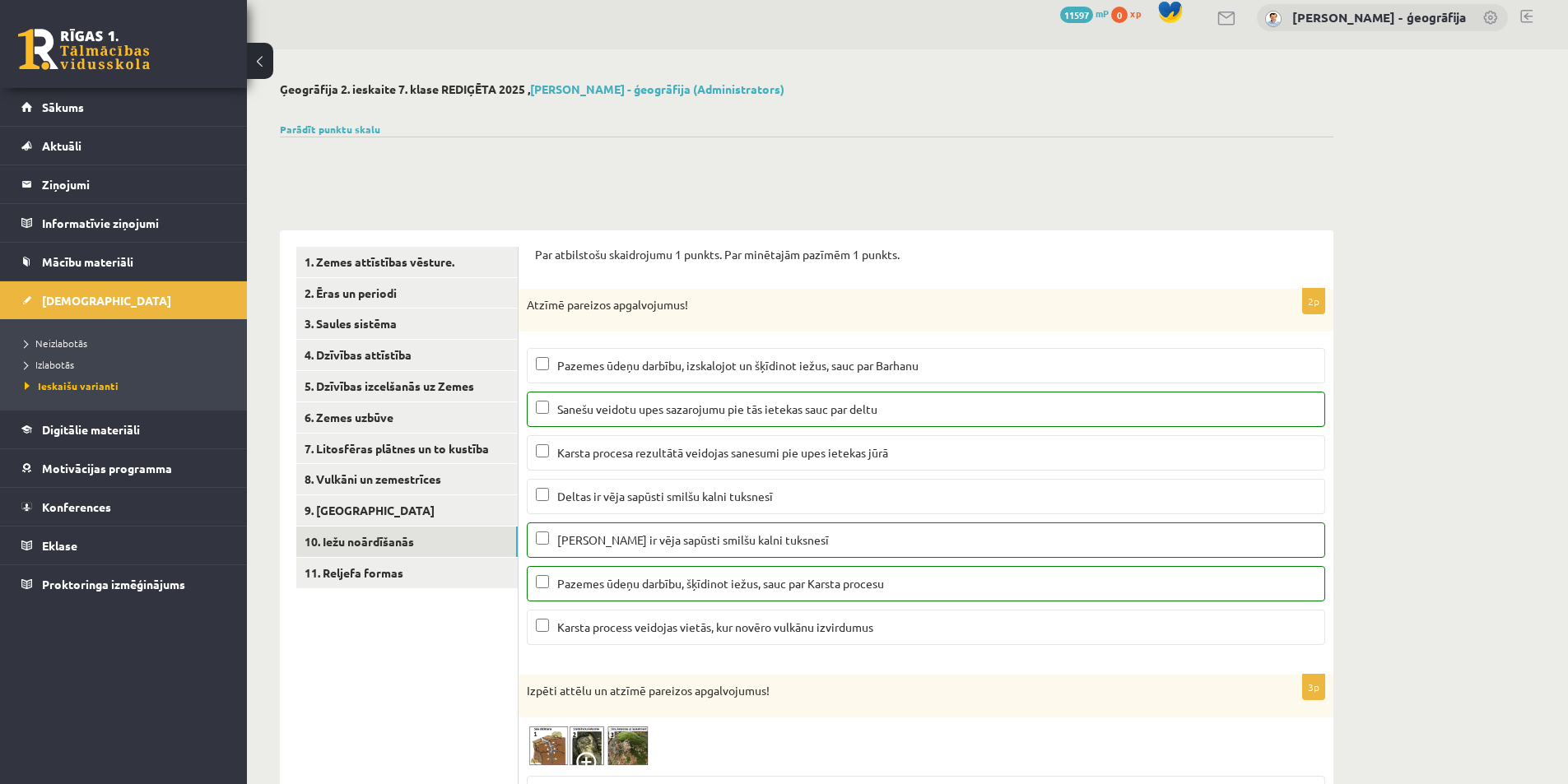
scroll to position [0, 0]
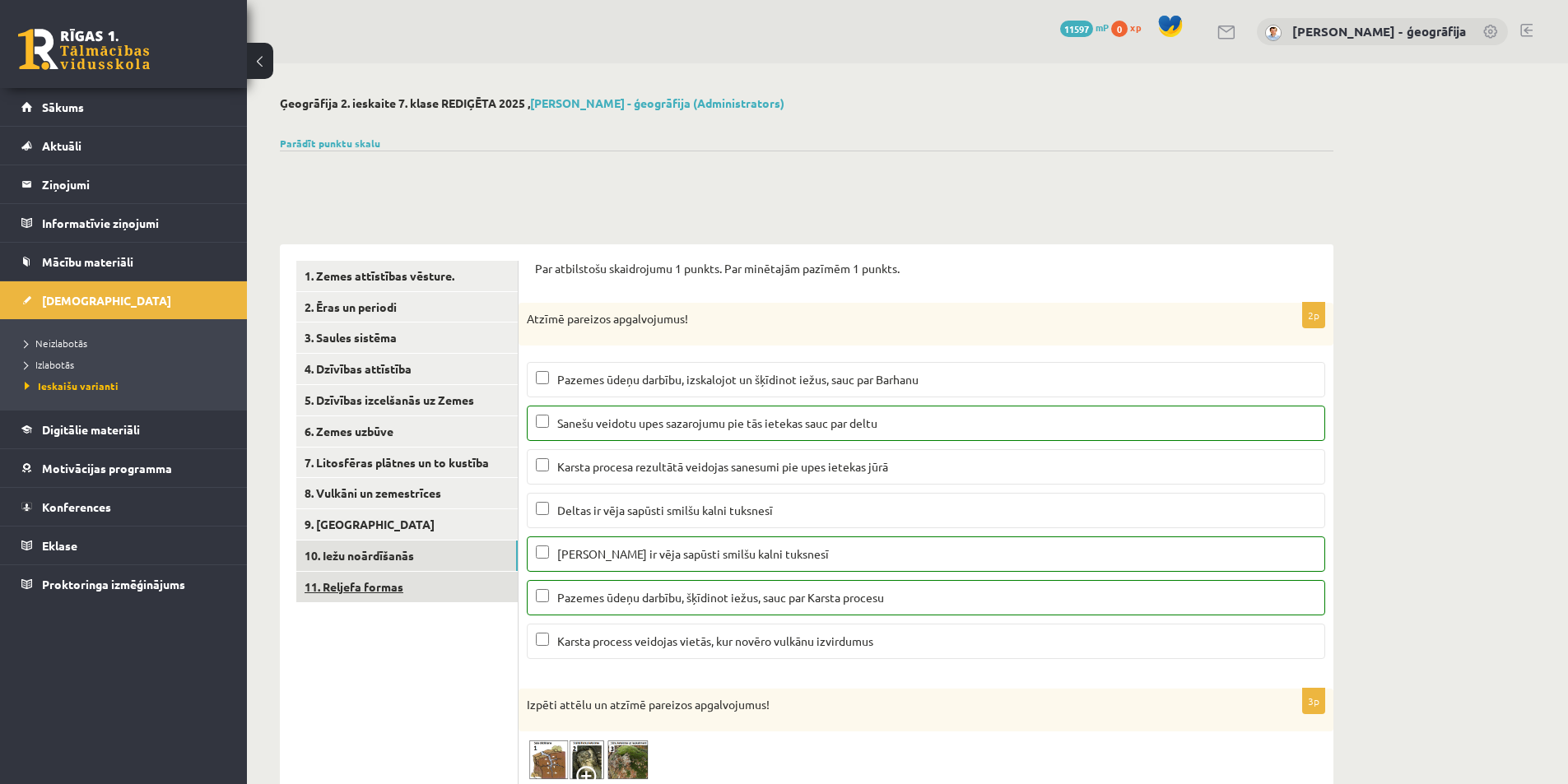
click at [363, 581] on link "11. Reljefa formas" at bounding box center [407, 587] width 221 height 30
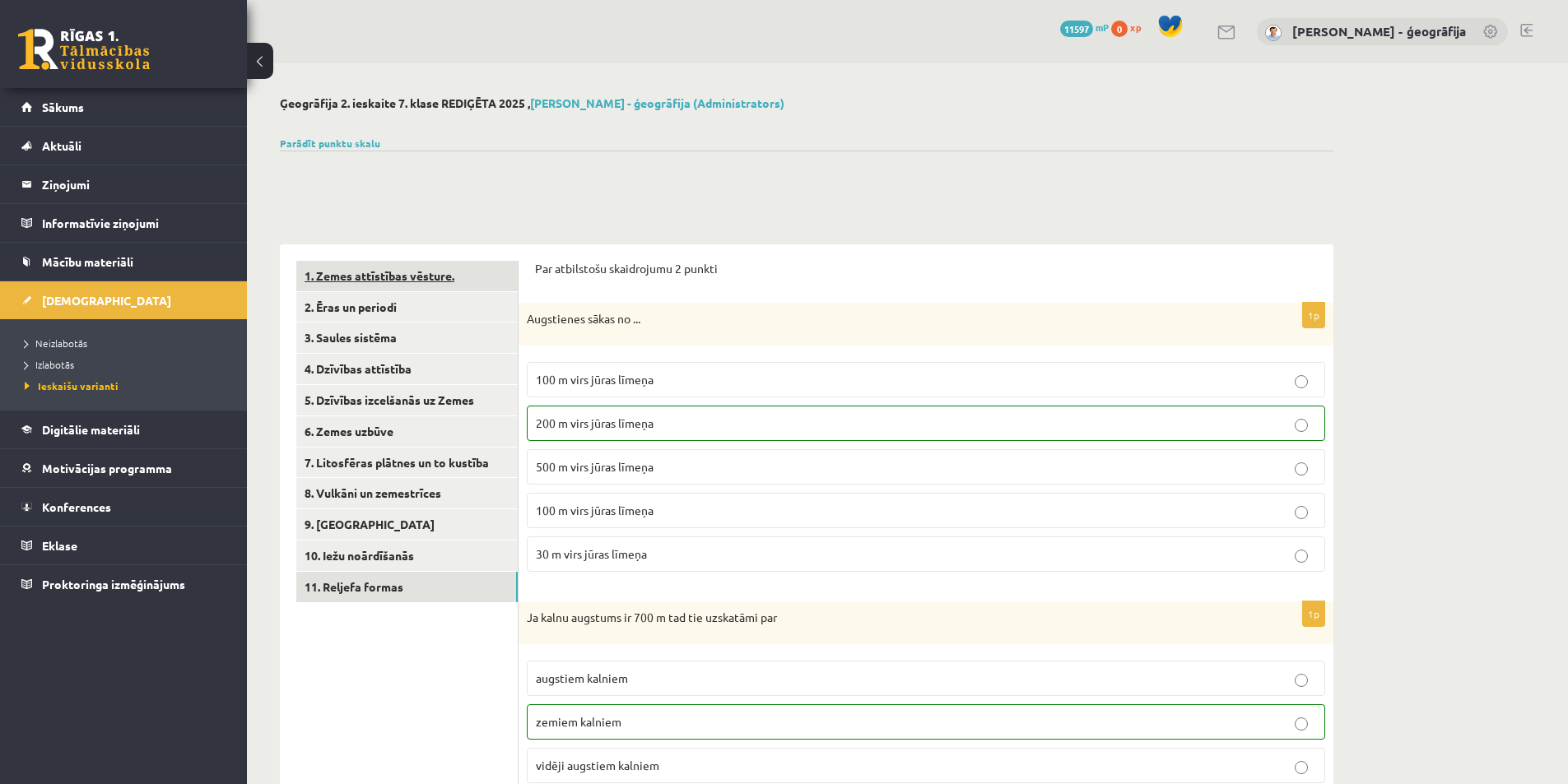
click at [349, 280] on link "1. Zemes attīstības vēsture." at bounding box center [407, 276] width 221 height 30
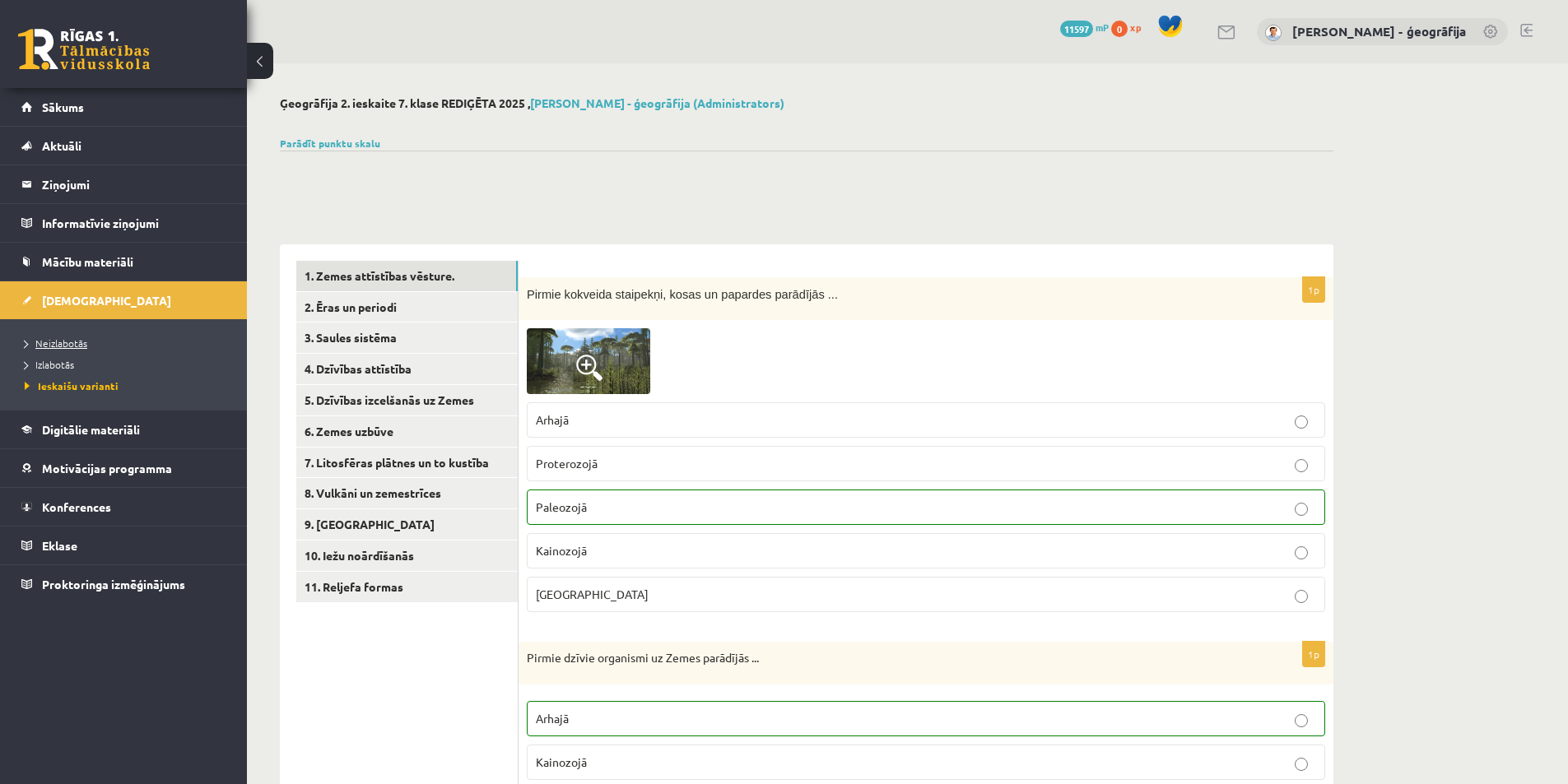
click at [55, 340] on span "Neizlabotās" at bounding box center [56, 343] width 63 height 13
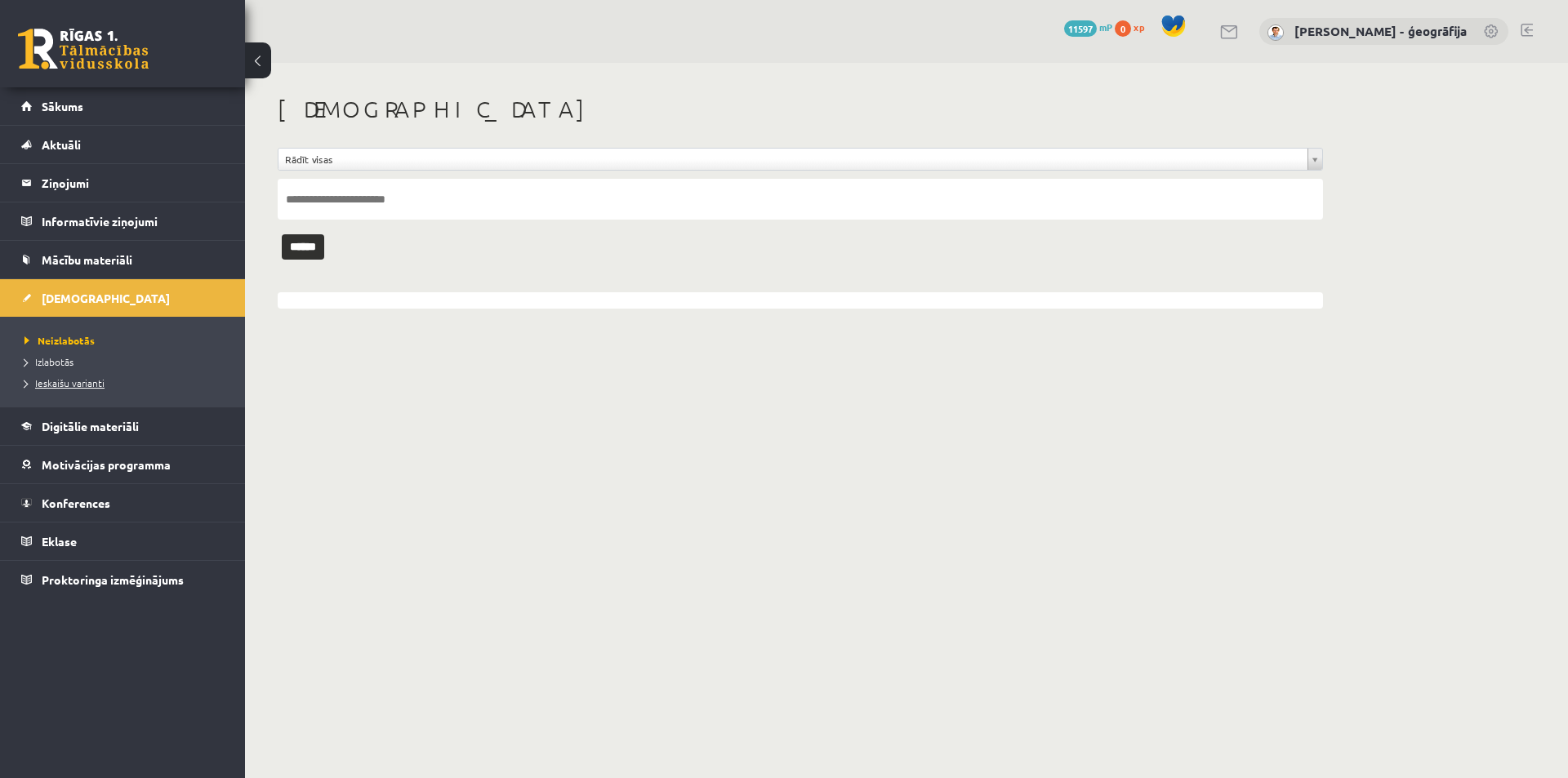
click at [56, 386] on span "Ieskaišu varianti" at bounding box center [64, 383] width 80 height 13
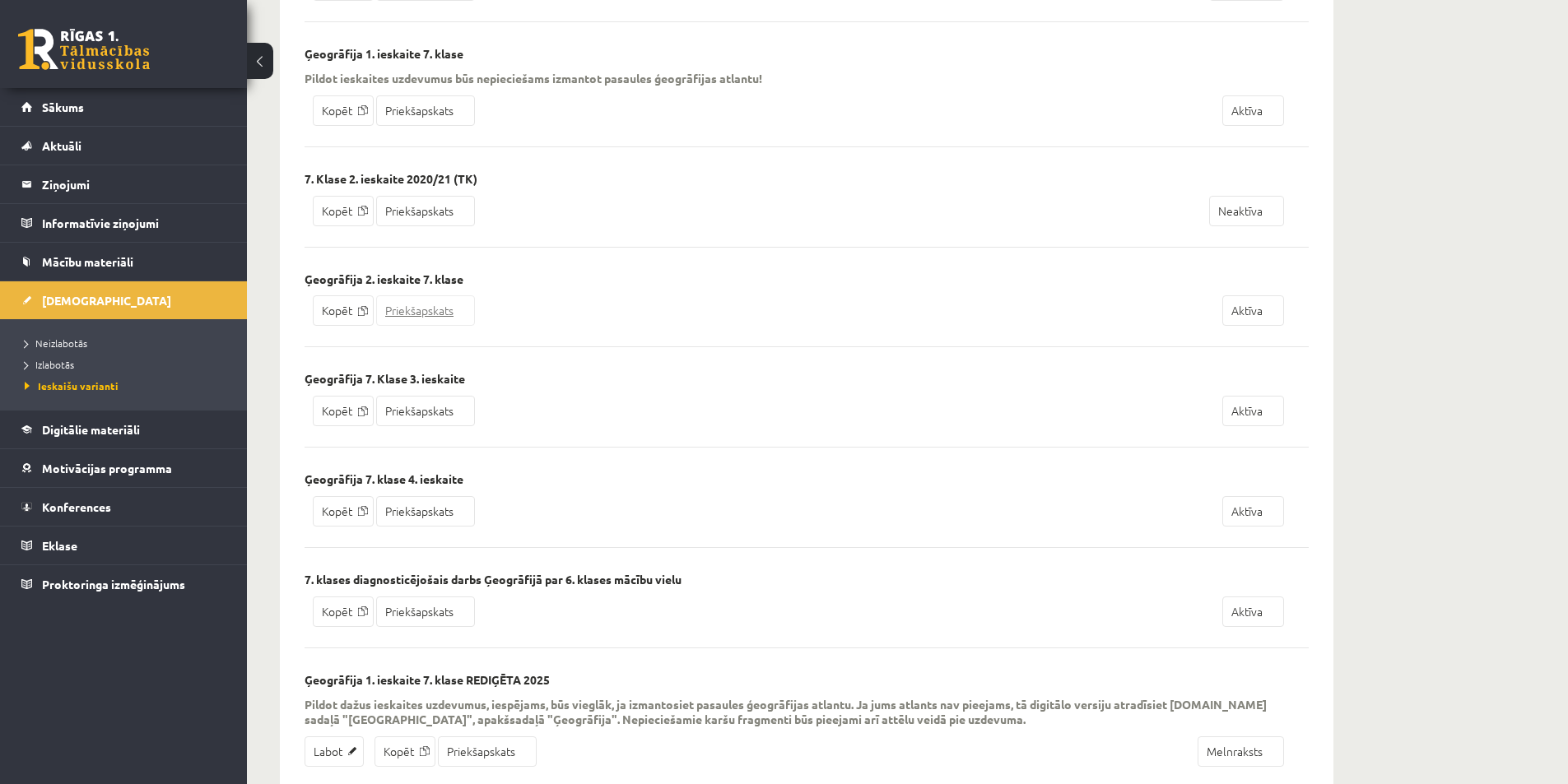
scroll to position [1728, 0]
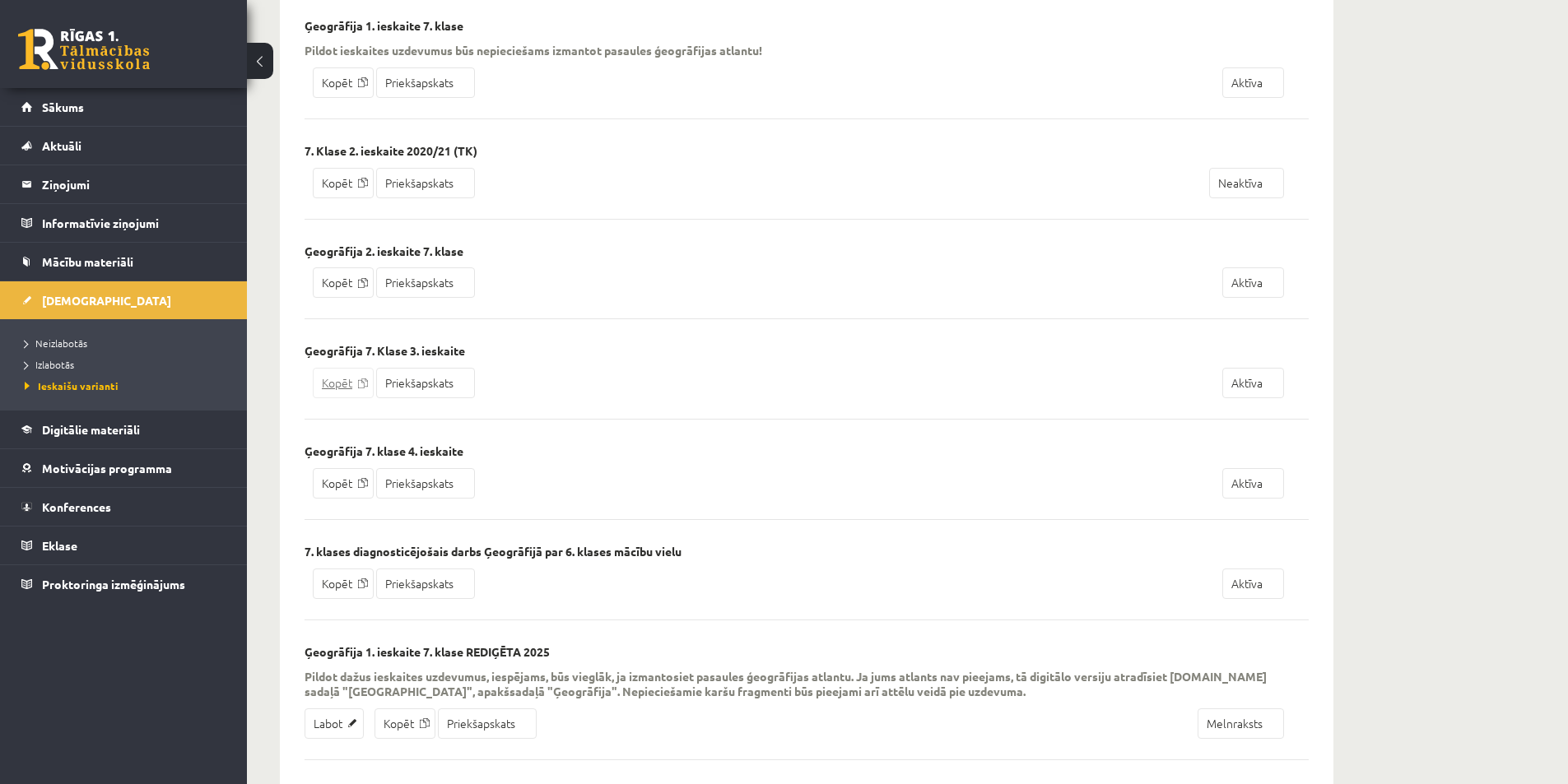
click at [341, 388] on link "Kopēt" at bounding box center [343, 382] width 61 height 30
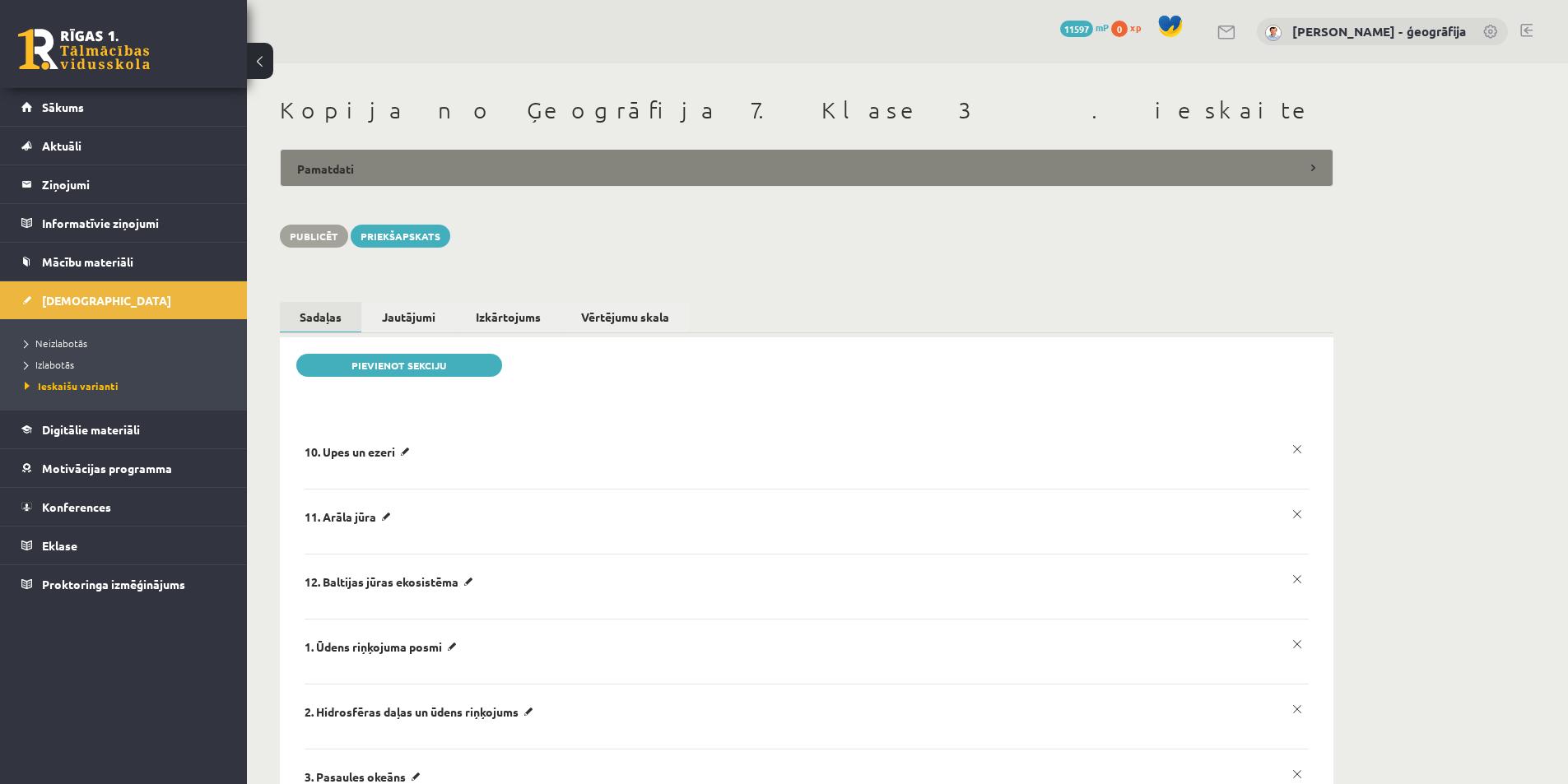
click at [372, 175] on legend "Pamatdati" at bounding box center [807, 167] width 1054 height 37
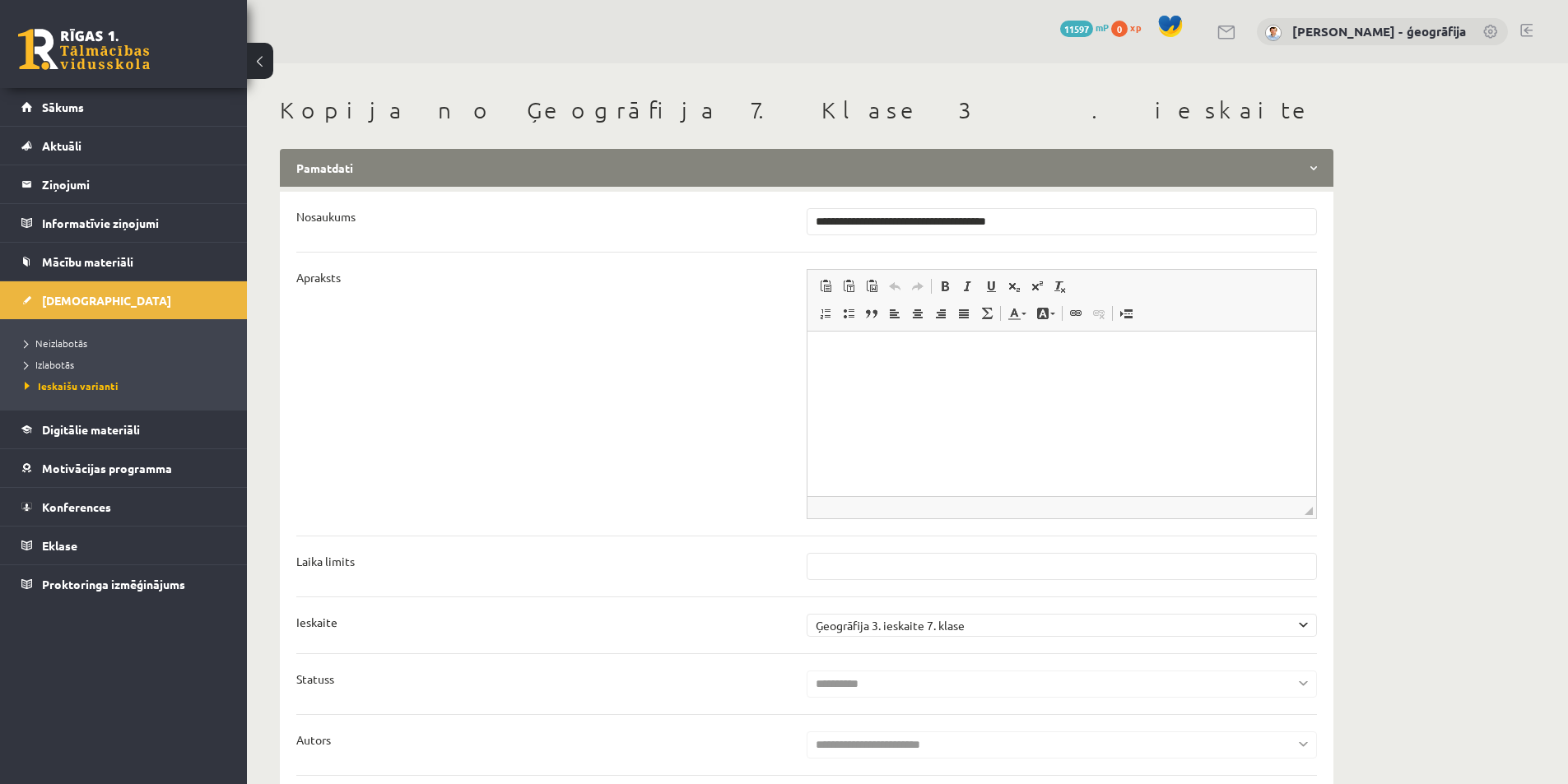
drag, startPoint x: 867, startPoint y: 223, endPoint x: 765, endPoint y: 234, distance: 102.6
click at [765, 234] on li "**********" at bounding box center [807, 222] width 1021 height 27
click at [996, 223] on input "**********" at bounding box center [1061, 222] width 510 height 27
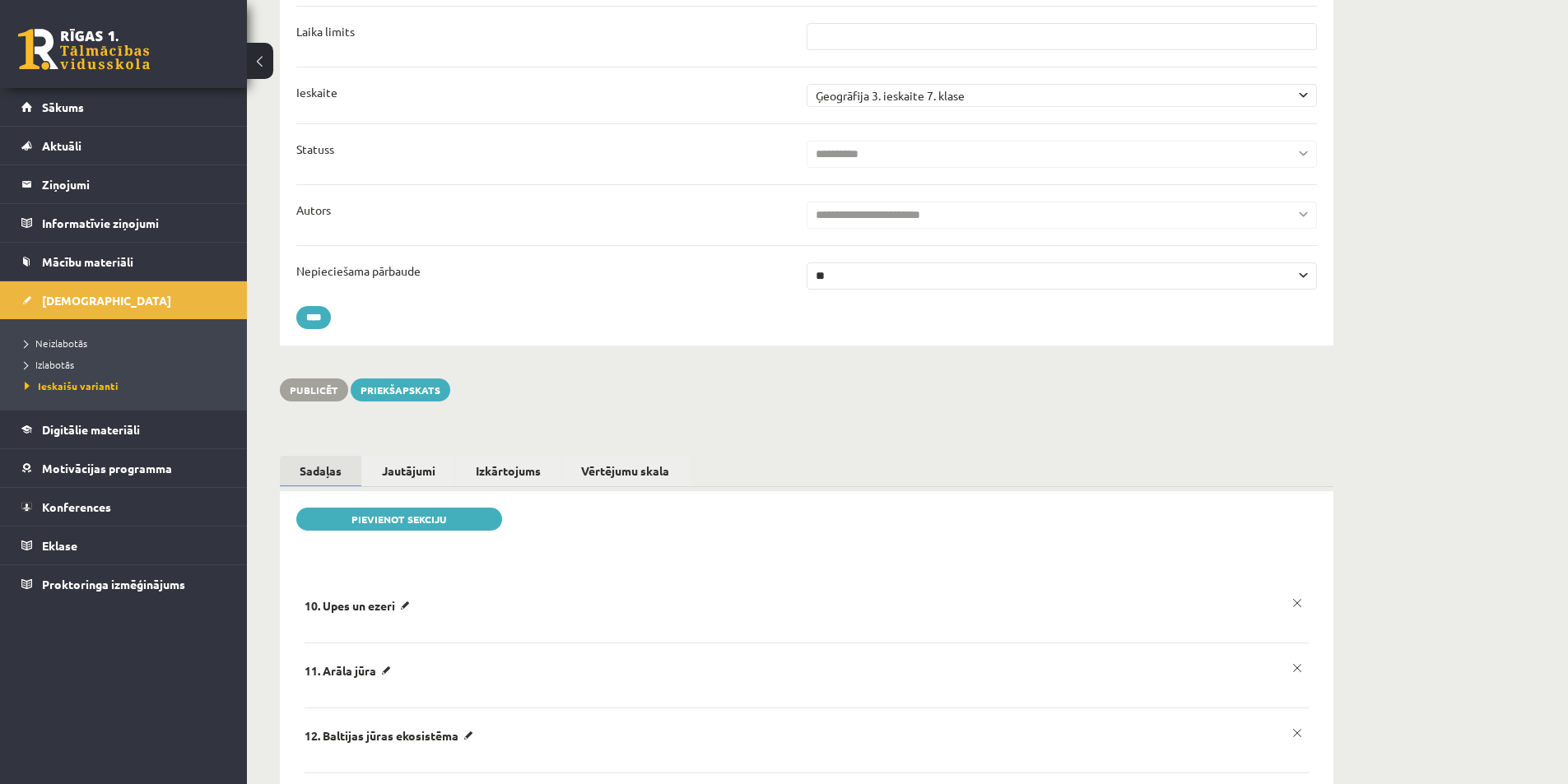
scroll to position [576, 0]
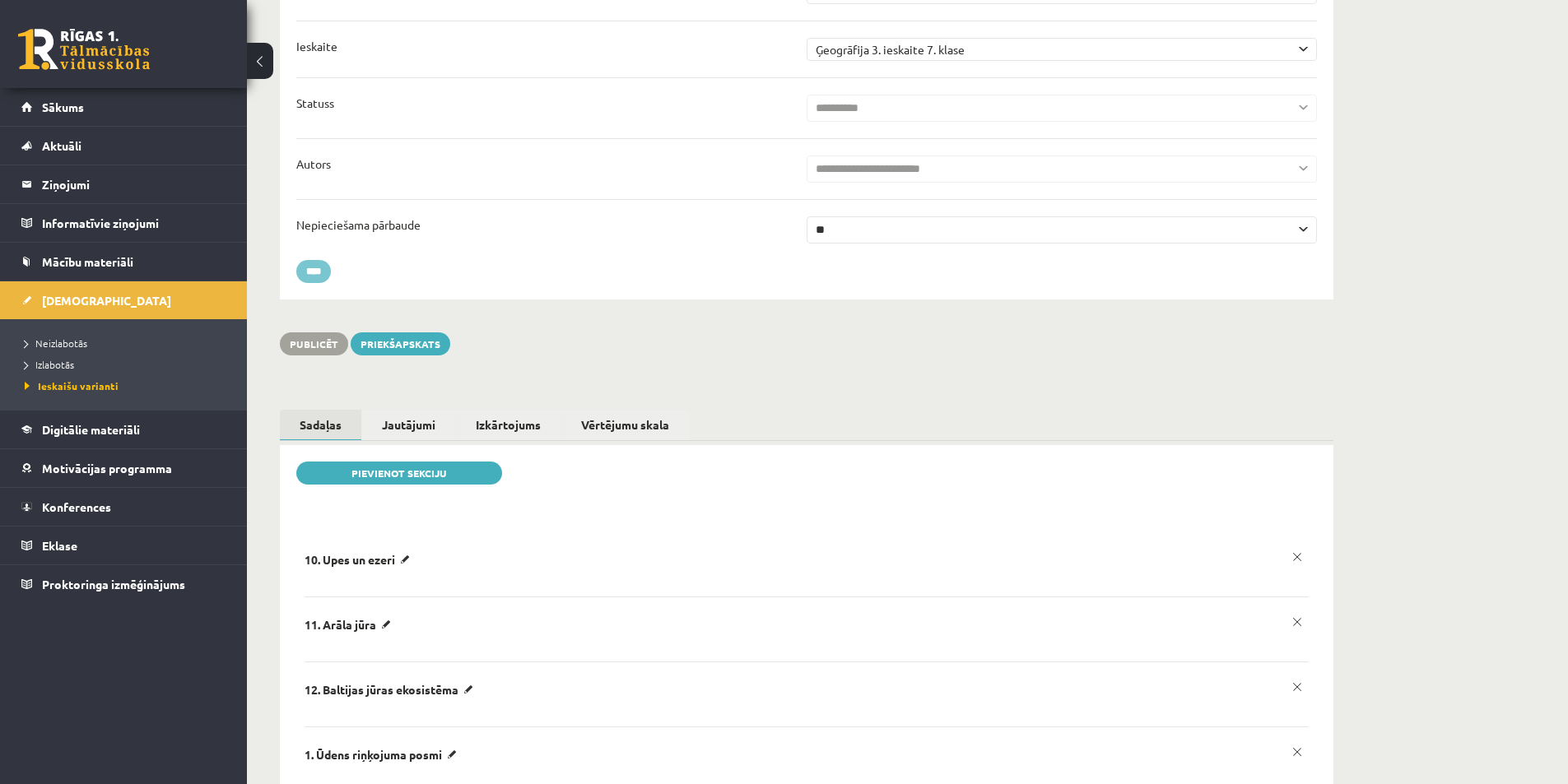
type input "**********"
click at [312, 276] on input "****" at bounding box center [314, 271] width 35 height 23
type input "********"
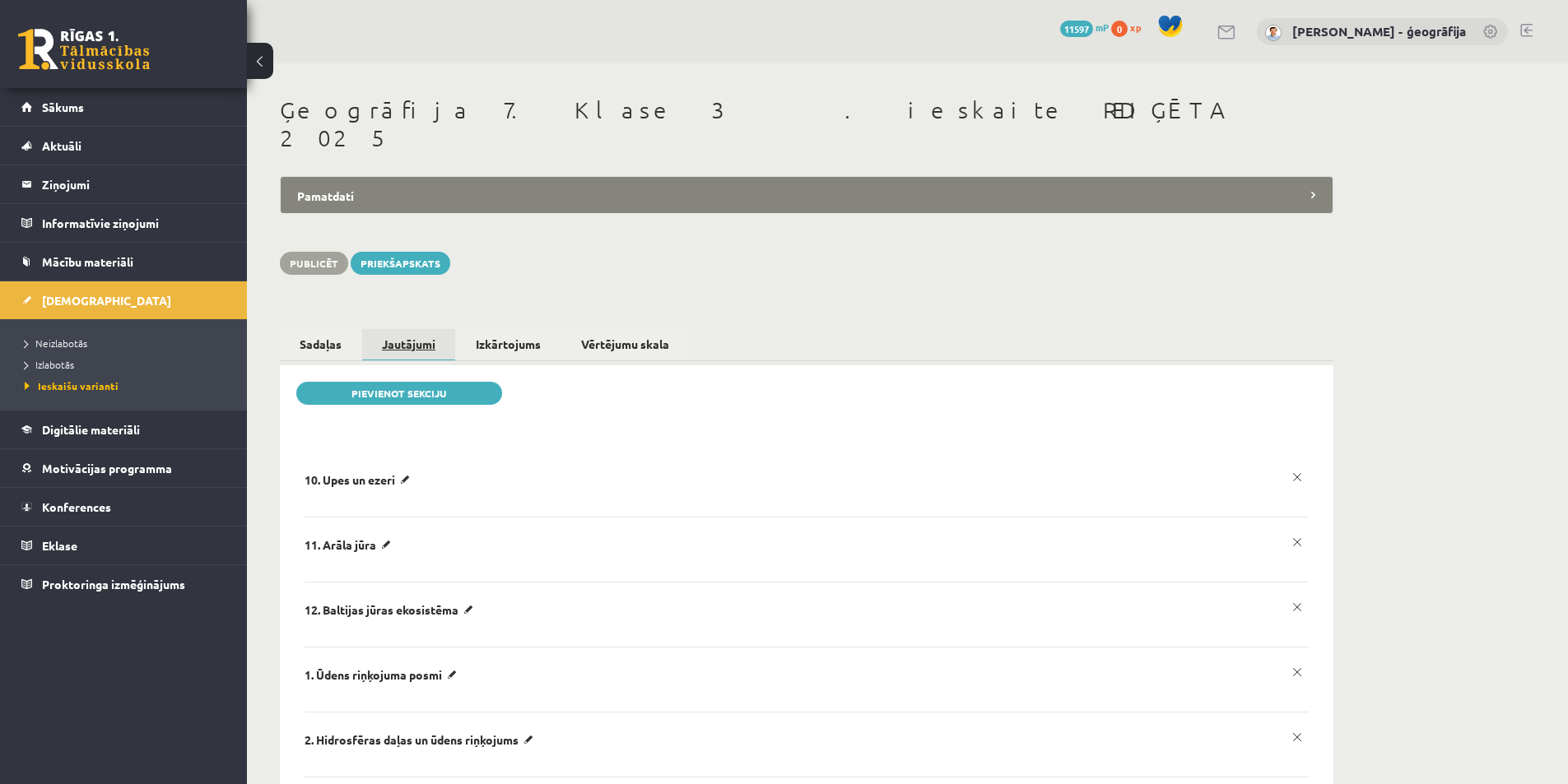
click at [405, 329] on link "Jautājumi" at bounding box center [409, 345] width 93 height 32
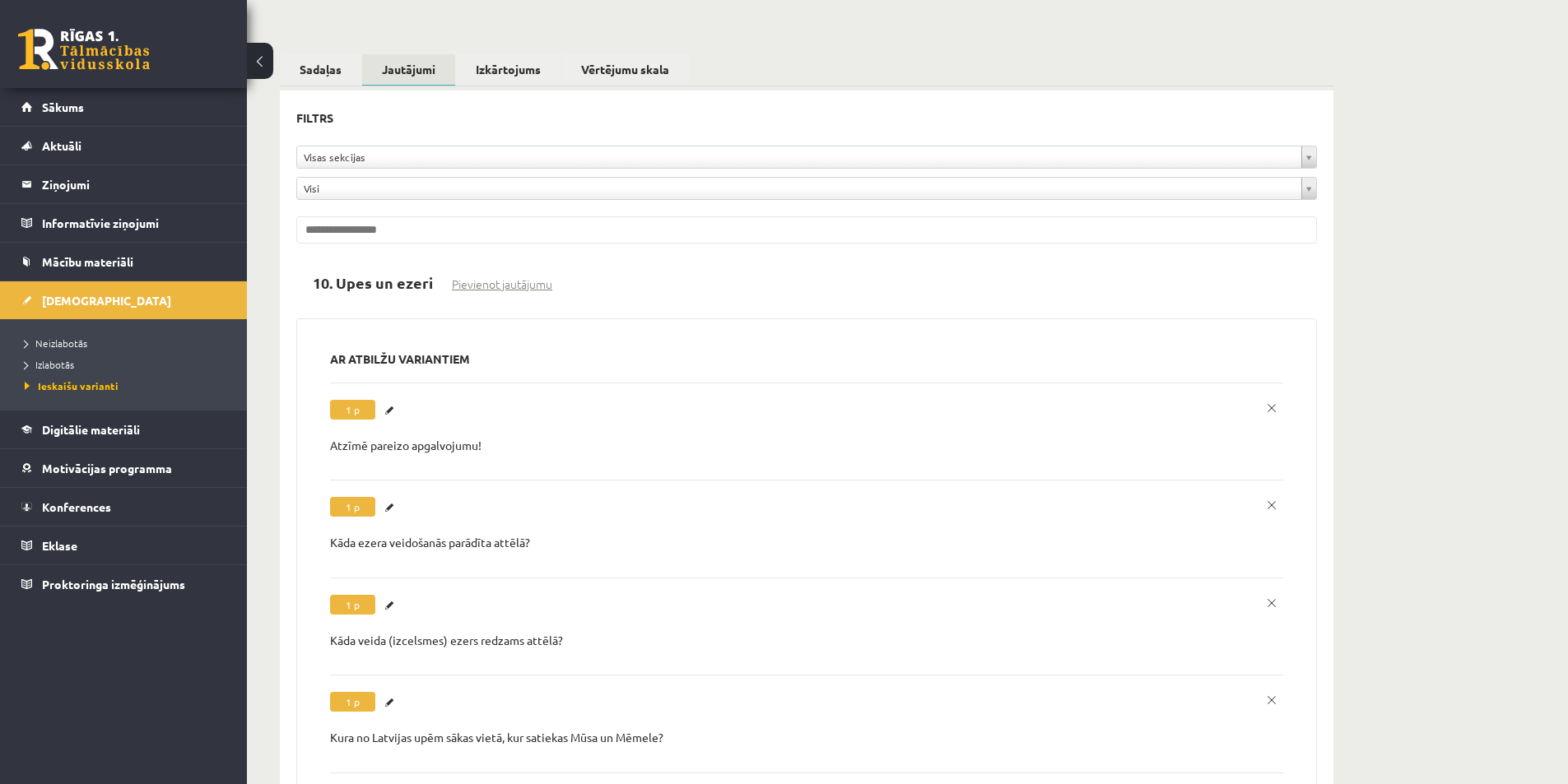
scroll to position [412, 0]
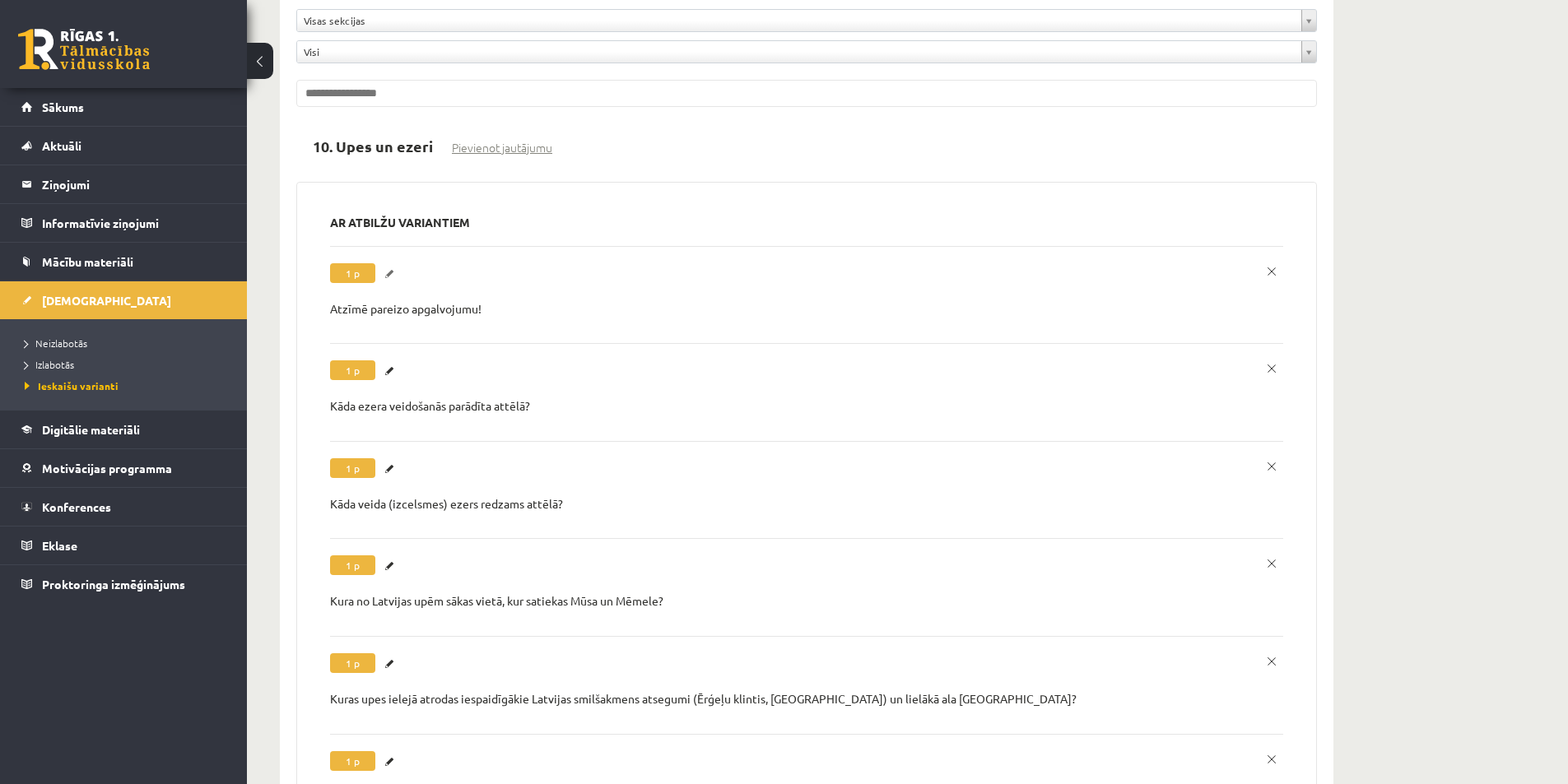
click at [390, 263] on link "Labot" at bounding box center [392, 273] width 16 height 21
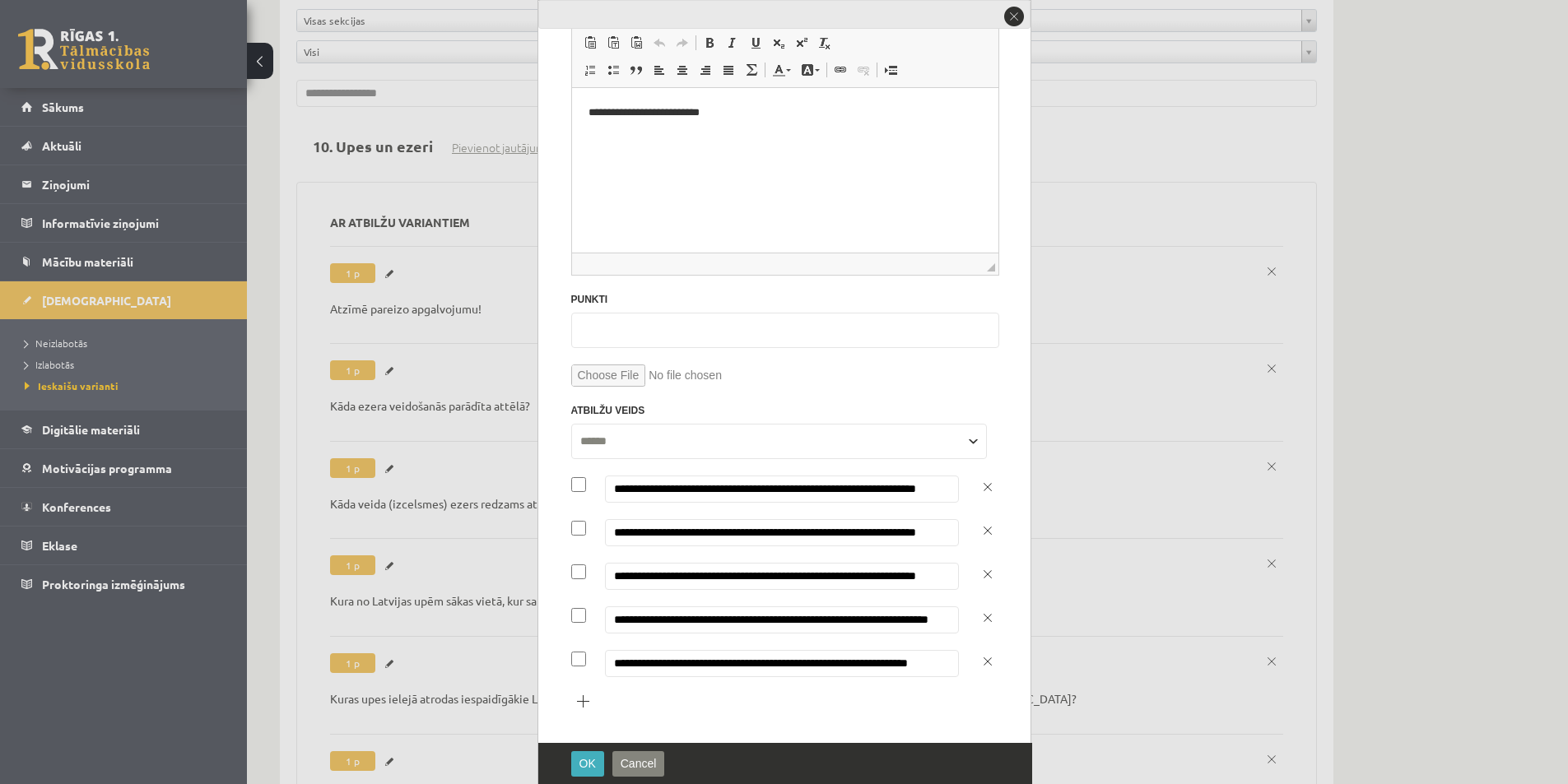
scroll to position [120, 0]
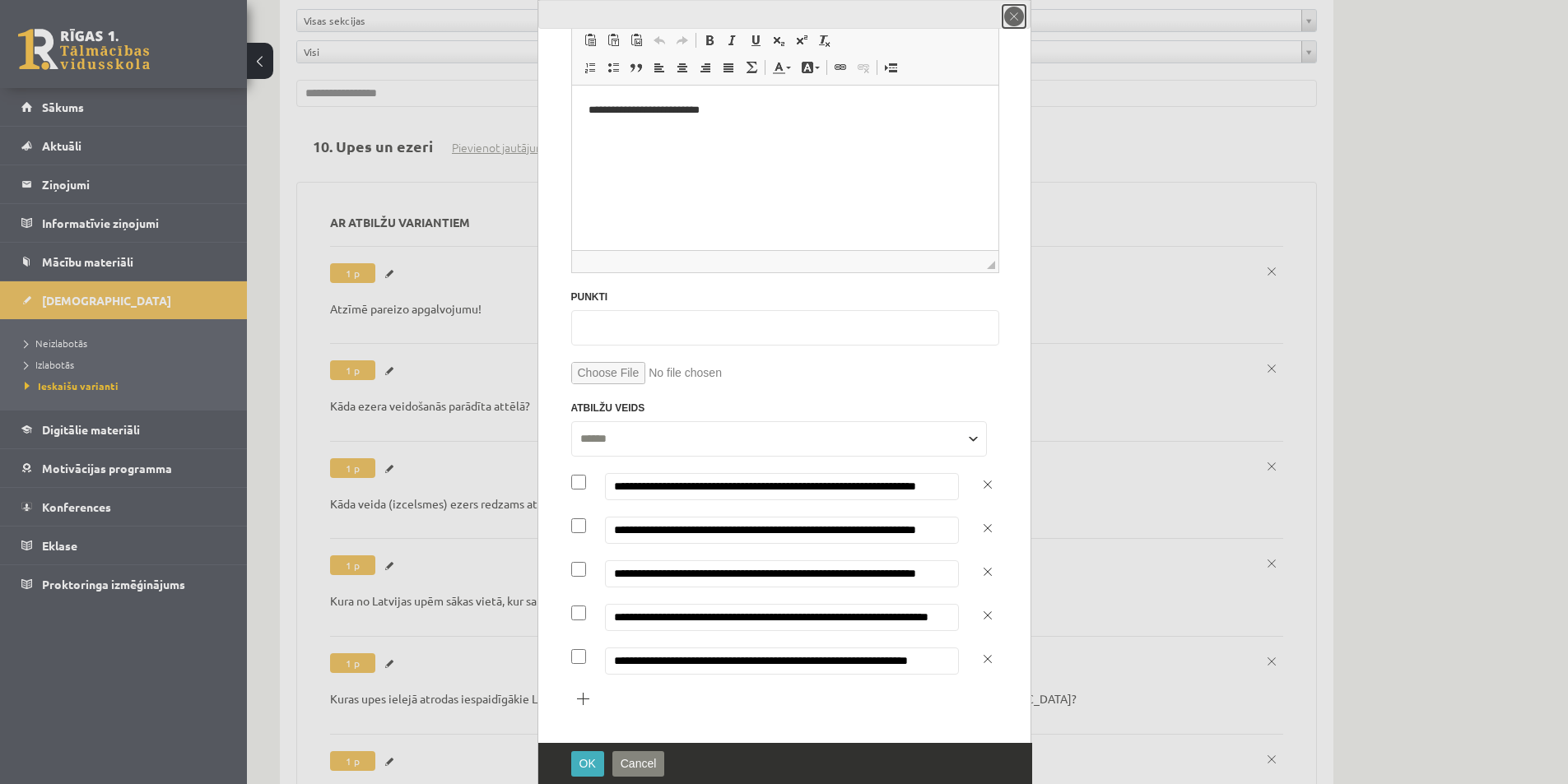
click at [1015, 18] on button "close" at bounding box center [1014, 16] width 23 height 23
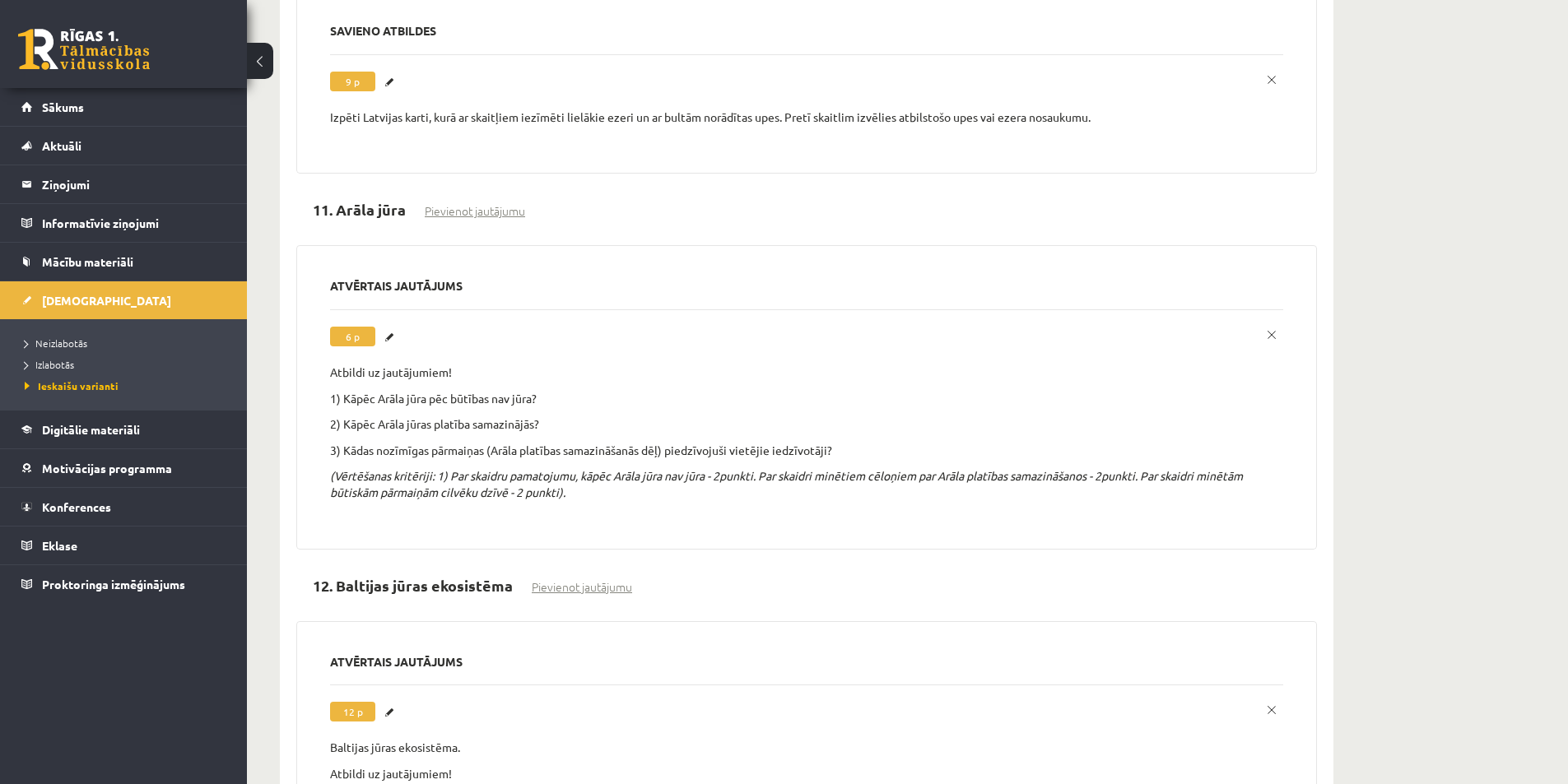
scroll to position [1646, 0]
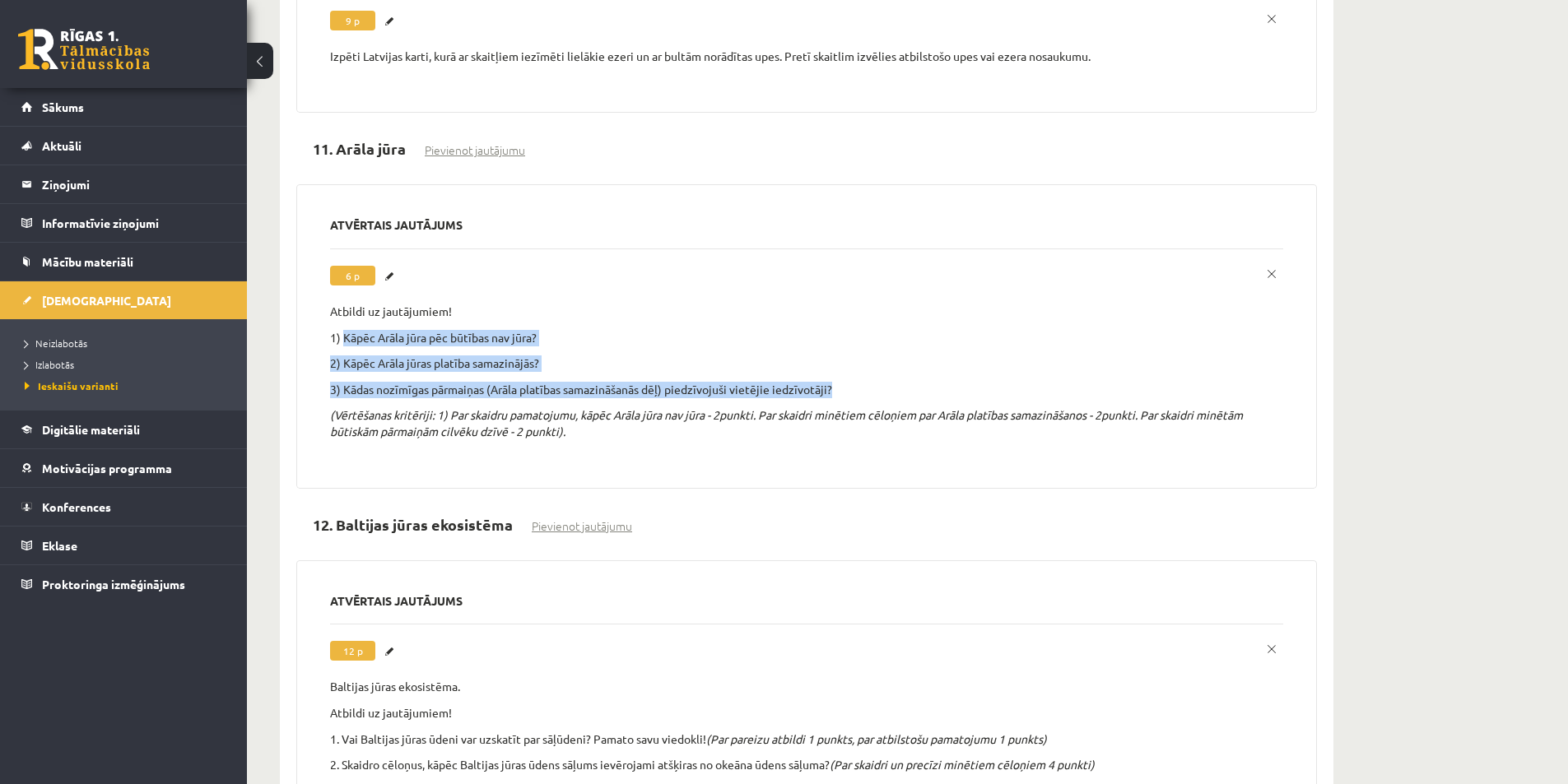
drag, startPoint x: 344, startPoint y: 307, endPoint x: 849, endPoint y: 363, distance: 508.1
click at [849, 363] on div "**********" at bounding box center [806, 369] width 953 height 162
click at [781, 355] on p "2) Kāpēc Arāla jūras platība samazinājās?" at bounding box center [806, 363] width 953 height 16
click at [528, 355] on p "2) Kāpēc Arāla jūras platība samazinājās?" at bounding box center [806, 363] width 953 height 16
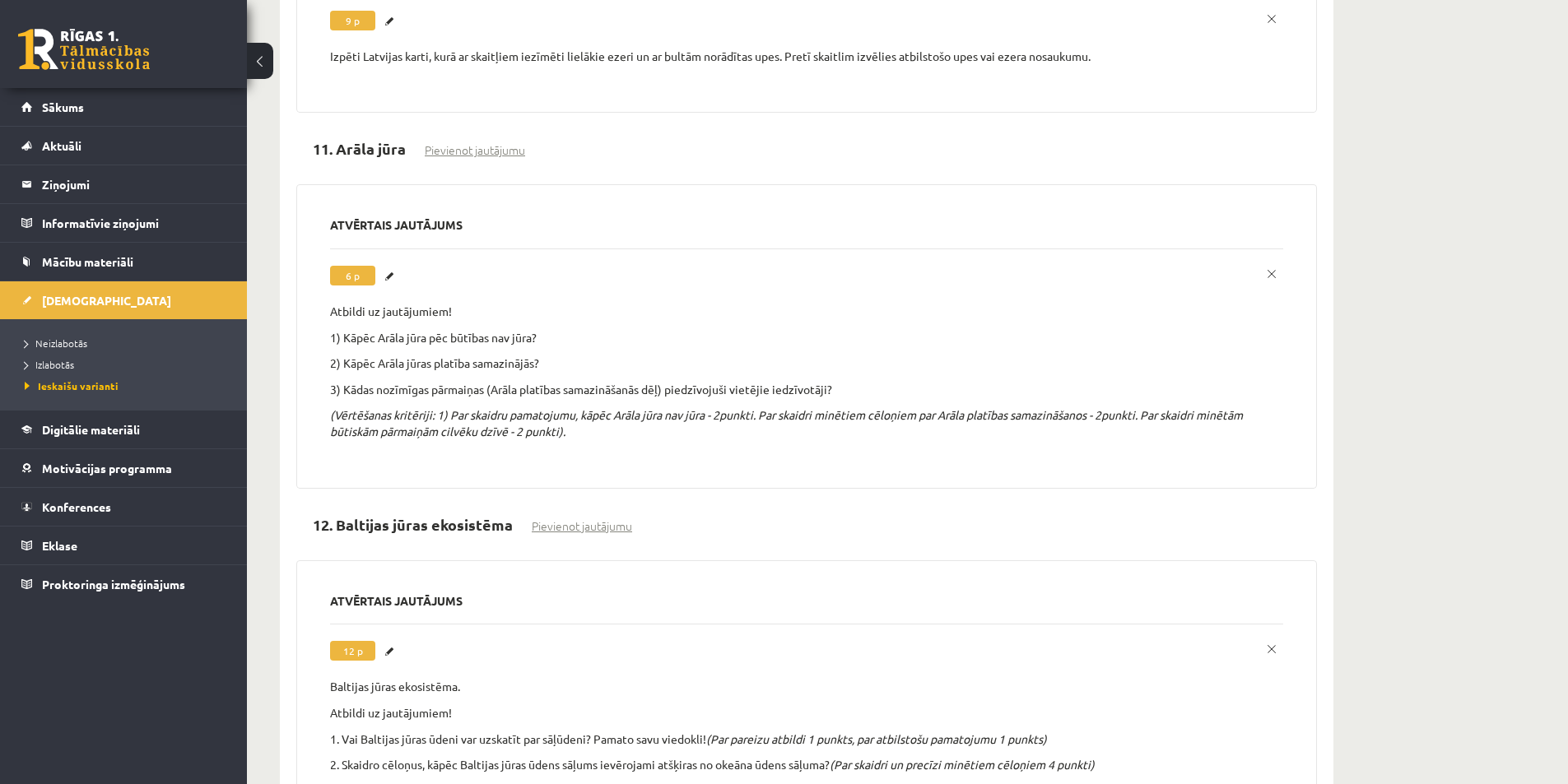
click at [563, 355] on p "2) Kāpēc Arāla jūras platība samazinājās?" at bounding box center [806, 363] width 953 height 16
click at [554, 329] on p "1) Kāpēc Arāla jūra pēc būtības nav jūra?" at bounding box center [806, 338] width 953 height 16
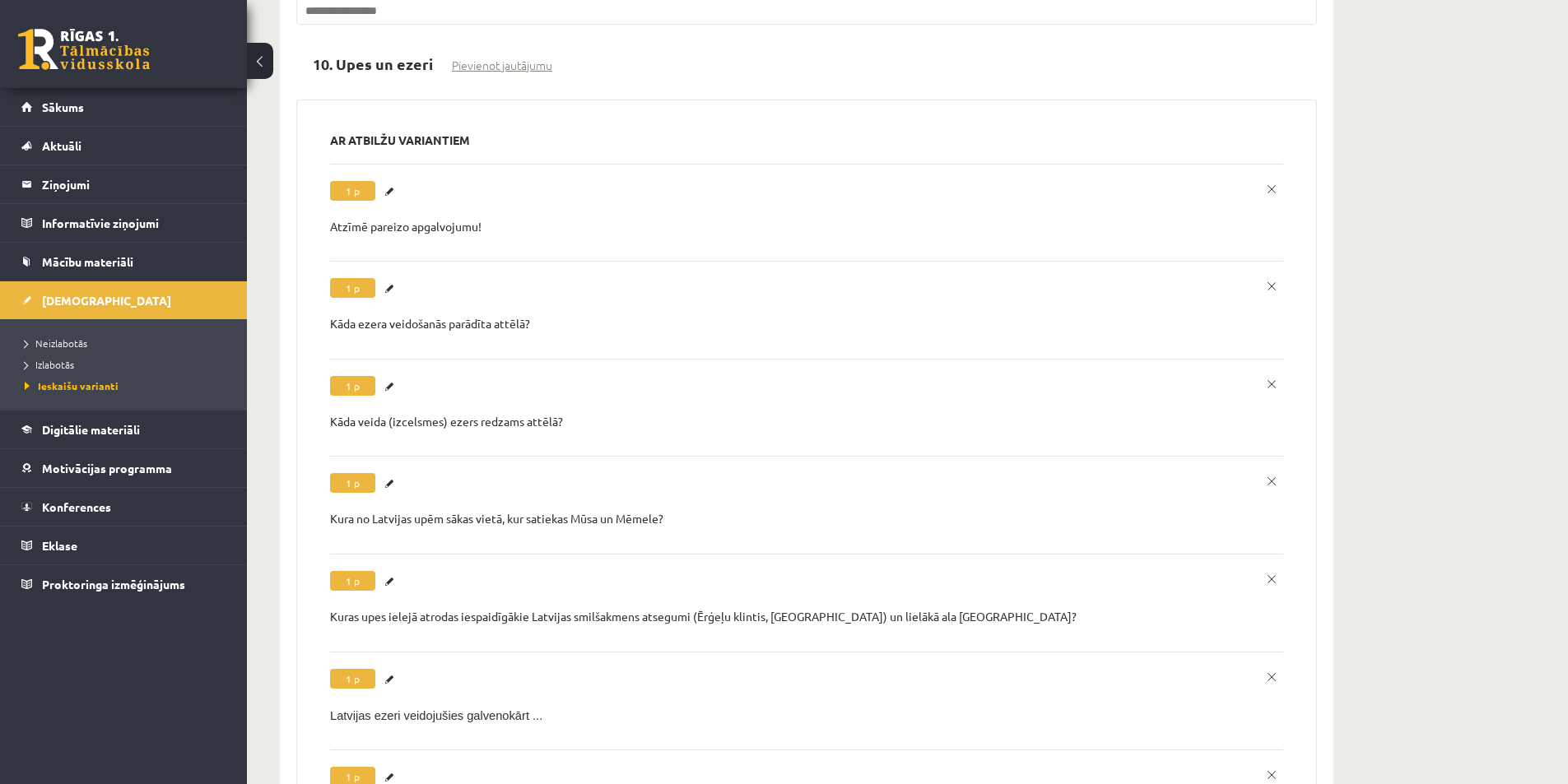
scroll to position [0, 0]
